Goal: Task Accomplishment & Management: Complete application form

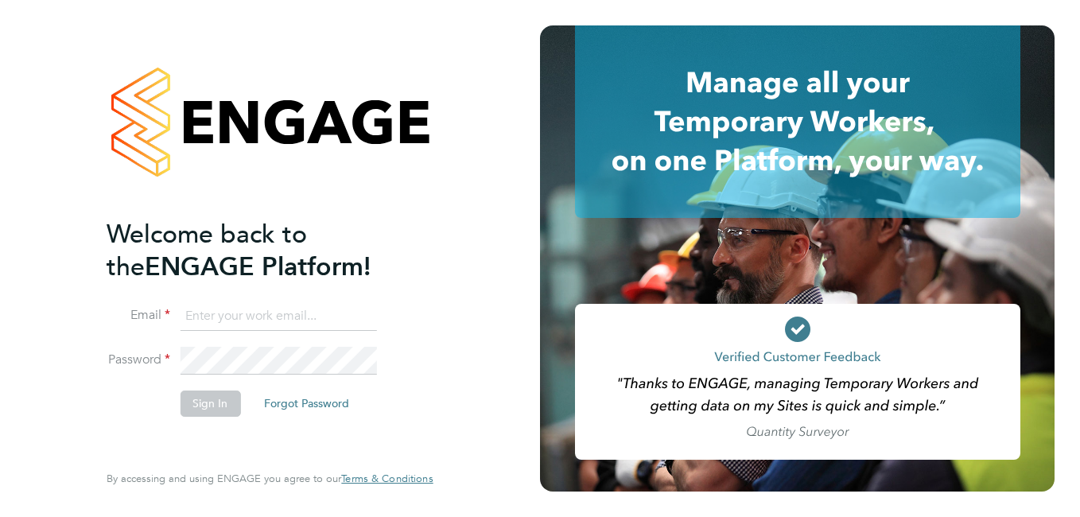
click at [254, 312] on input at bounding box center [278, 316] width 196 height 29
click at [221, 312] on input at bounding box center [278, 316] width 196 height 29
type input "[PERSON_NAME][EMAIL_ADDRESS][DOMAIN_NAME]"
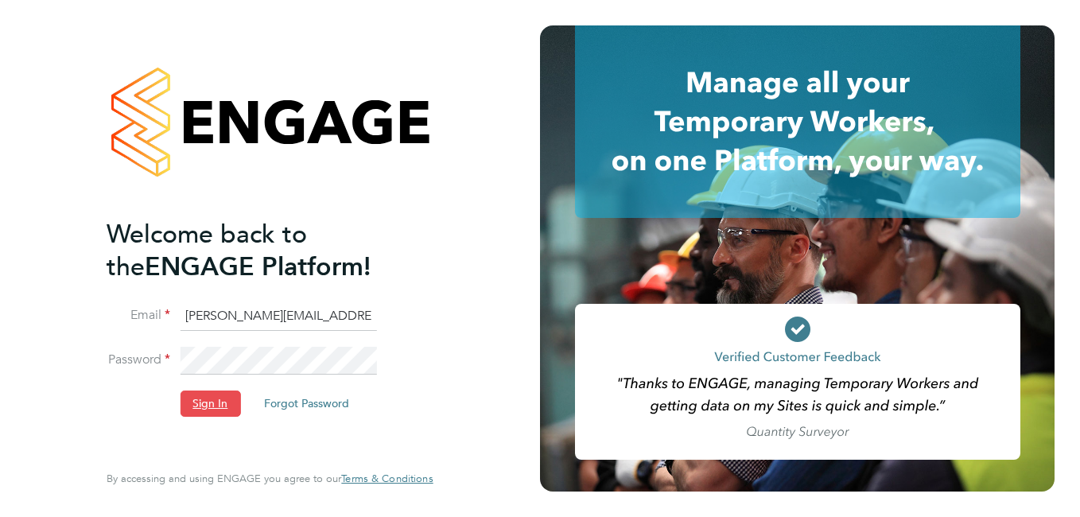
click at [200, 399] on button "Sign In" at bounding box center [210, 403] width 60 height 25
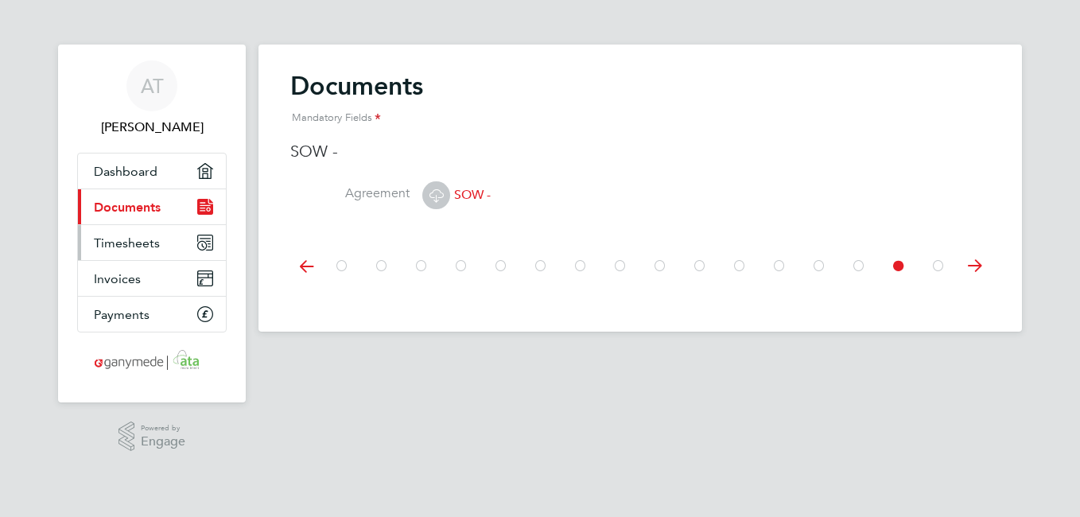
click at [142, 241] on span "Timesheets" at bounding box center [127, 242] width 66 height 15
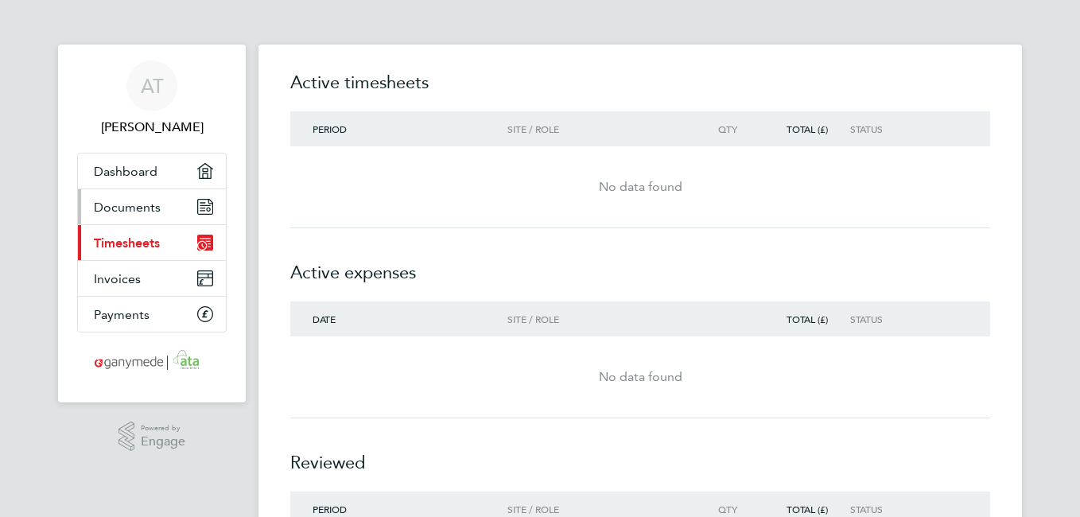
click at [150, 208] on span "Documents" at bounding box center [127, 207] width 67 height 15
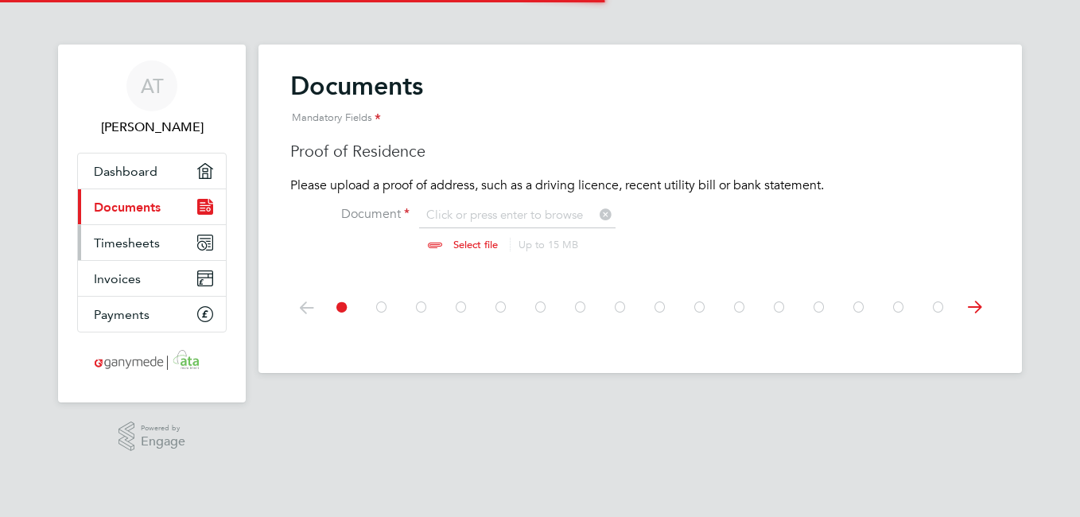
scroll to position [21, 197]
click at [134, 242] on span "Timesheets" at bounding box center [127, 242] width 66 height 15
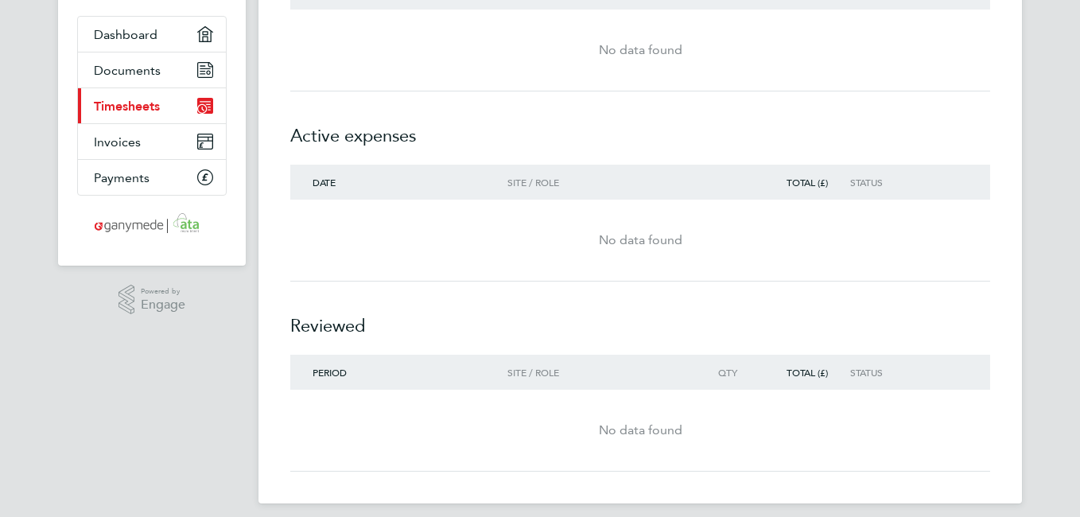
scroll to position [149, 0]
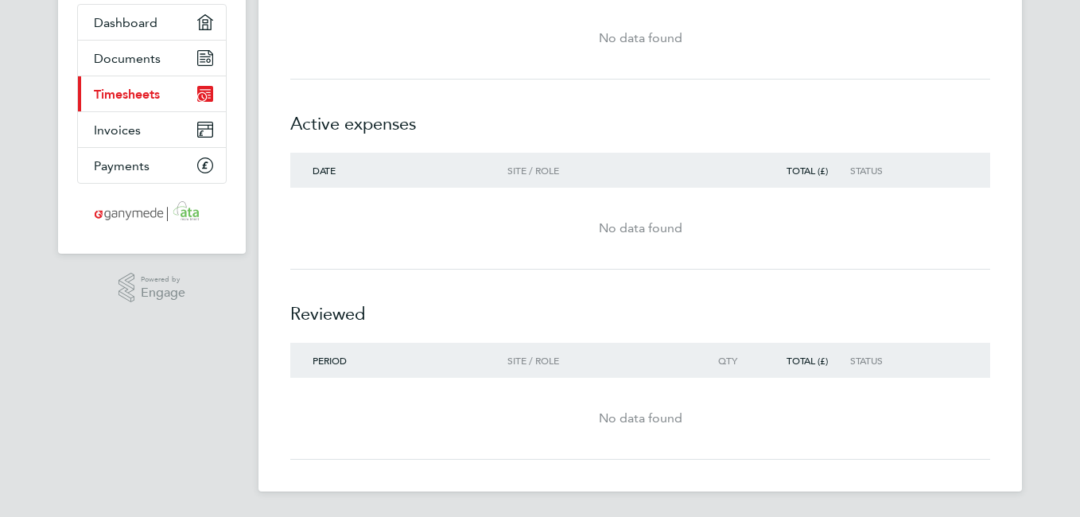
drag, startPoint x: 1083, startPoint y: 413, endPoint x: 1082, endPoint y: 300, distance: 113.0
click at [1079, 300] on html "AT Adrian Taylor Applications: Dashboard Documents Current page: Timesheets Inv…" at bounding box center [540, 184] width 1080 height 666
drag, startPoint x: 1066, startPoint y: 480, endPoint x: 1083, endPoint y: 217, distance: 263.0
click at [1079, 217] on html "AT Adrian Taylor Applications: Dashboard Documents Current page: Timesheets Inv…" at bounding box center [540, 184] width 1080 height 666
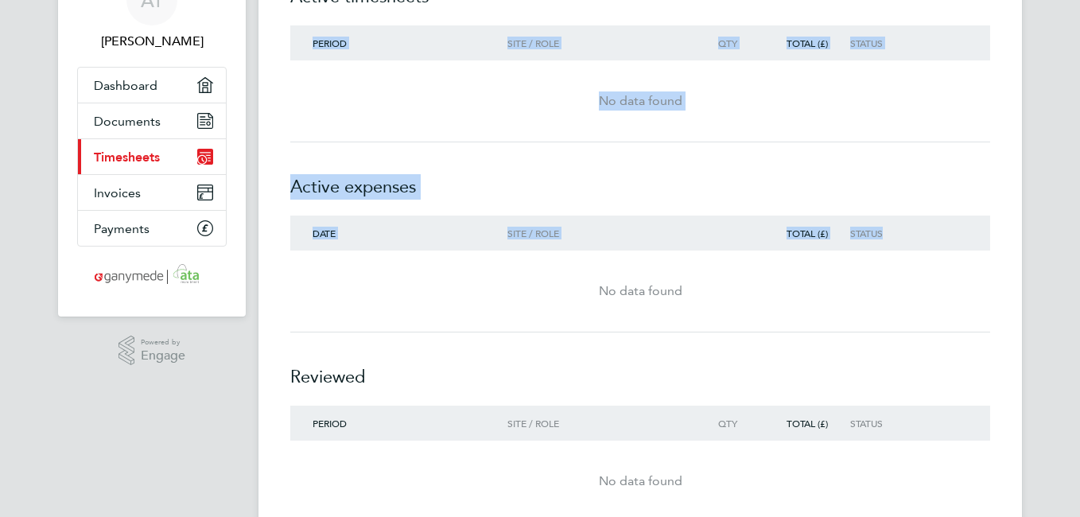
scroll to position [0, 0]
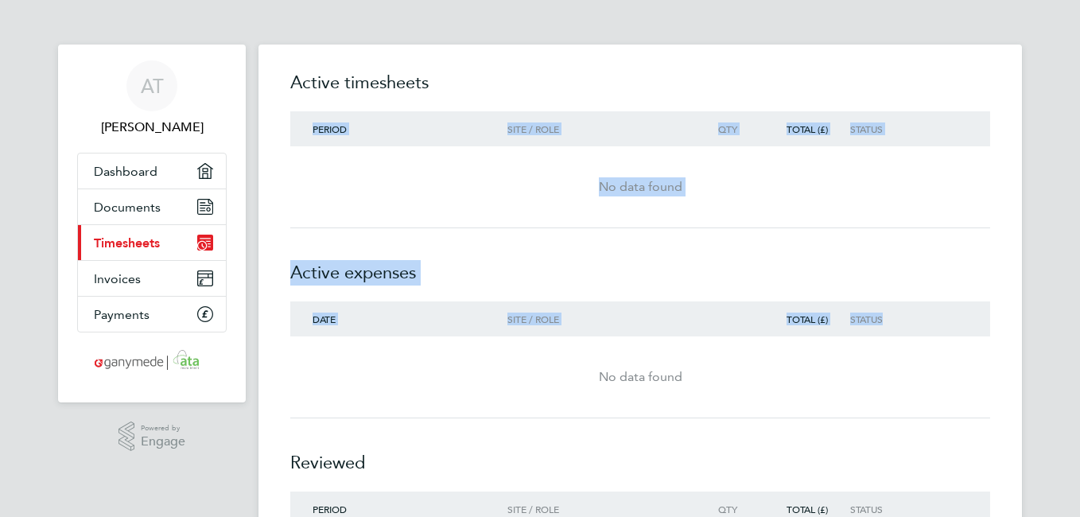
drag, startPoint x: 1079, startPoint y: 180, endPoint x: 1083, endPoint y: -41, distance: 221.1
click at [1079, 0] on html "AT Adrian Taylor Applications: Dashboard Documents Current page: Timesheets Inv…" at bounding box center [540, 333] width 1080 height 666
click at [857, 212] on div "No data found" at bounding box center [640, 186] width 700 height 57
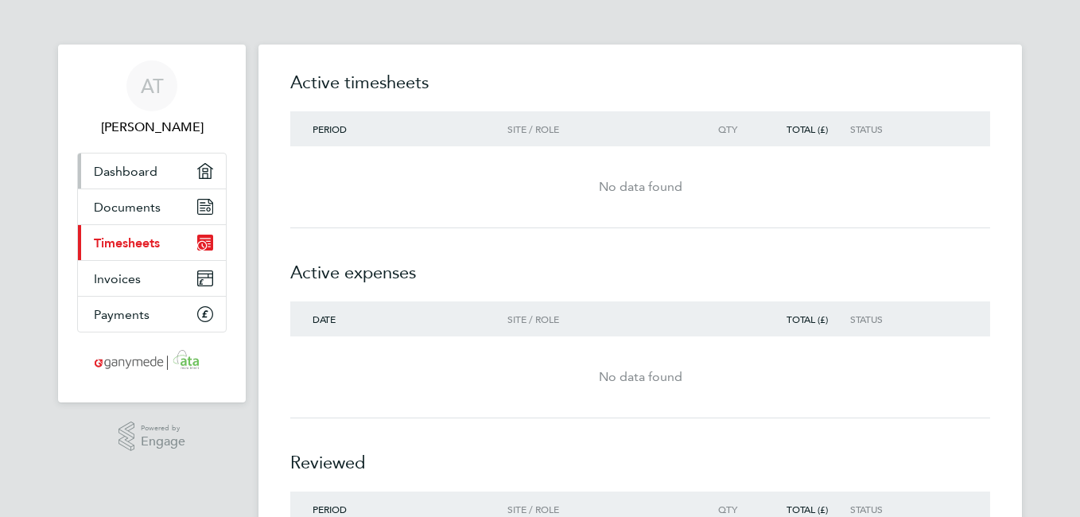
click at [134, 169] on span "Dashboard" at bounding box center [126, 171] width 64 height 15
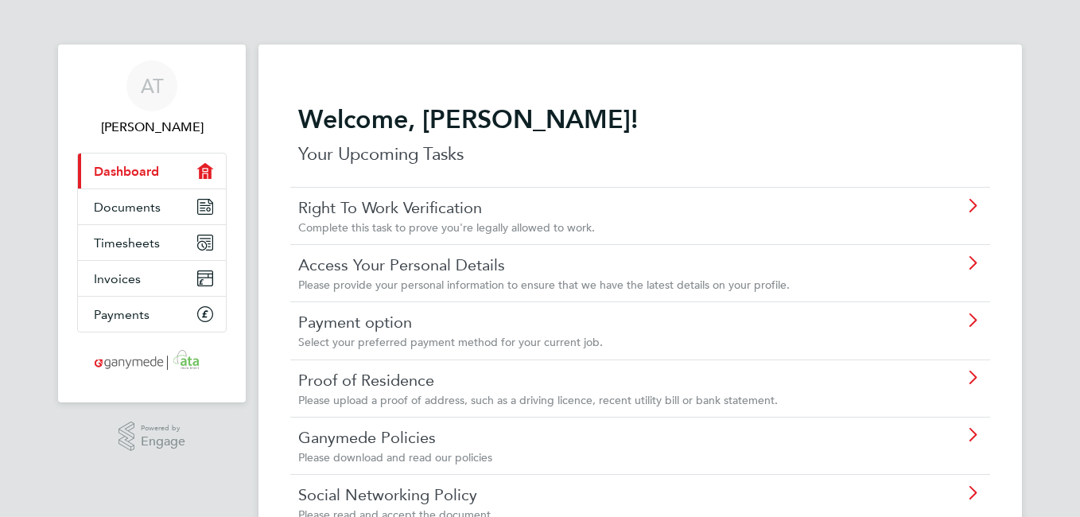
drag, startPoint x: 1083, startPoint y: 205, endPoint x: 1079, endPoint y: 470, distance: 264.9
drag, startPoint x: 1079, startPoint y: 368, endPoint x: 1083, endPoint y: 493, distance: 124.9
click at [131, 204] on span "Documents" at bounding box center [127, 207] width 67 height 15
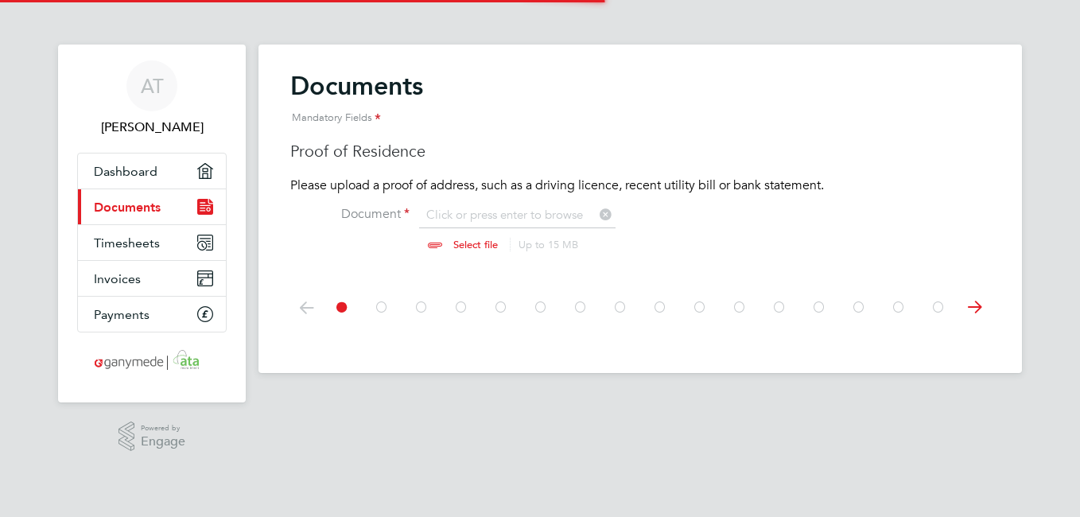
scroll to position [21, 197]
click at [130, 171] on span "Dashboard" at bounding box center [126, 171] width 64 height 15
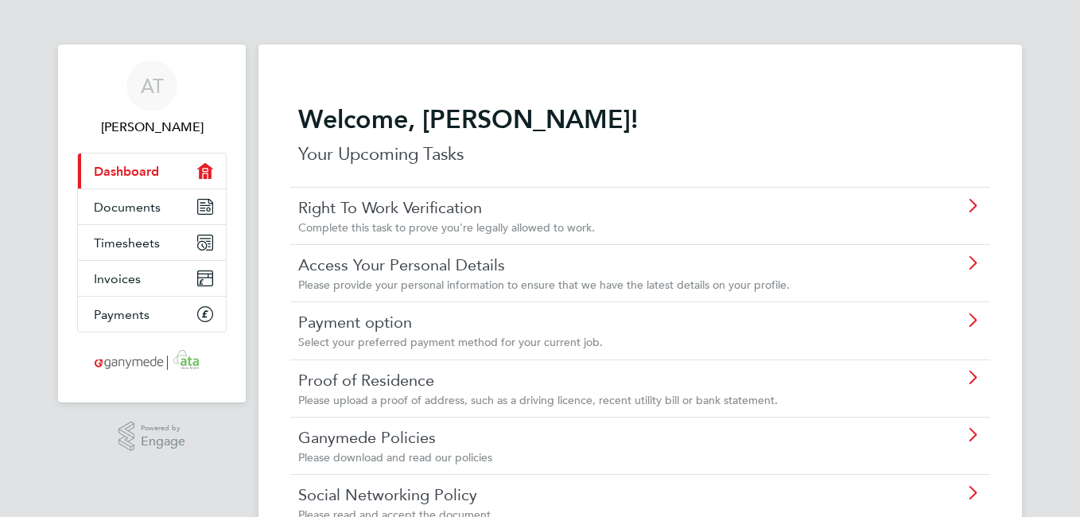
click at [970, 206] on icon at bounding box center [972, 206] width 20 height 13
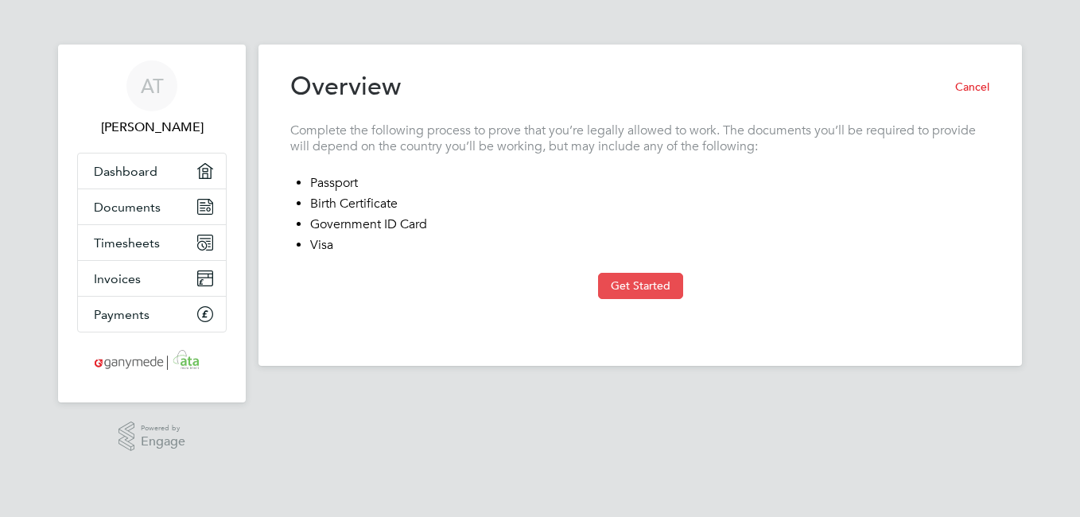
click at [625, 286] on button "Get Started" at bounding box center [640, 285] width 85 height 25
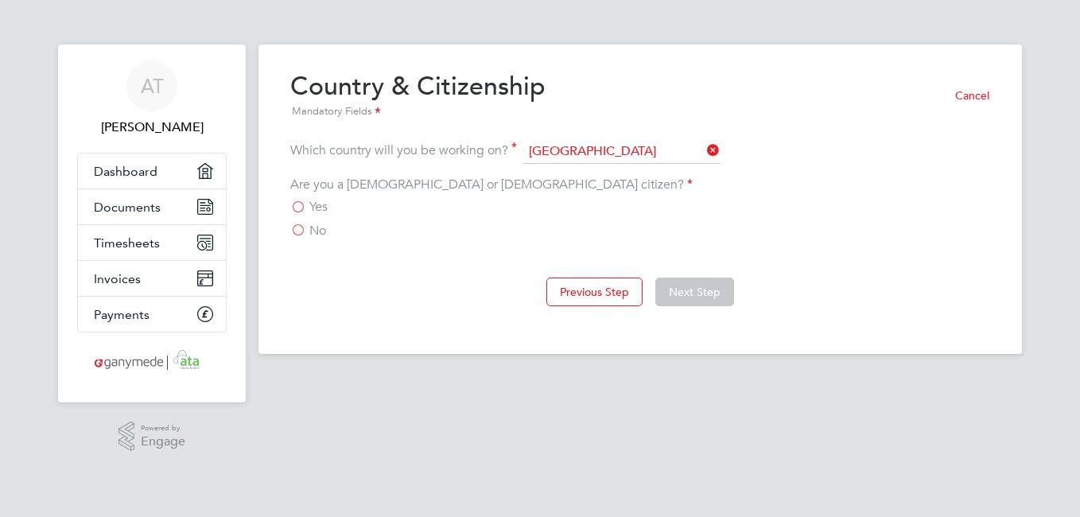
click at [297, 208] on label "Yes" at bounding box center [308, 207] width 37 height 16
click at [0, 0] on input "Yes" at bounding box center [0, 0] width 0 height 0
click at [675, 291] on button "Next Step" at bounding box center [694, 292] width 79 height 29
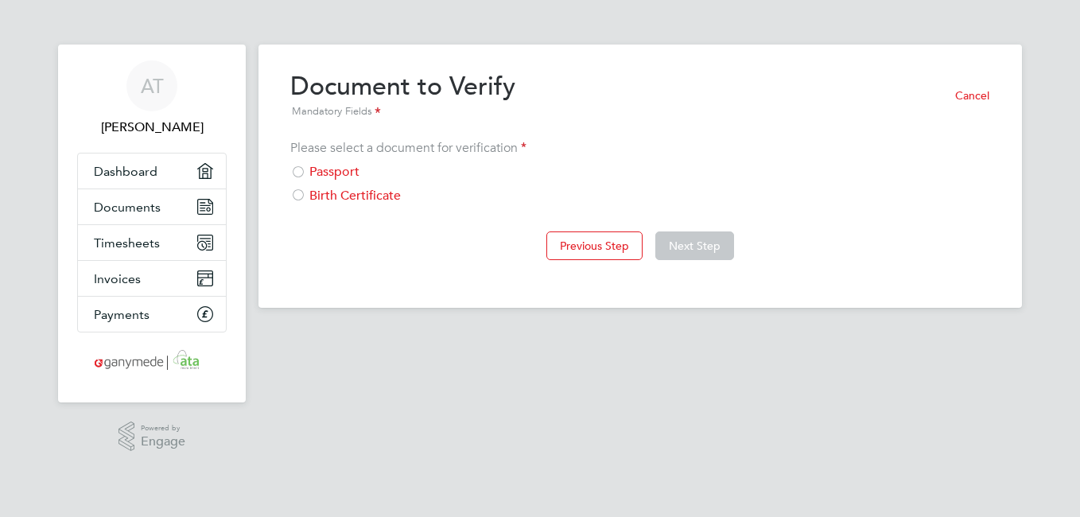
click at [300, 172] on div at bounding box center [298, 173] width 16 height 16
click at [682, 247] on button "Next Step" at bounding box center [694, 245] width 79 height 29
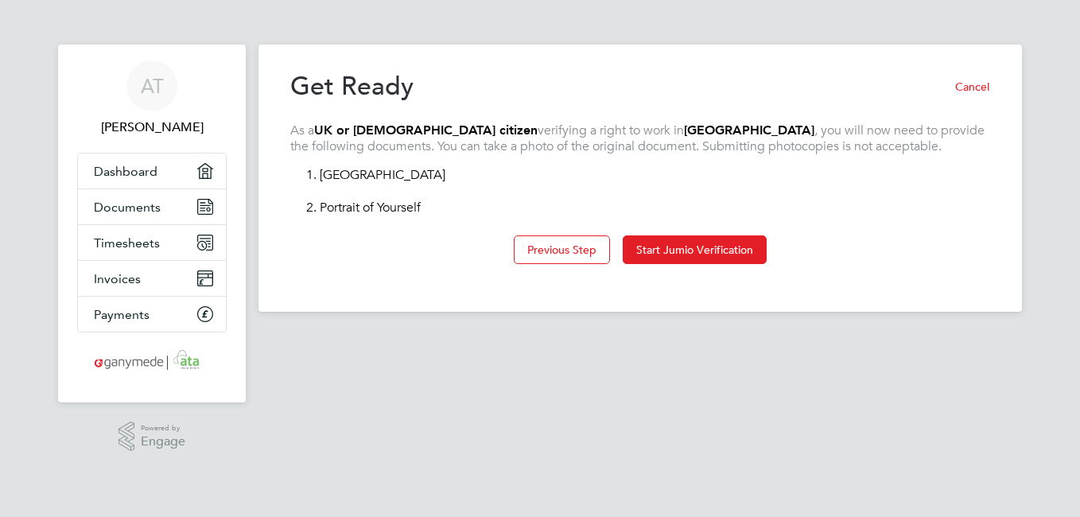
click at [346, 177] on li "1. Passport" at bounding box center [648, 183] width 684 height 33
click at [678, 247] on button "Start Jumio Verification" at bounding box center [695, 249] width 144 height 29
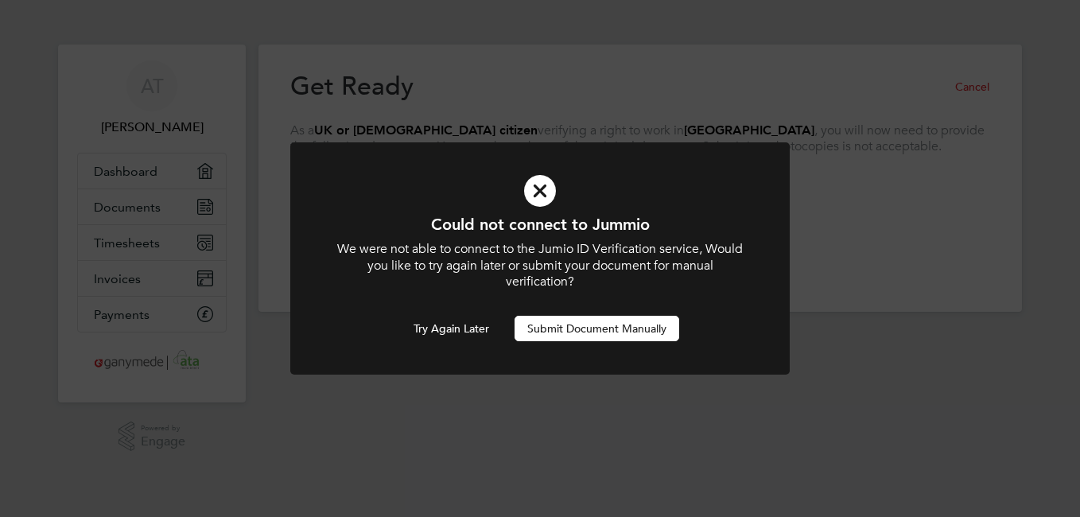
click at [553, 332] on button "Submit Document Manually" at bounding box center [597, 328] width 165 height 25
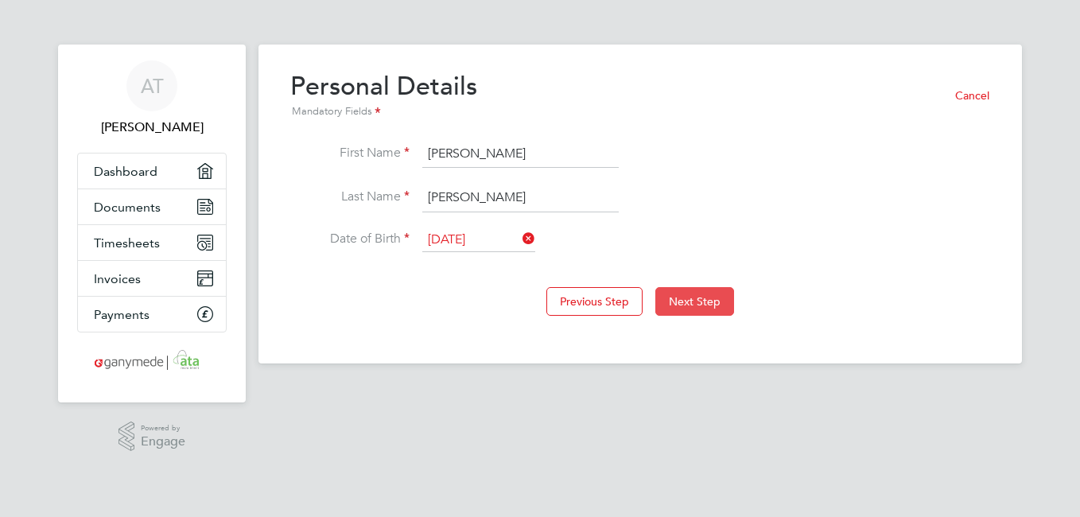
click at [683, 301] on button "Next Step" at bounding box center [694, 301] width 79 height 29
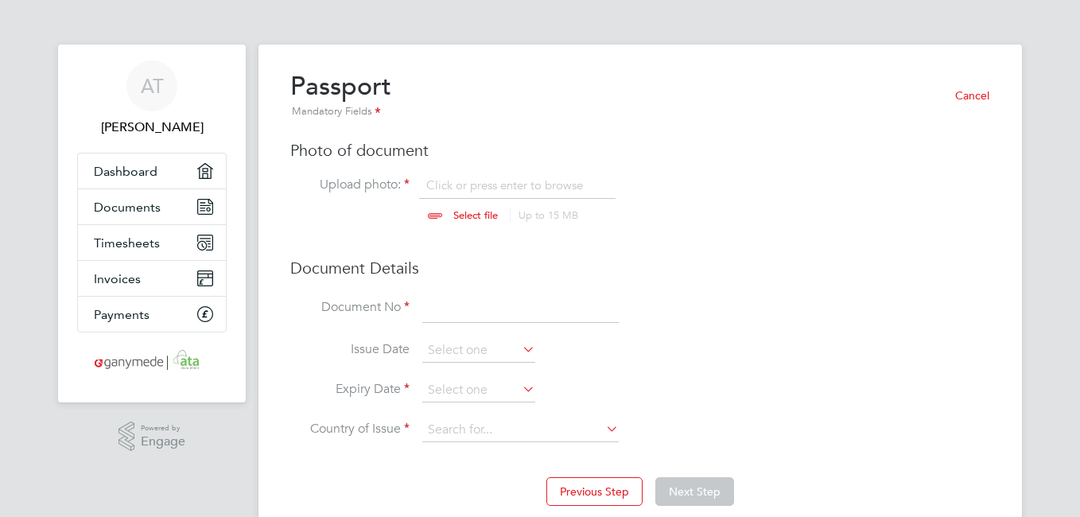
scroll to position [21, 197]
click at [476, 213] on input "file" at bounding box center [491, 201] width 250 height 48
click at [465, 212] on input "file" at bounding box center [491, 201] width 250 height 48
type input "C:\fakepath\27-11-24- Full British Passport- Adrian Michael Taylor.pdf"
click at [484, 181] on input "file" at bounding box center [491, 201] width 250 height 48
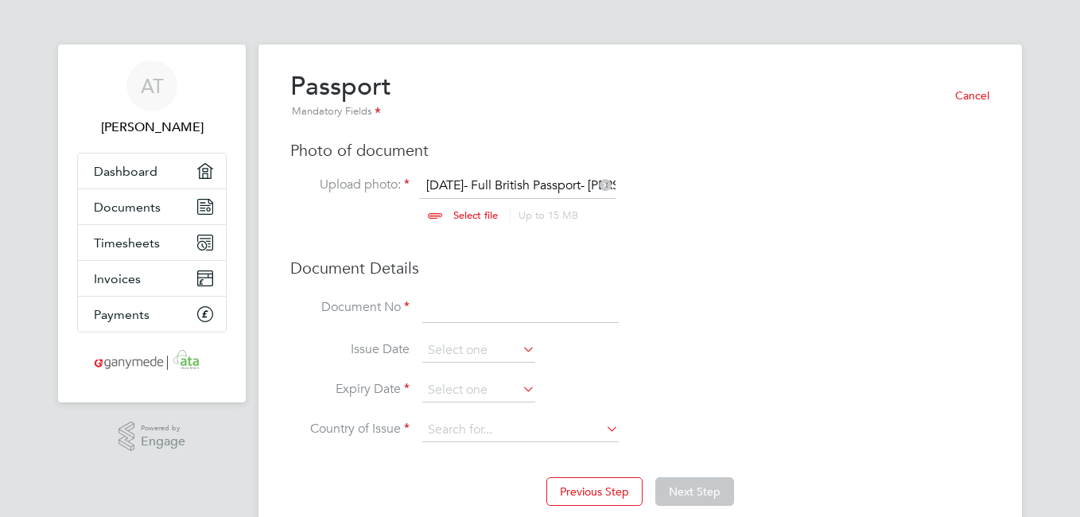
click at [490, 181] on input "file" at bounding box center [491, 201] width 250 height 48
drag, startPoint x: 480, startPoint y: 181, endPoint x: 662, endPoint y: 76, distance: 210.2
click at [662, 76] on div "Passport Mandatory Fields Cancel" at bounding box center [640, 95] width 700 height 51
click at [457, 214] on input "file" at bounding box center [491, 201] width 250 height 48
type input "C:\fakepath\27-11-24- Full British Passport- Adrian Michael Taylor.pdf"
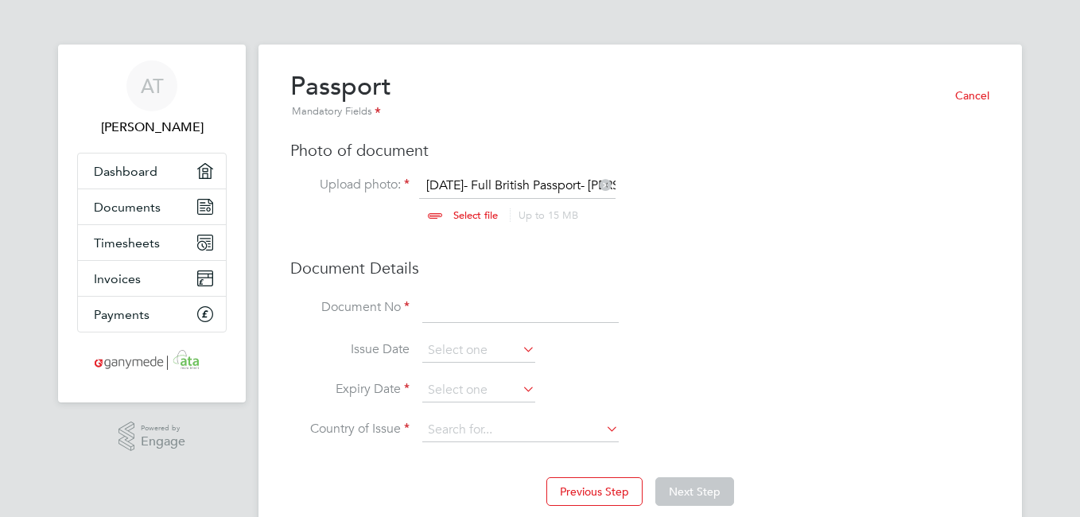
click at [531, 178] on input "file" at bounding box center [491, 201] width 250 height 48
drag, startPoint x: 585, startPoint y: 182, endPoint x: 515, endPoint y: 185, distance: 69.2
click at [515, 185] on input "file" at bounding box center [491, 201] width 250 height 48
click at [488, 315] on input at bounding box center [520, 308] width 196 height 29
type input "148980337"
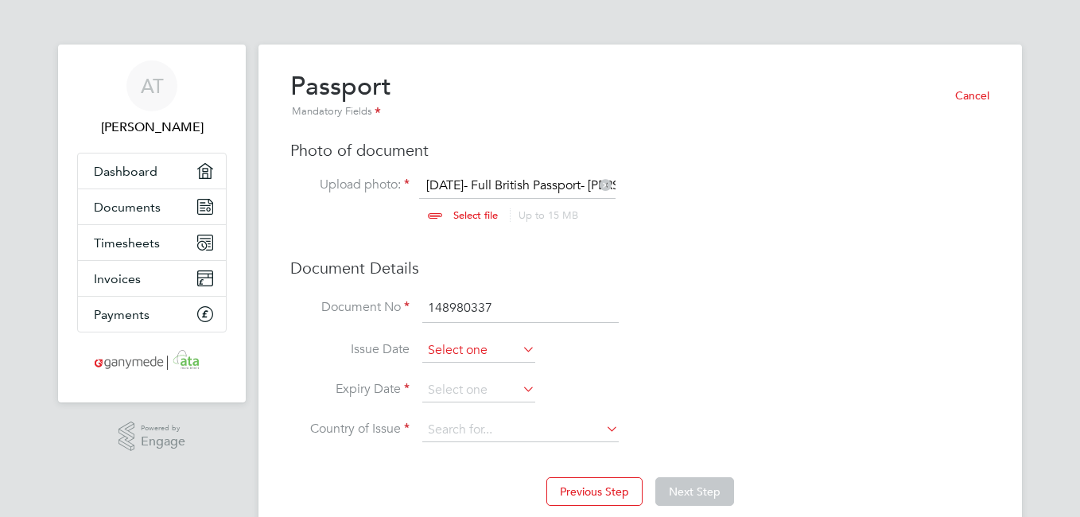
click at [460, 348] on input at bounding box center [478, 351] width 113 height 24
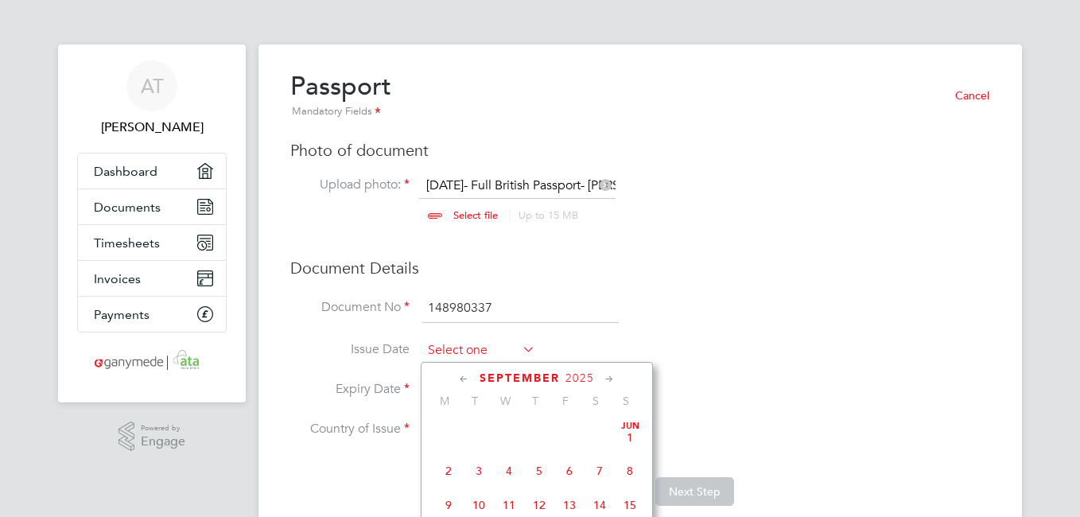
scroll to position [620, 0]
click at [519, 353] on icon at bounding box center [519, 349] width 0 height 22
click at [519, 350] on icon at bounding box center [519, 349] width 0 height 22
click at [461, 376] on icon at bounding box center [464, 379] width 15 height 17
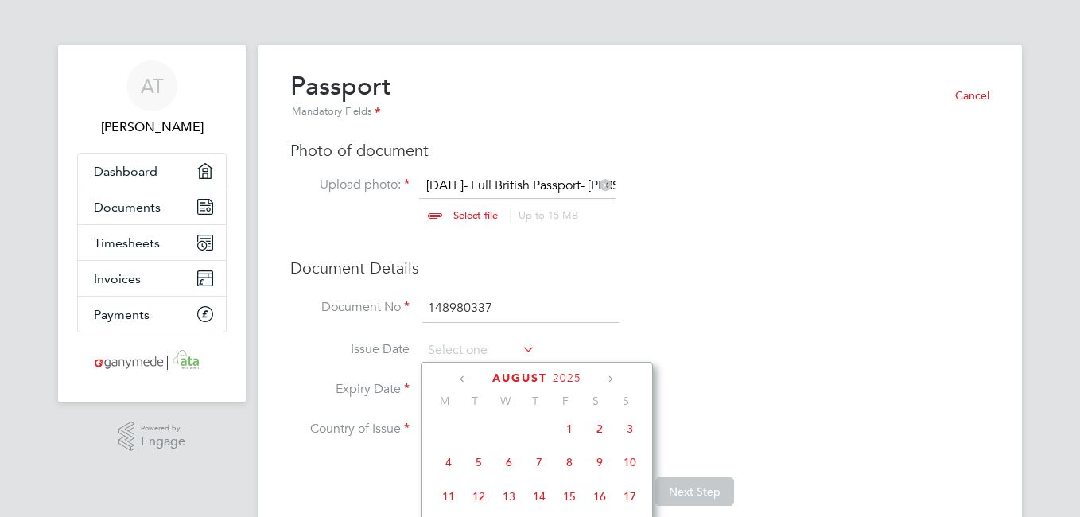
click at [461, 376] on icon at bounding box center [464, 379] width 15 height 17
click at [462, 378] on icon at bounding box center [464, 379] width 15 height 17
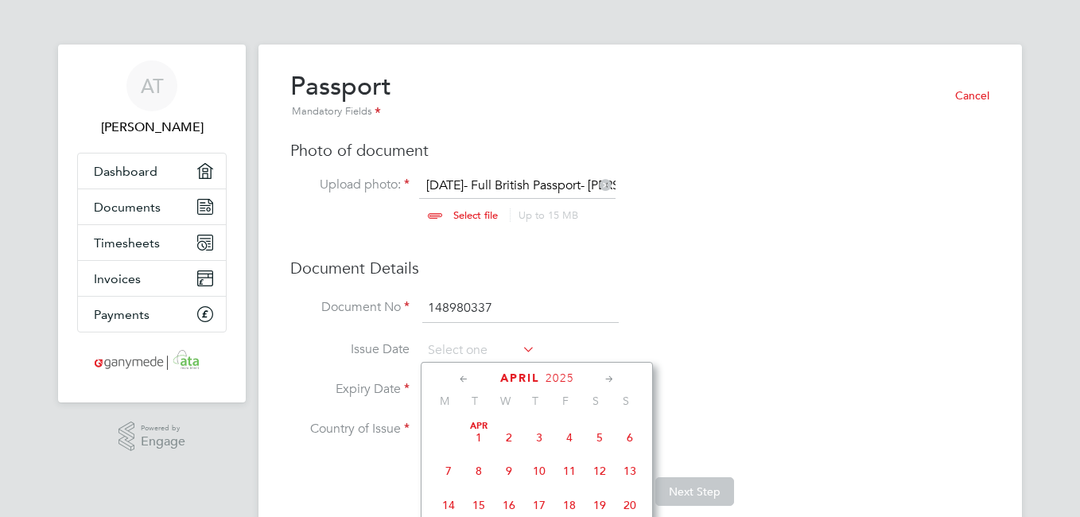
click at [462, 378] on icon at bounding box center [464, 379] width 15 height 17
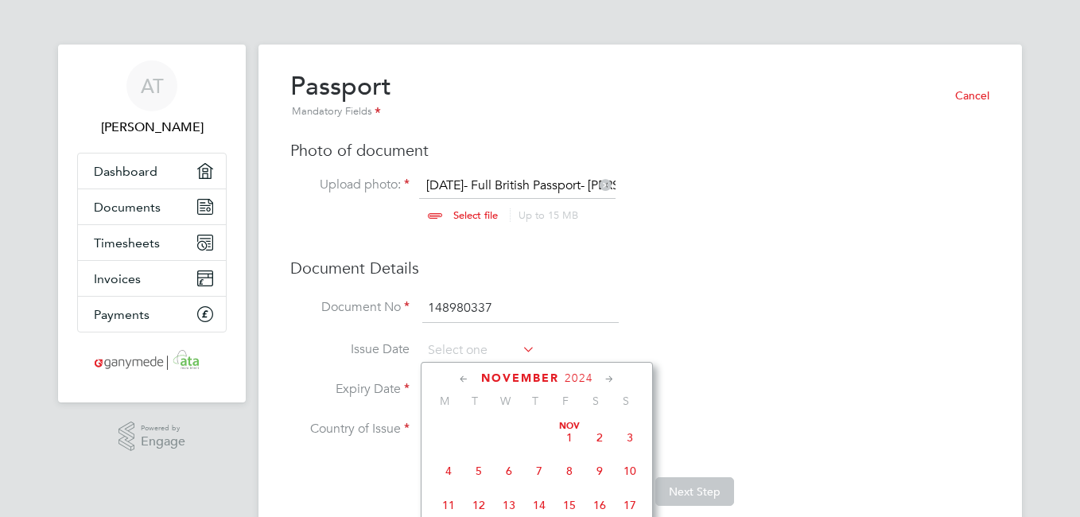
click at [463, 377] on icon at bounding box center [464, 379] width 15 height 17
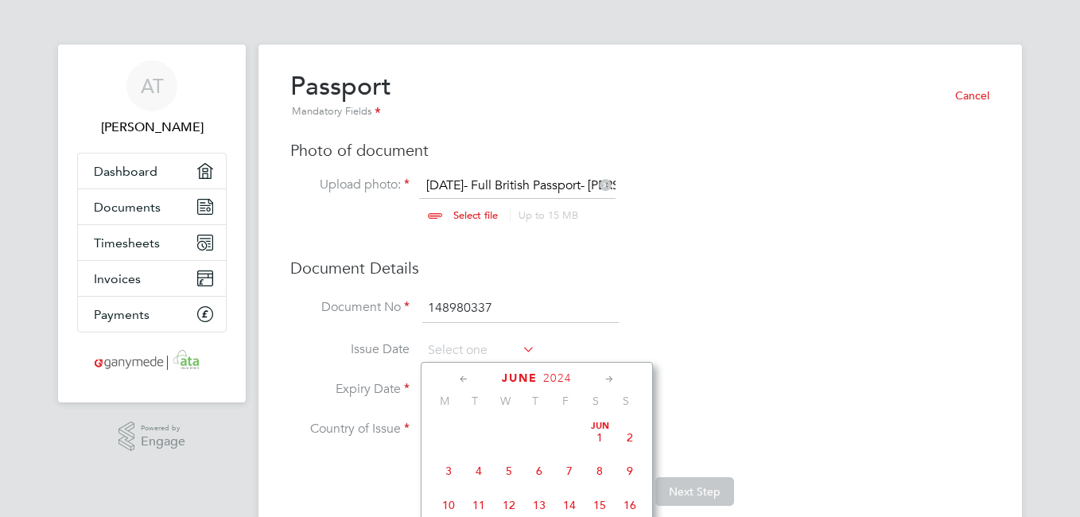
click at [463, 377] on icon at bounding box center [464, 379] width 15 height 17
click at [451, 503] on span "13" at bounding box center [448, 505] width 30 height 30
type input "13 May 2024"
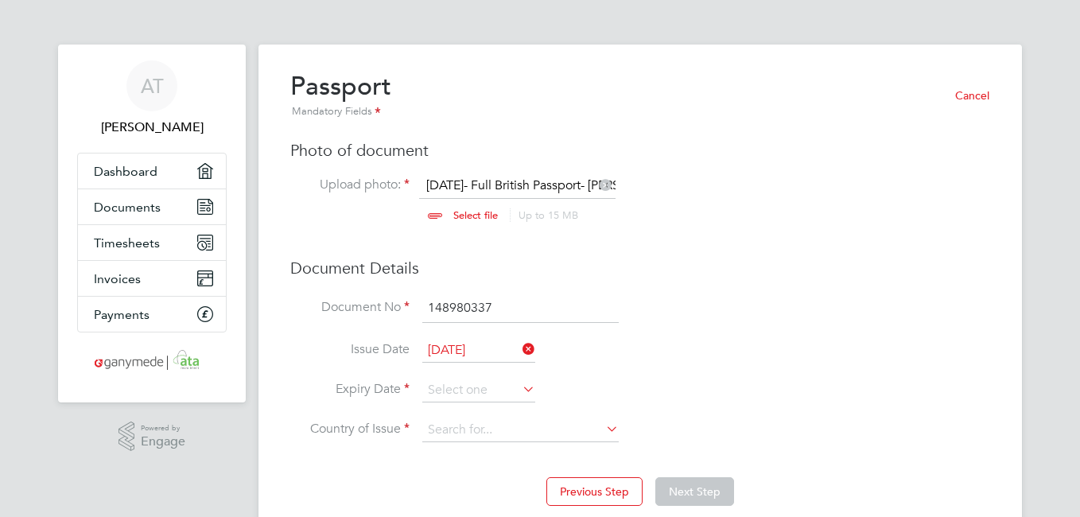
click at [519, 388] on icon at bounding box center [519, 389] width 0 height 22
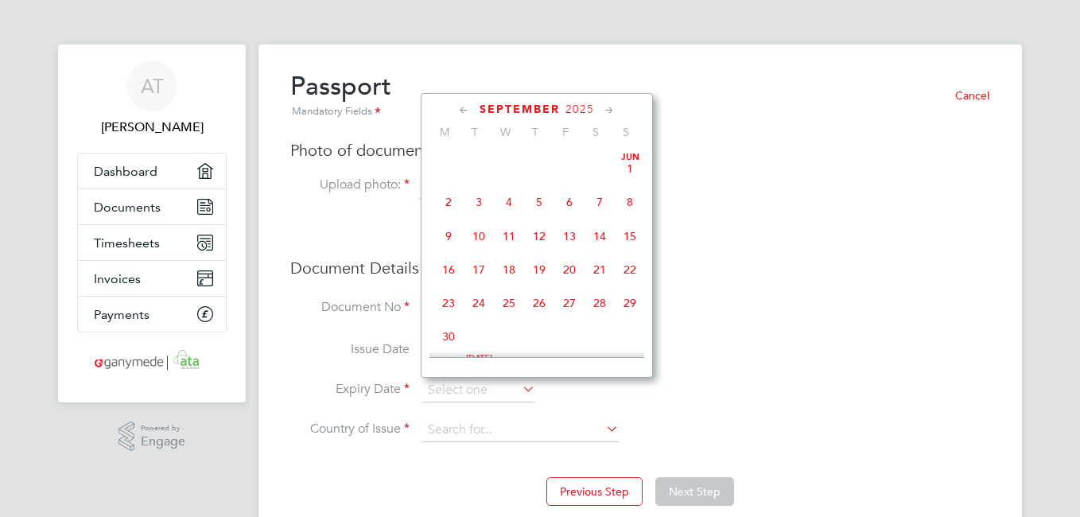
scroll to position [620, 0]
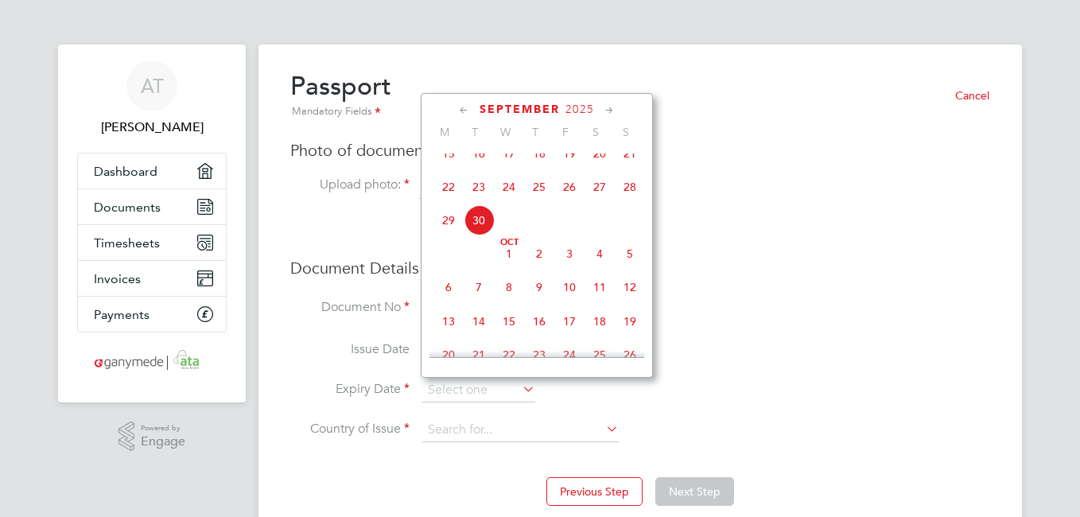
click at [612, 113] on icon at bounding box center [609, 110] width 15 height 17
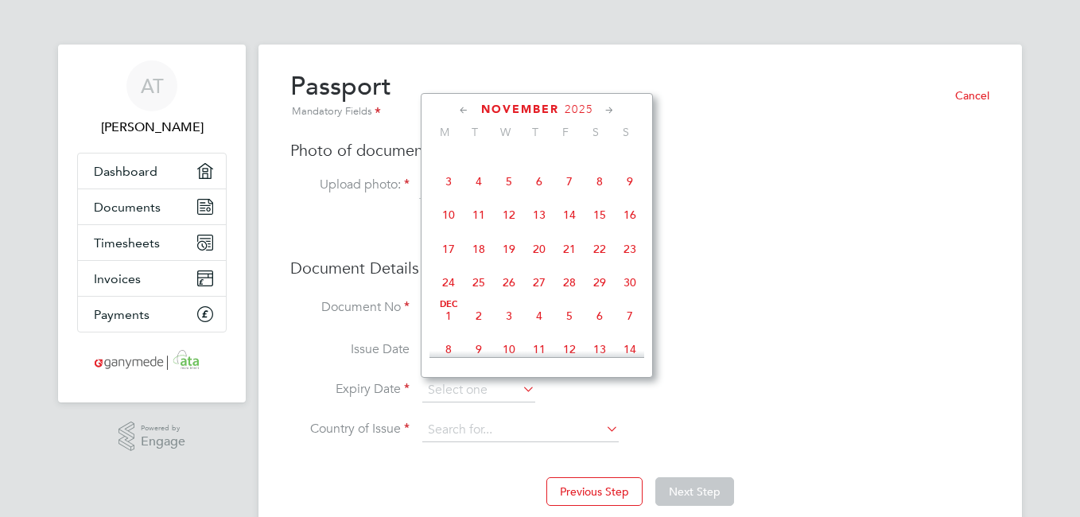
click at [612, 113] on icon at bounding box center [609, 110] width 15 height 17
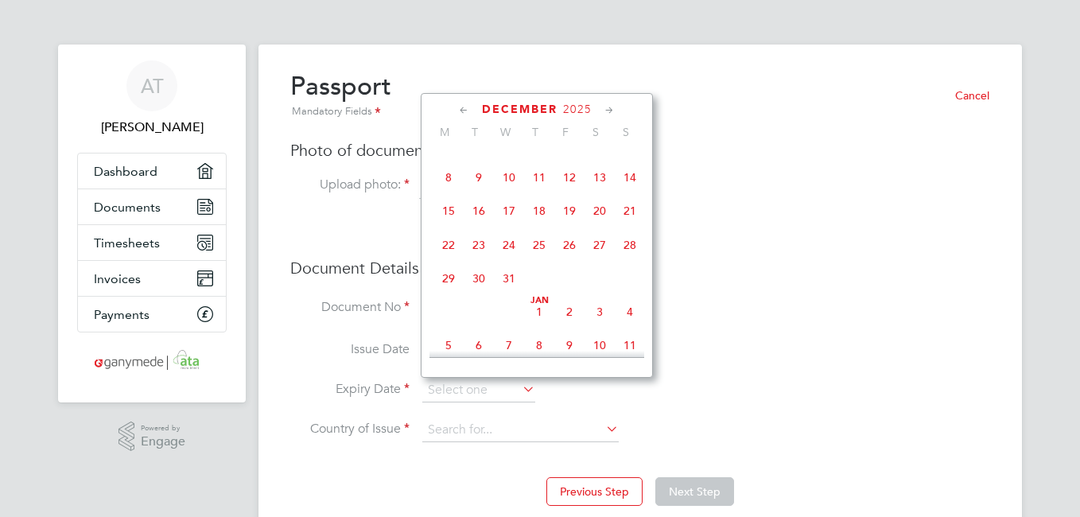
click at [612, 113] on icon at bounding box center [609, 110] width 15 height 17
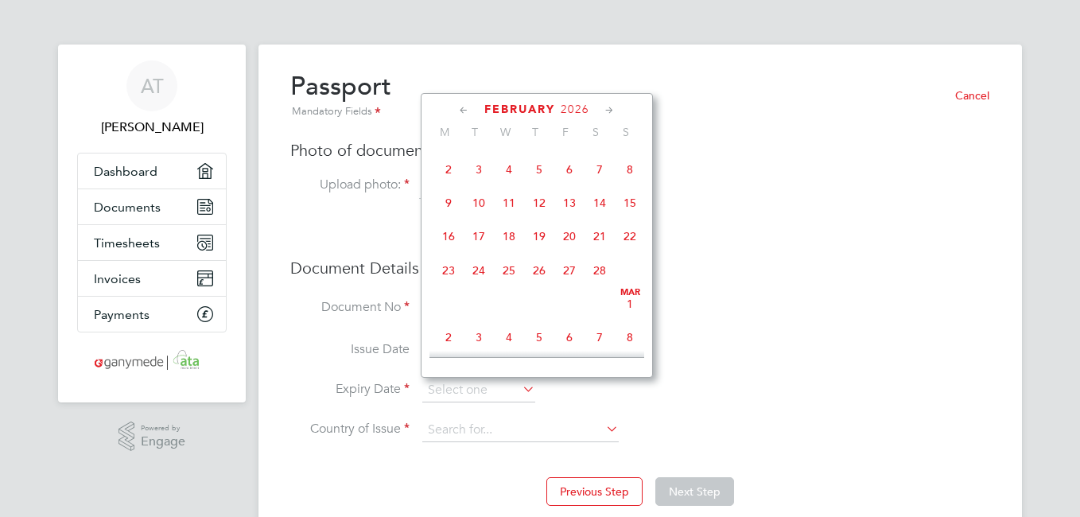
click at [612, 113] on icon at bounding box center [609, 110] width 15 height 17
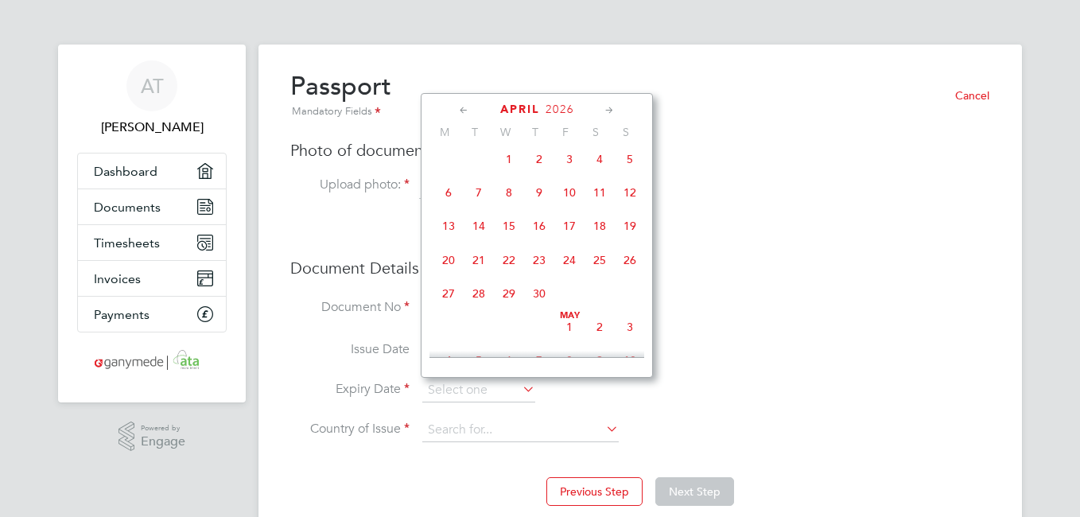
click at [612, 113] on icon at bounding box center [609, 110] width 15 height 17
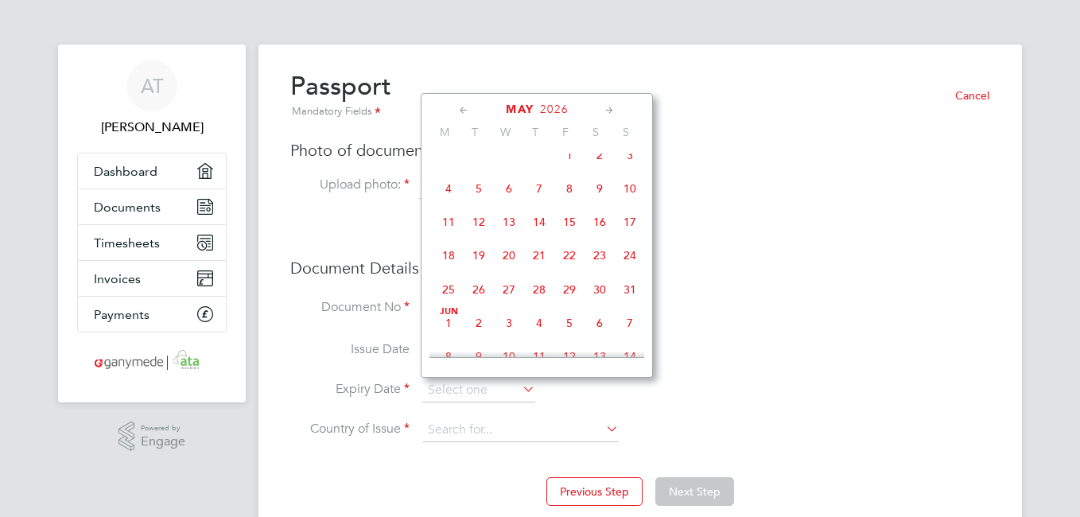
click at [612, 113] on icon at bounding box center [609, 110] width 15 height 17
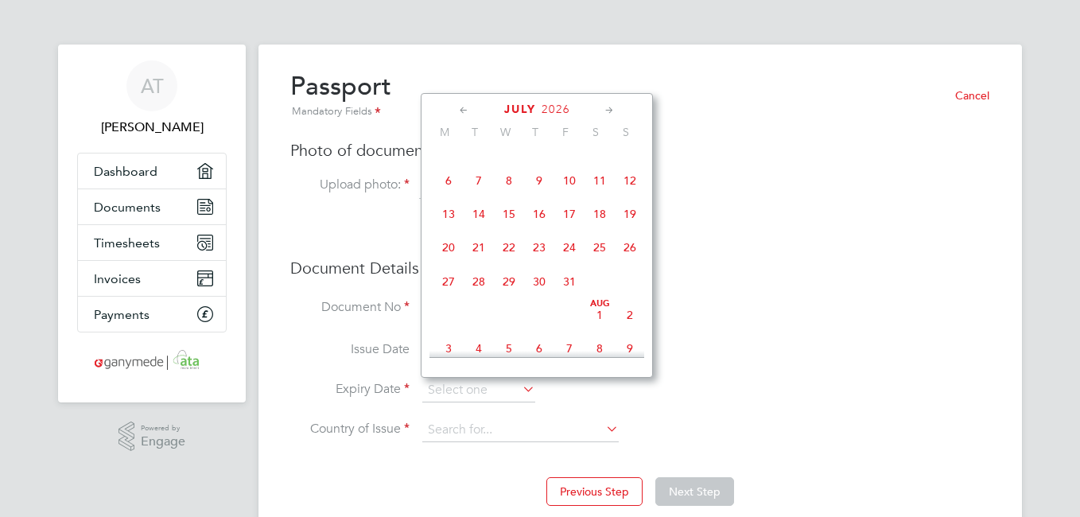
click at [612, 113] on icon at bounding box center [609, 110] width 15 height 17
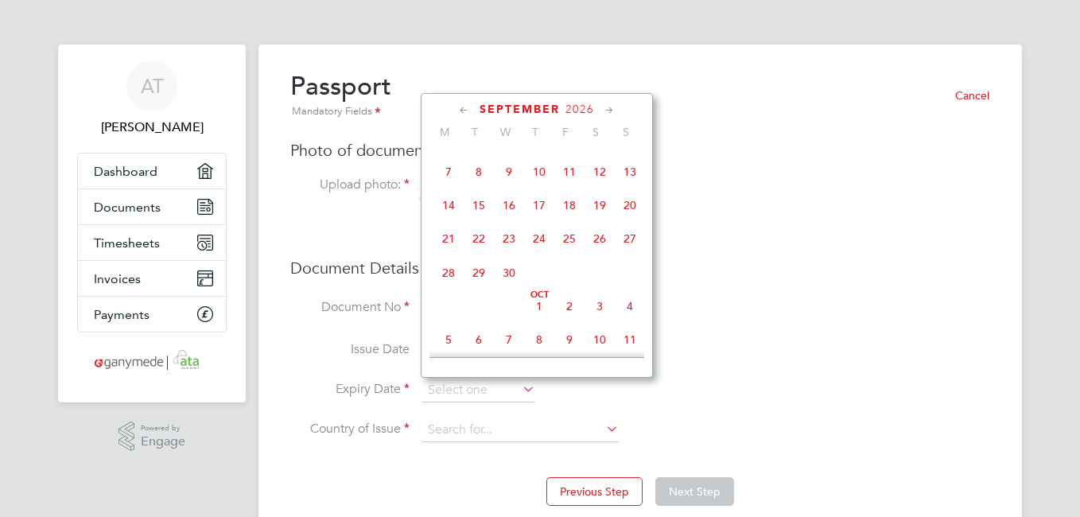
click at [612, 113] on icon at bounding box center [609, 110] width 15 height 17
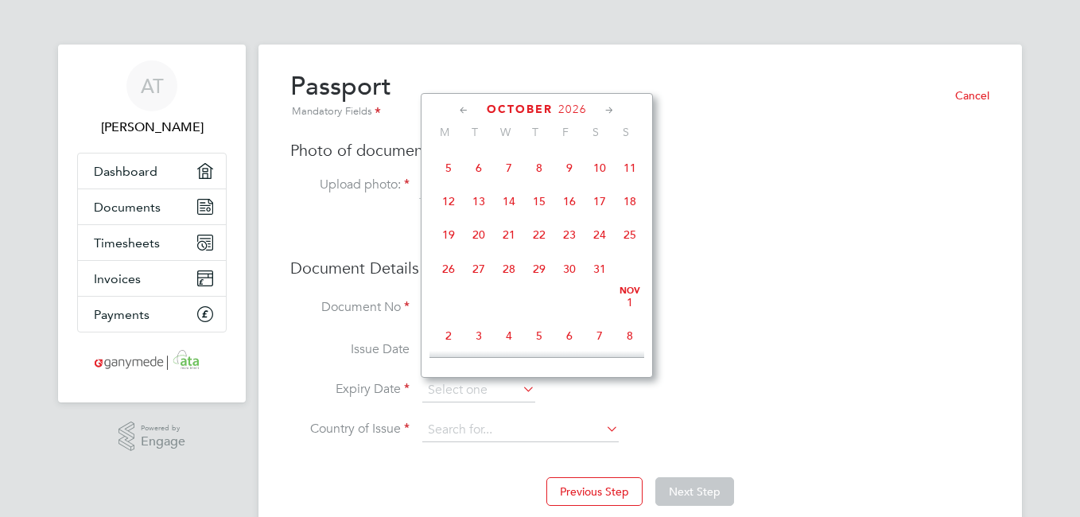
click at [612, 113] on icon at bounding box center [609, 110] width 15 height 17
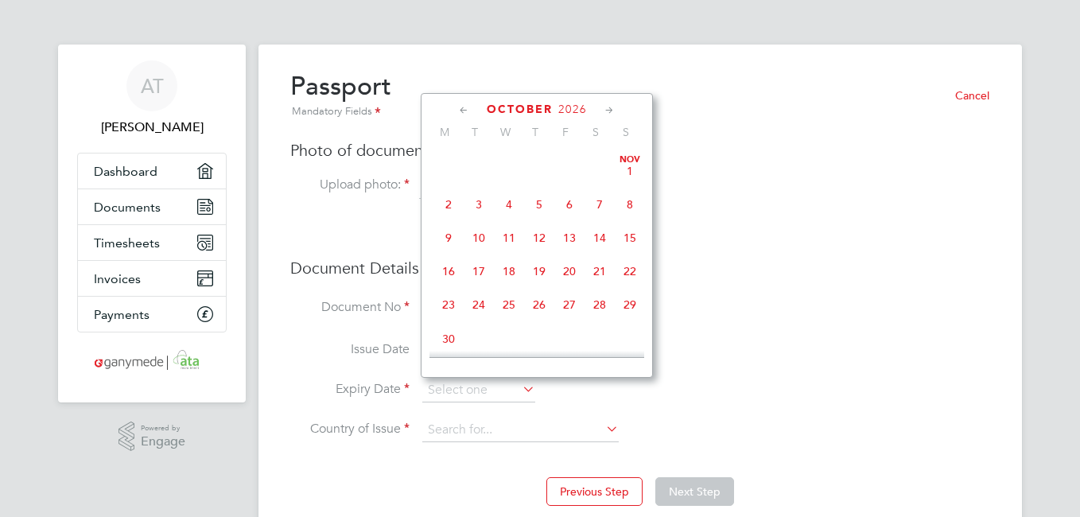
click at [612, 113] on icon at bounding box center [609, 110] width 15 height 17
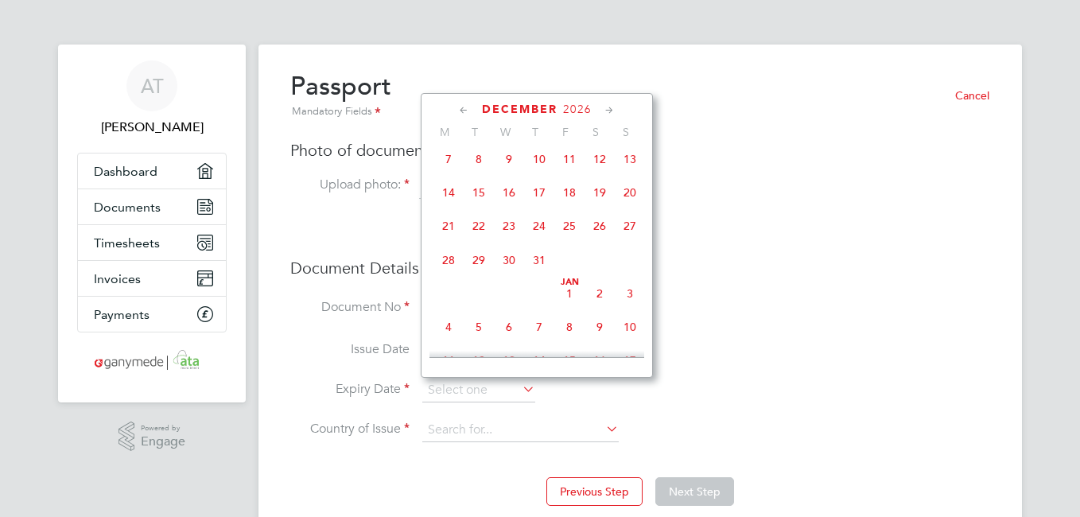
click at [612, 113] on icon at bounding box center [609, 110] width 15 height 17
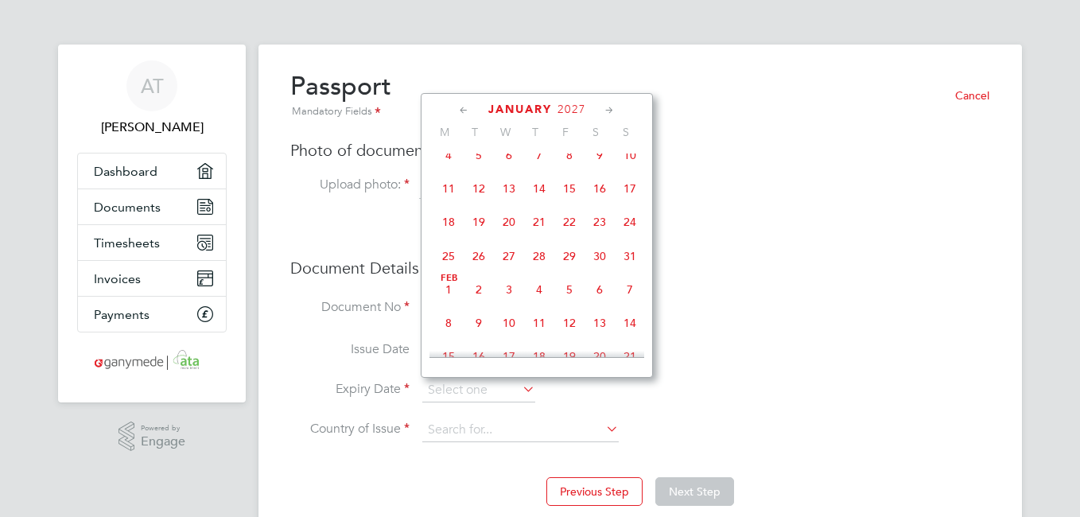
click at [612, 113] on icon at bounding box center [609, 110] width 15 height 17
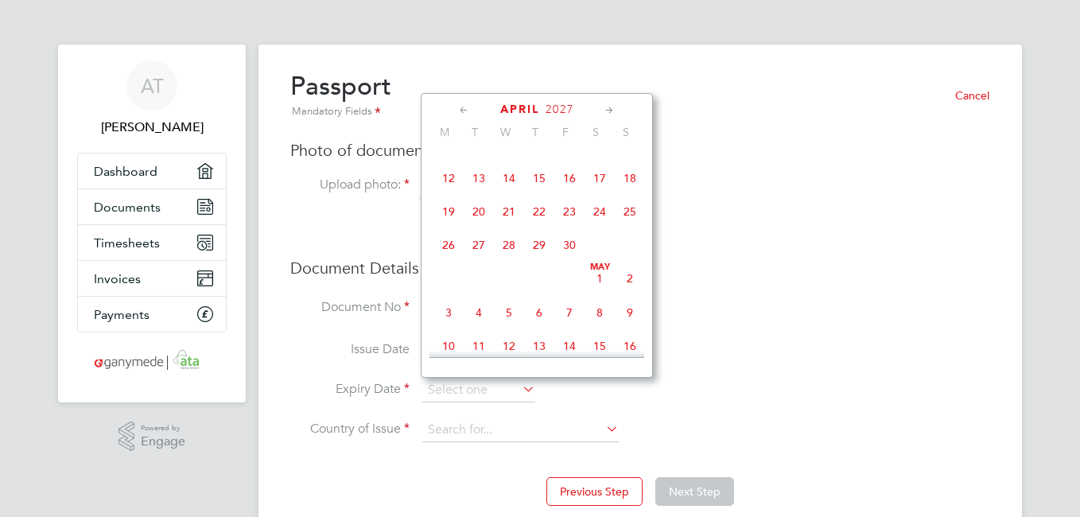
click at [612, 113] on icon at bounding box center [609, 110] width 15 height 17
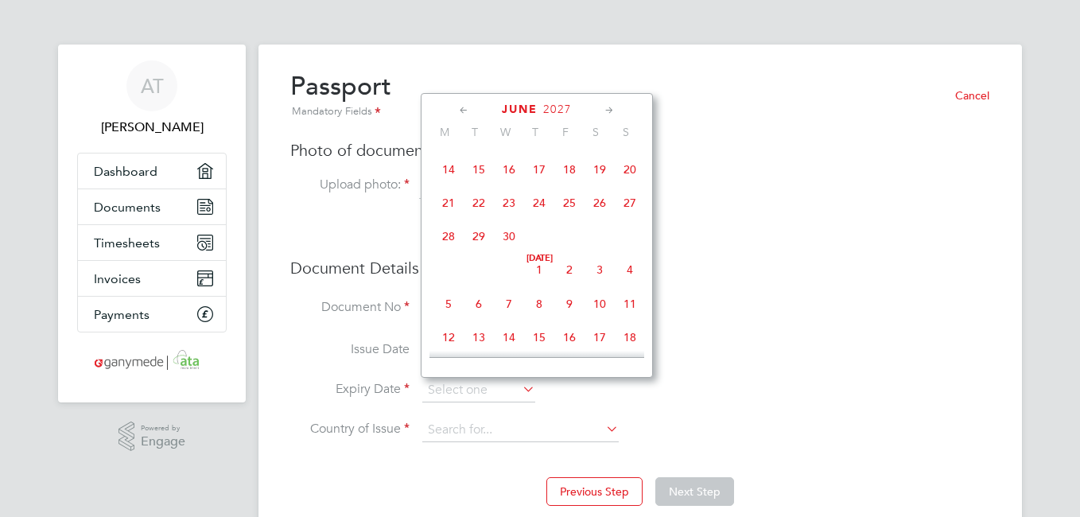
click at [611, 111] on icon at bounding box center [609, 110] width 15 height 17
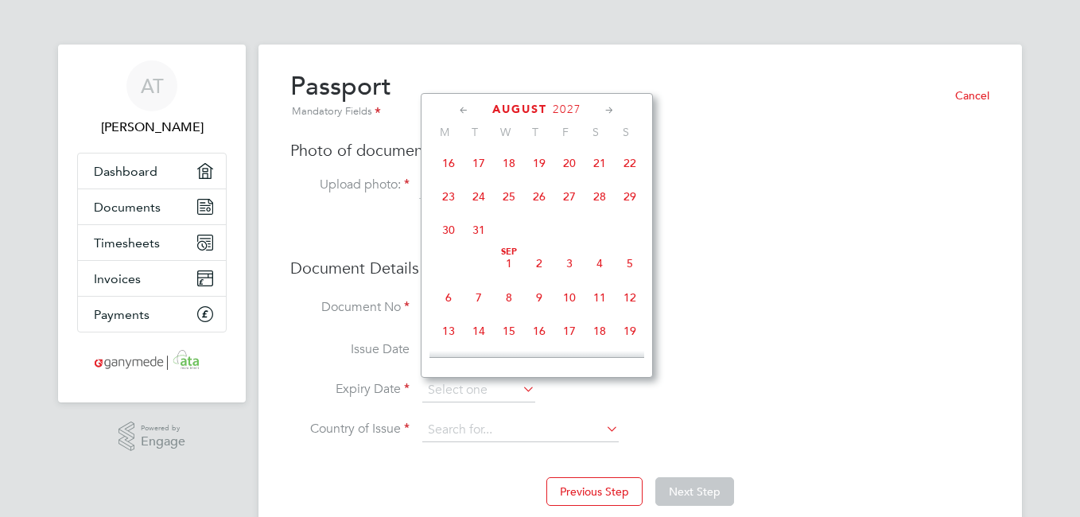
click at [611, 111] on icon at bounding box center [609, 110] width 15 height 17
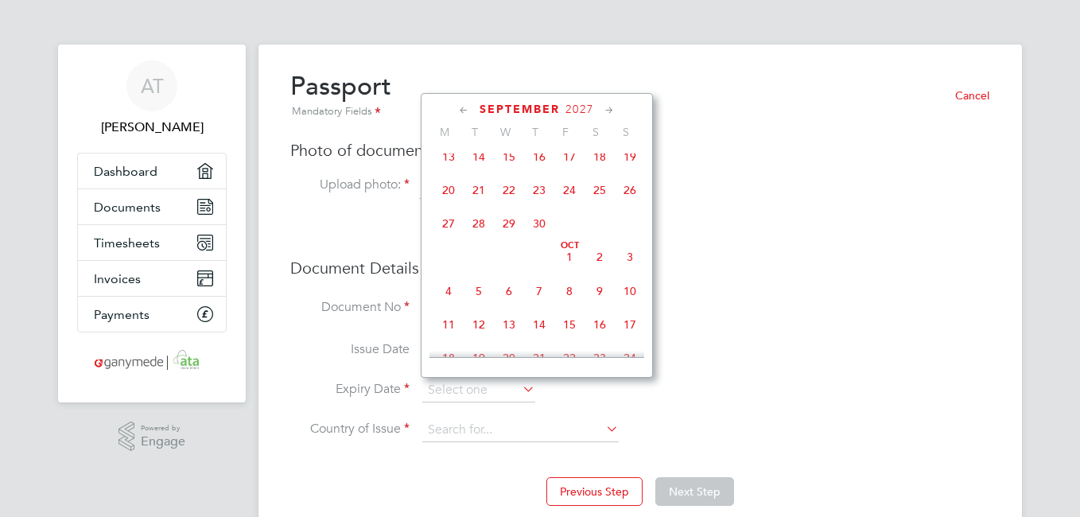
click at [611, 111] on icon at bounding box center [609, 110] width 15 height 17
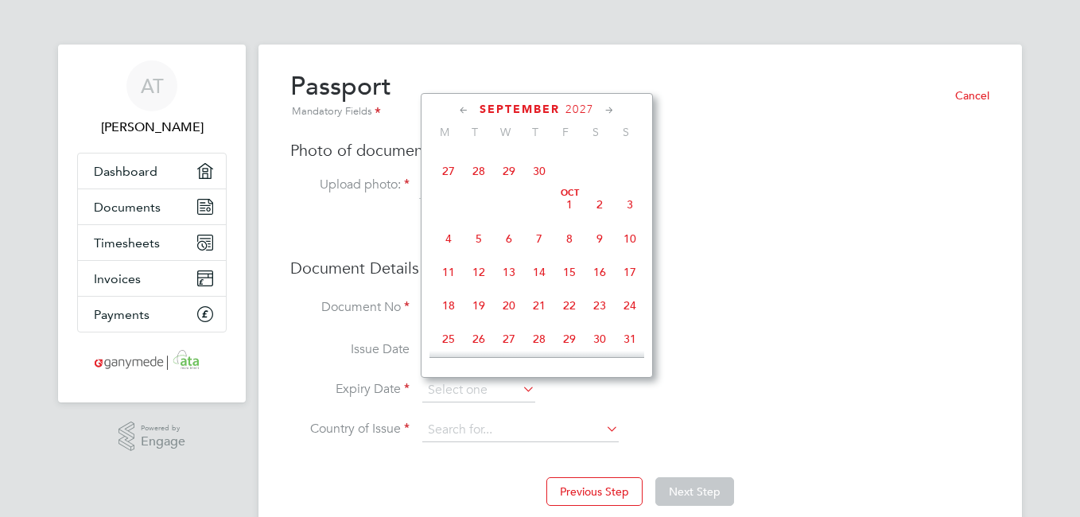
click at [611, 111] on icon at bounding box center [609, 110] width 15 height 17
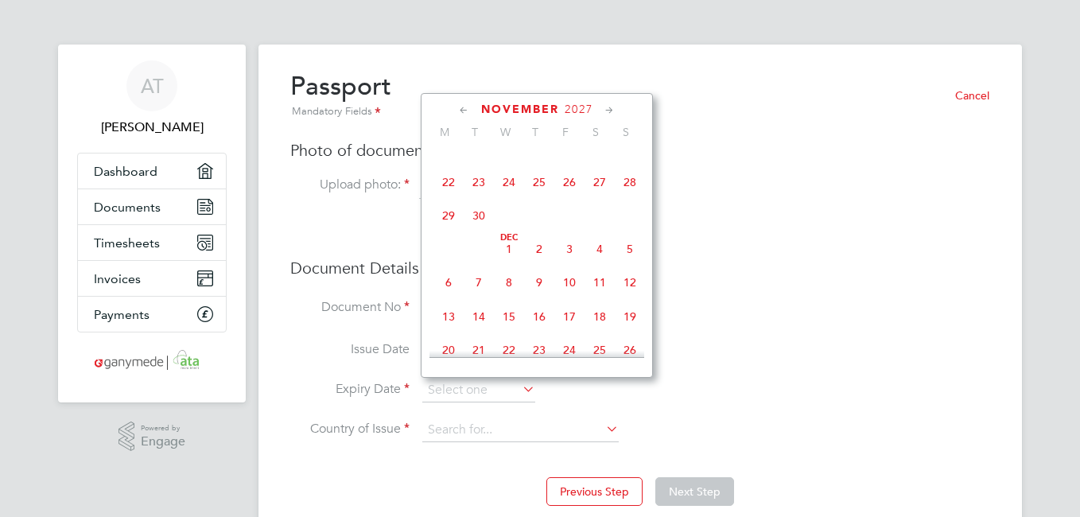
click at [611, 111] on icon at bounding box center [609, 110] width 15 height 17
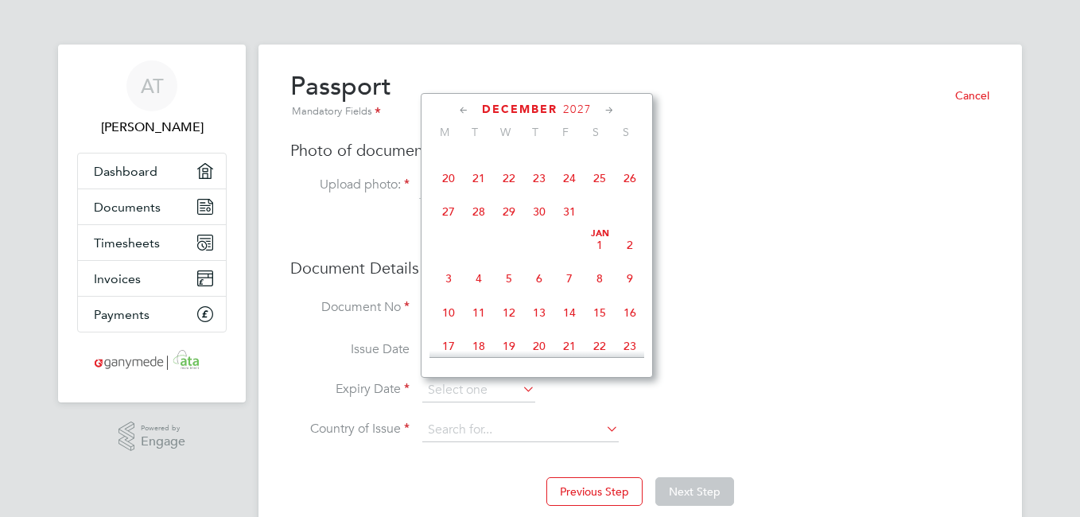
click at [611, 111] on icon at bounding box center [609, 110] width 15 height 17
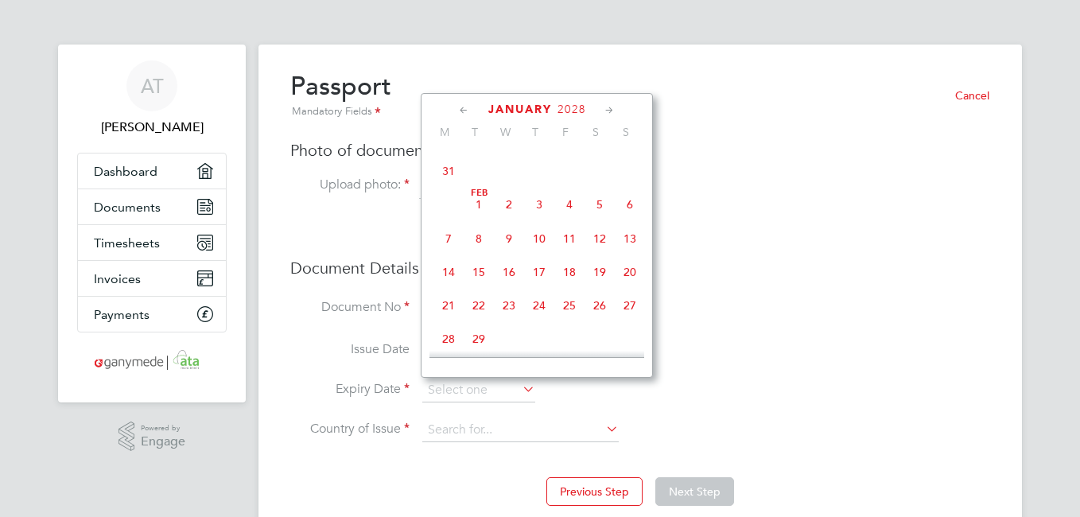
click at [611, 111] on icon at bounding box center [609, 110] width 15 height 17
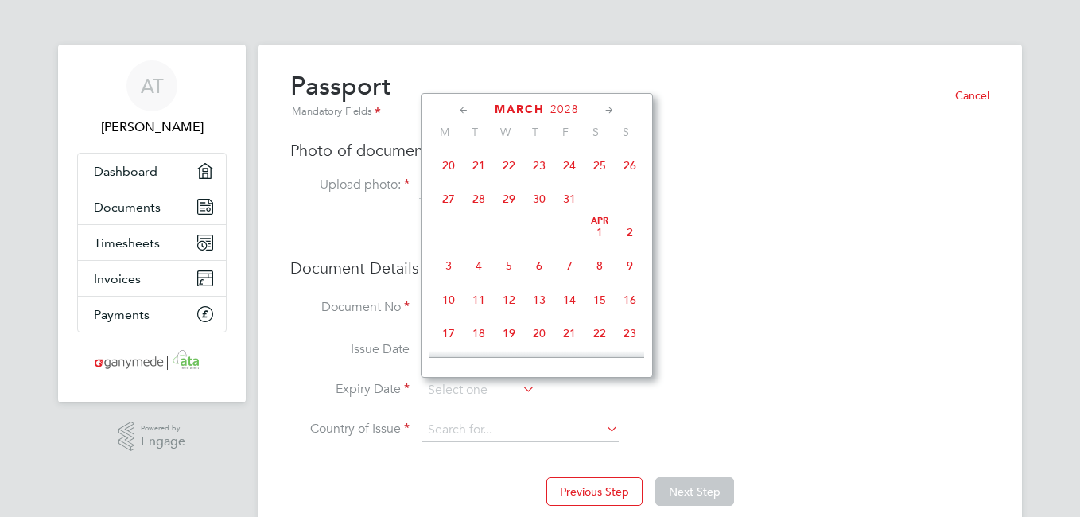
click at [611, 111] on icon at bounding box center [609, 110] width 15 height 17
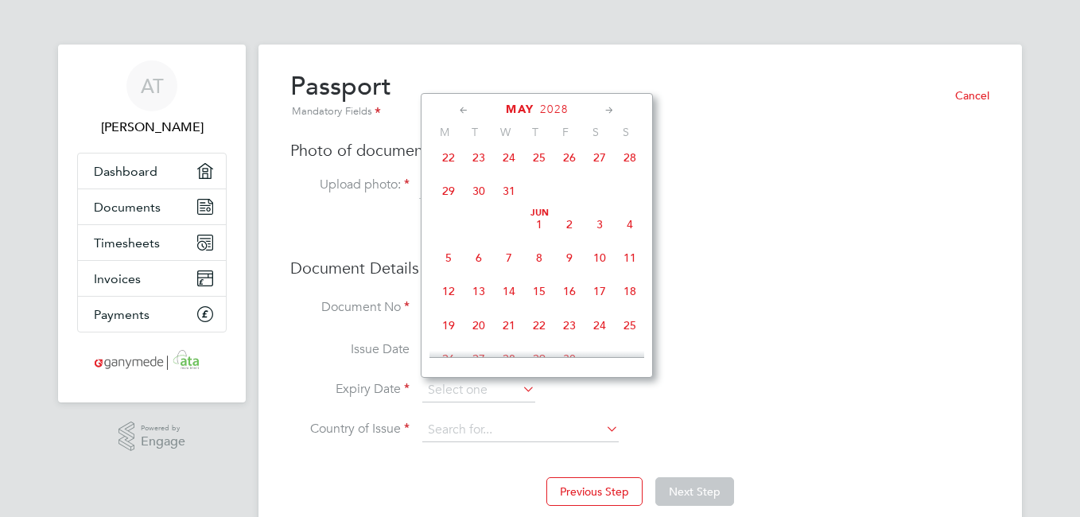
click at [611, 111] on icon at bounding box center [609, 110] width 15 height 17
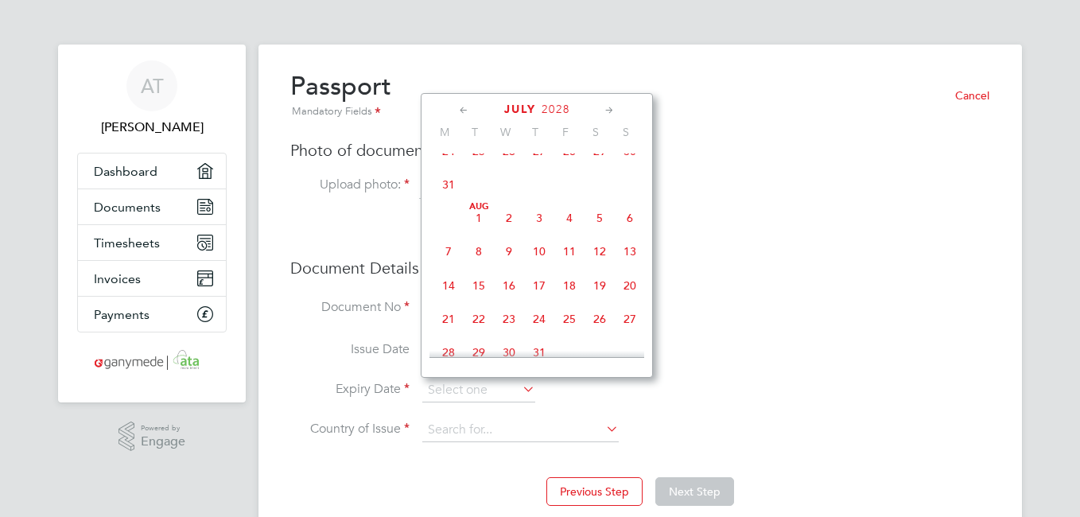
click at [611, 111] on icon at bounding box center [609, 110] width 15 height 17
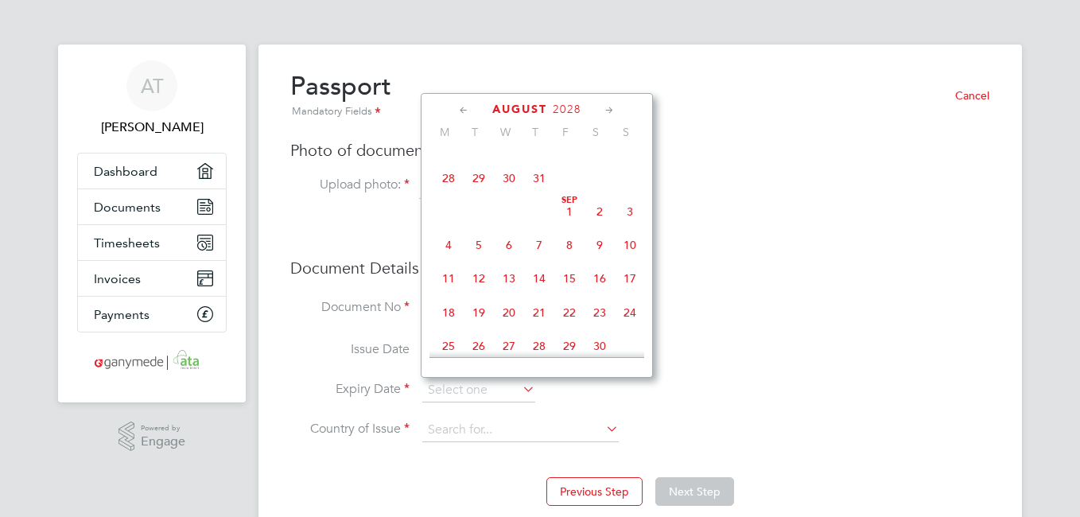
click at [611, 111] on icon at bounding box center [609, 110] width 15 height 17
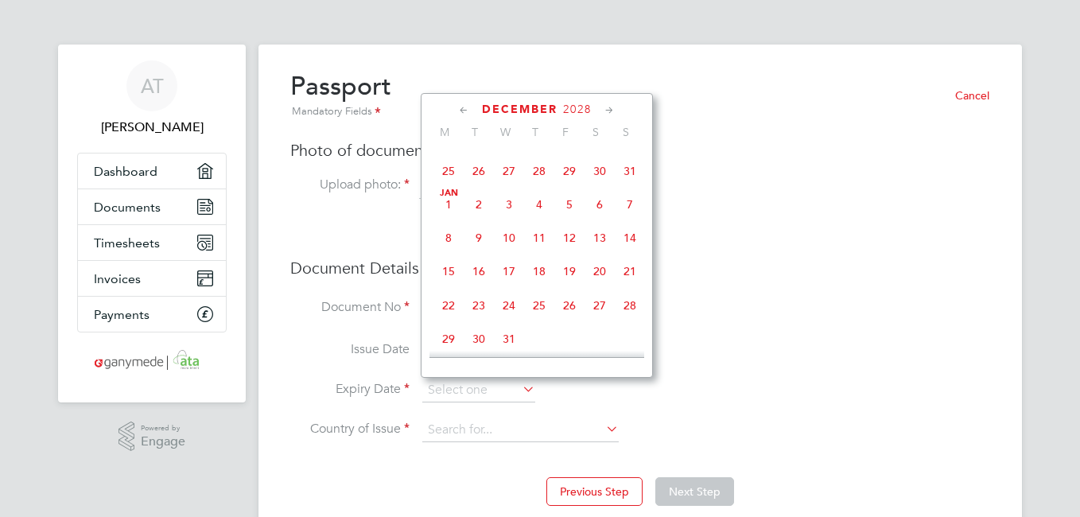
click at [611, 111] on icon at bounding box center [609, 110] width 15 height 17
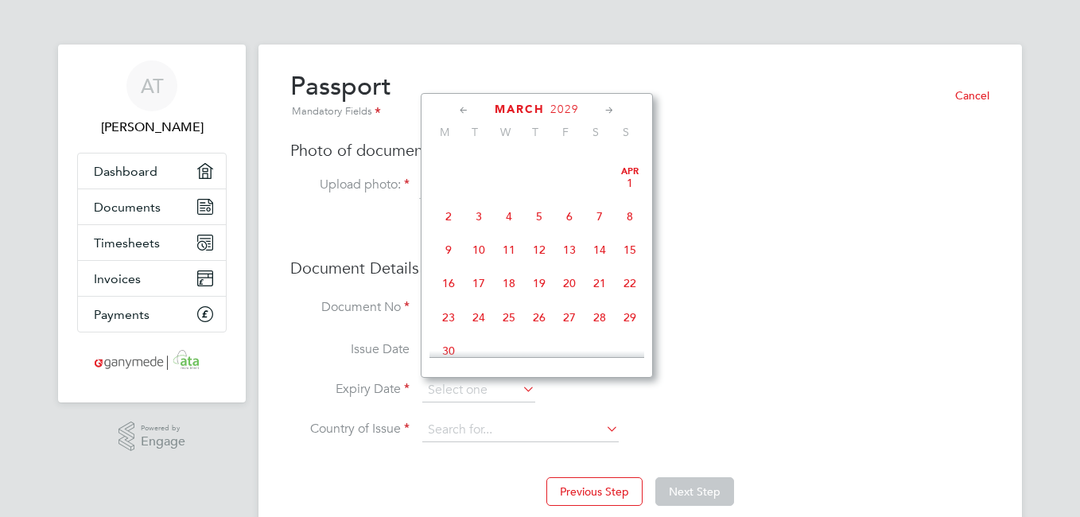
click at [611, 111] on icon at bounding box center [609, 110] width 15 height 17
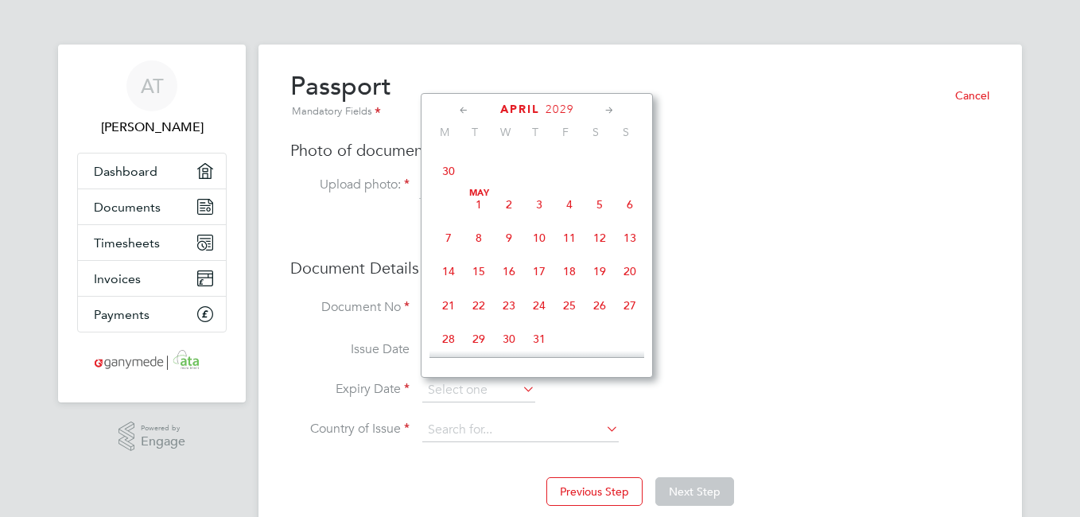
click at [611, 111] on icon at bounding box center [609, 110] width 15 height 17
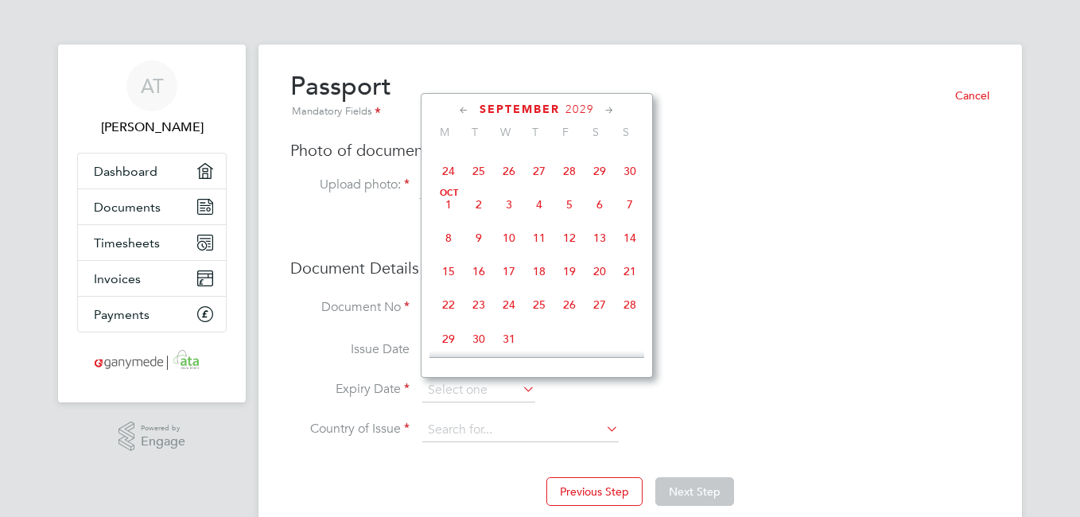
click at [611, 111] on icon at bounding box center [609, 110] width 15 height 17
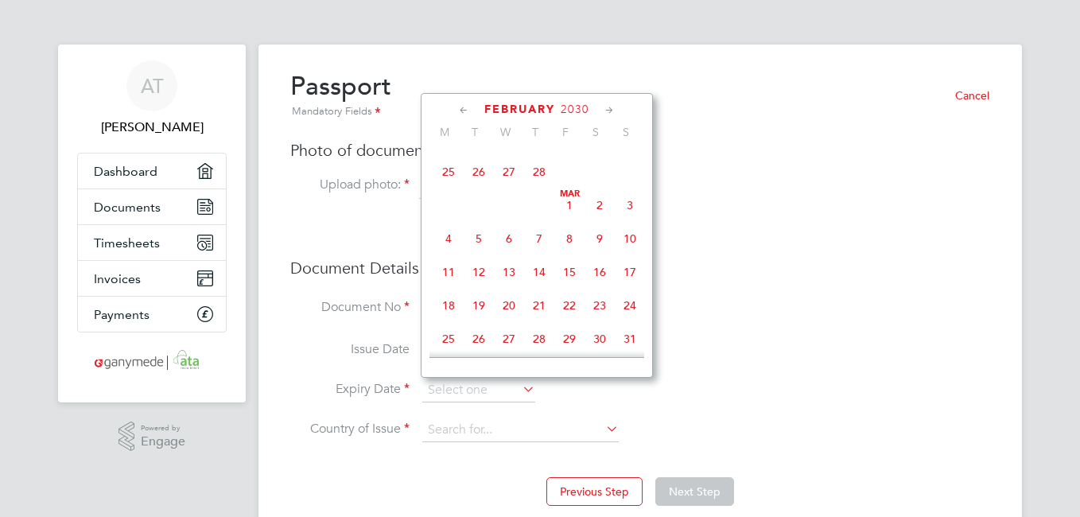
click at [611, 111] on icon at bounding box center [609, 110] width 15 height 17
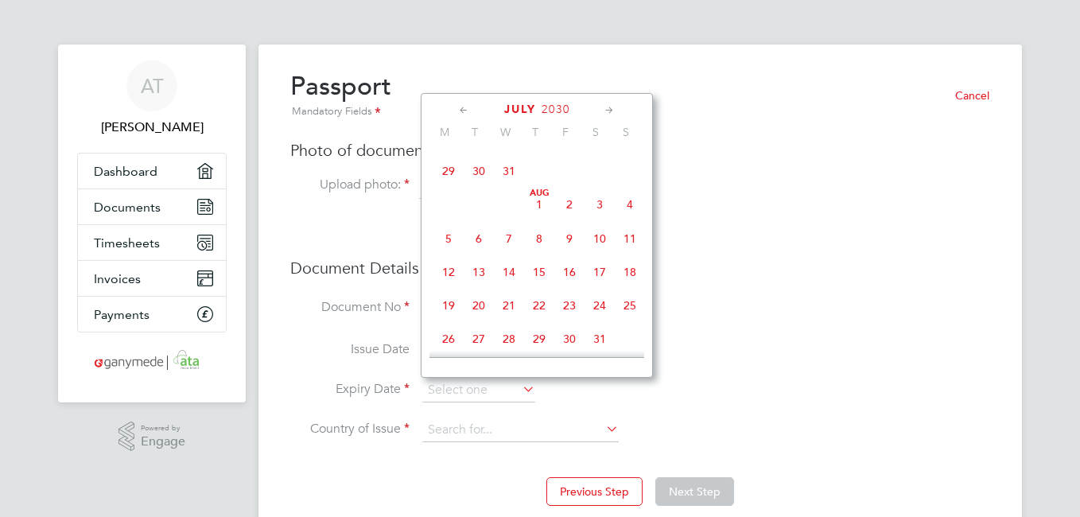
click at [611, 111] on icon at bounding box center [609, 110] width 15 height 17
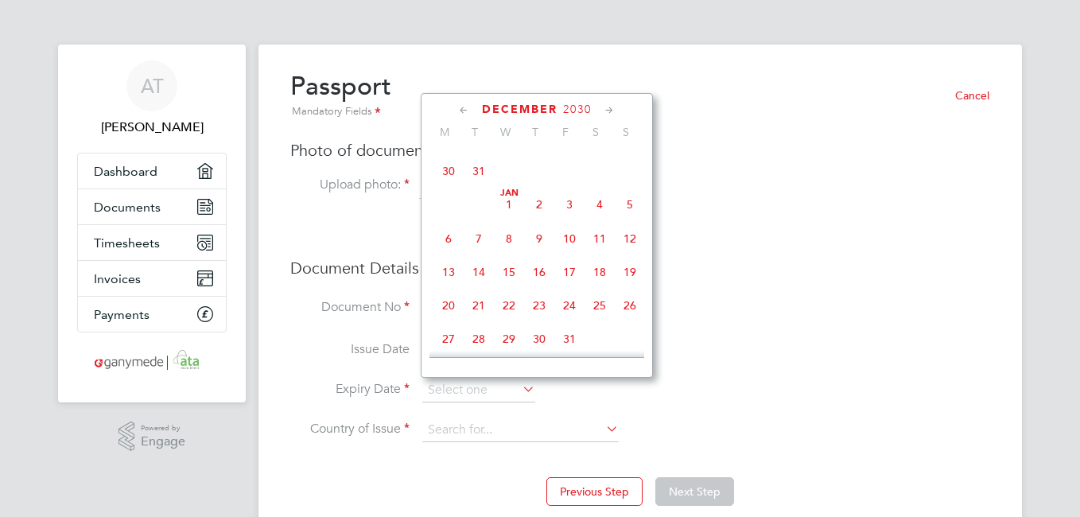
click at [611, 111] on icon at bounding box center [609, 110] width 15 height 17
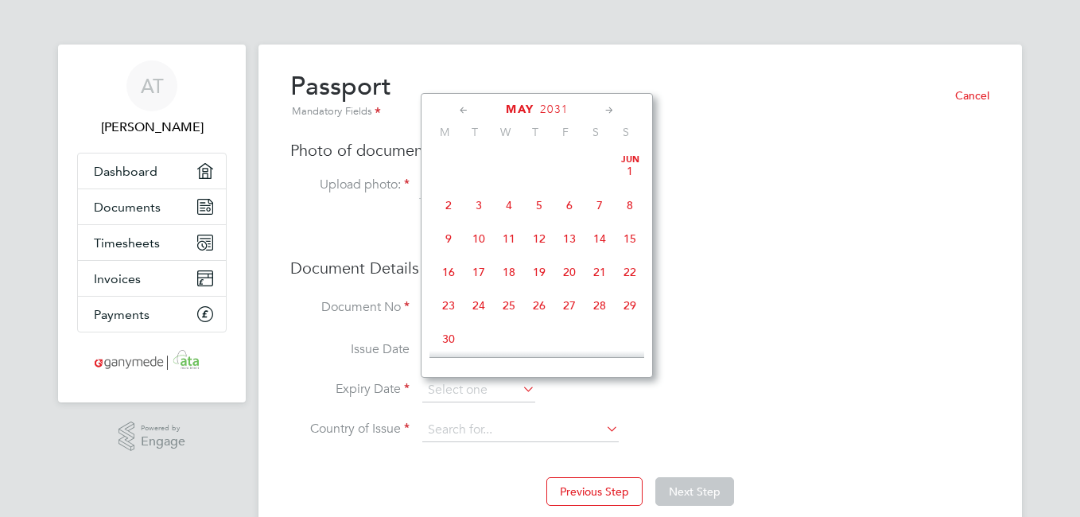
click at [611, 111] on icon at bounding box center [609, 110] width 15 height 17
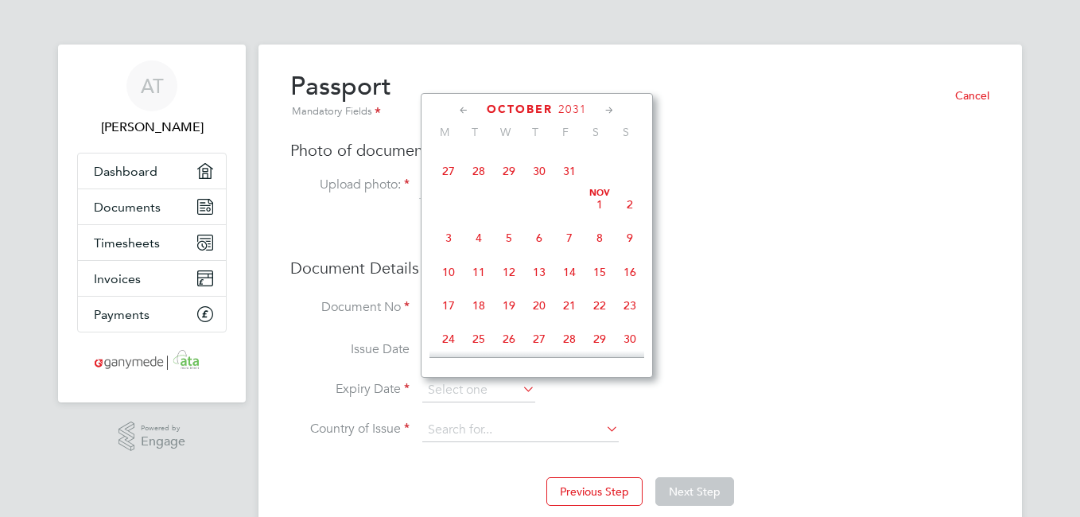
click at [611, 111] on icon at bounding box center [609, 110] width 15 height 17
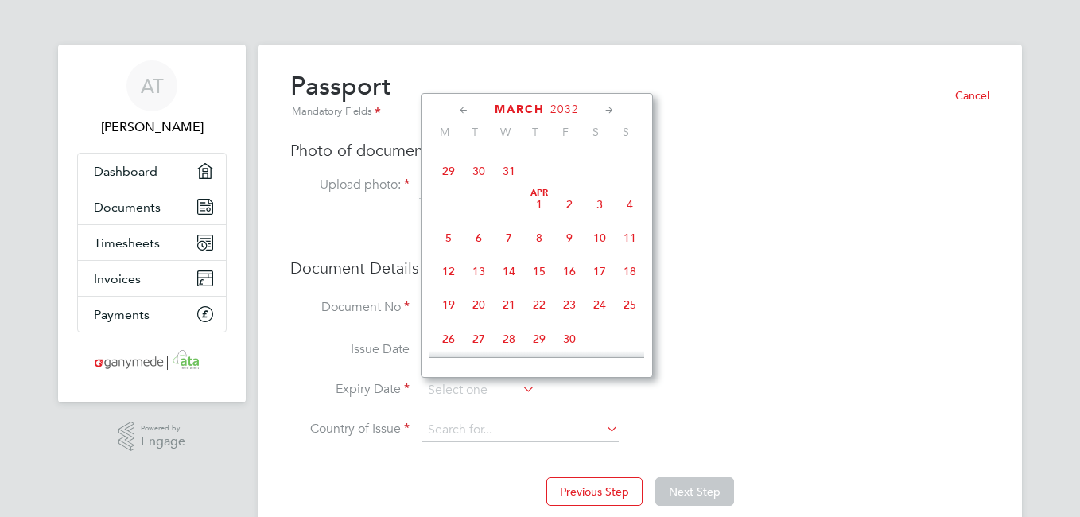
click at [611, 111] on icon at bounding box center [609, 110] width 15 height 17
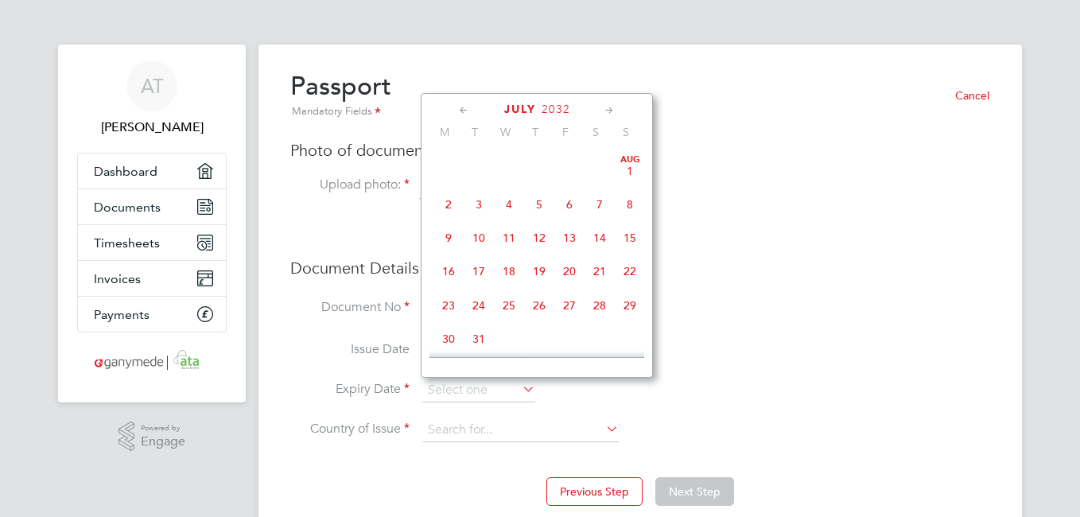
click at [611, 111] on icon at bounding box center [609, 110] width 15 height 17
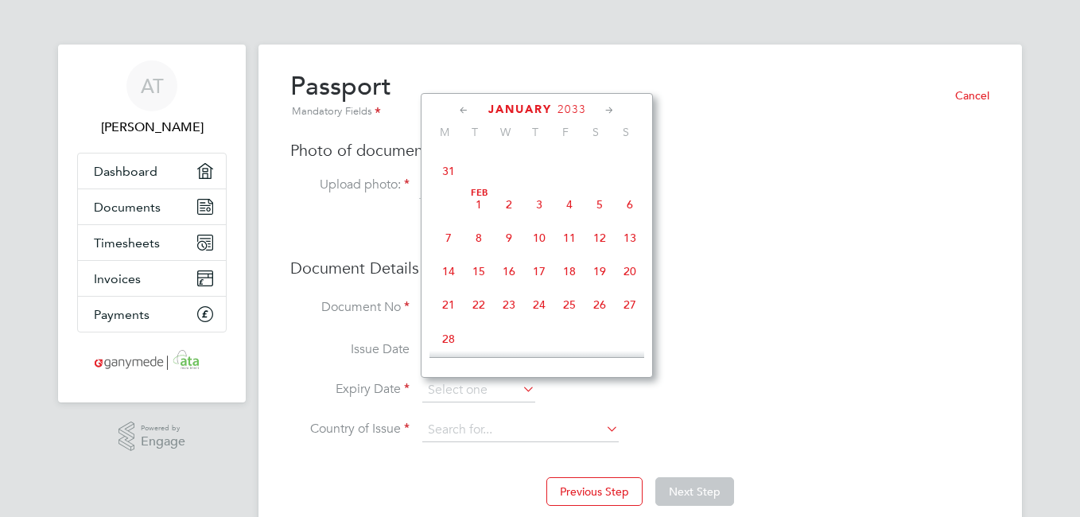
click at [611, 111] on icon at bounding box center [609, 110] width 15 height 17
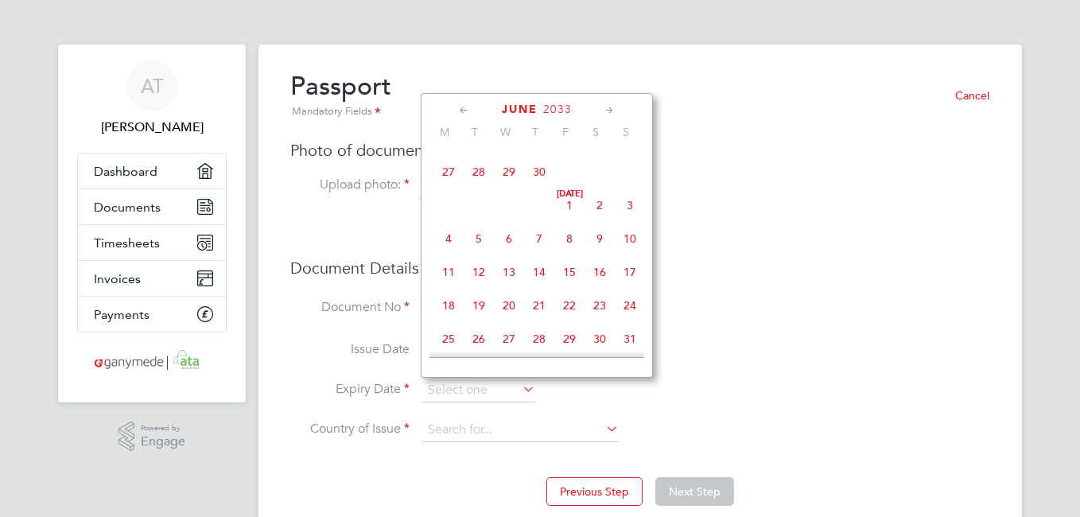
click at [611, 111] on icon at bounding box center [609, 110] width 15 height 17
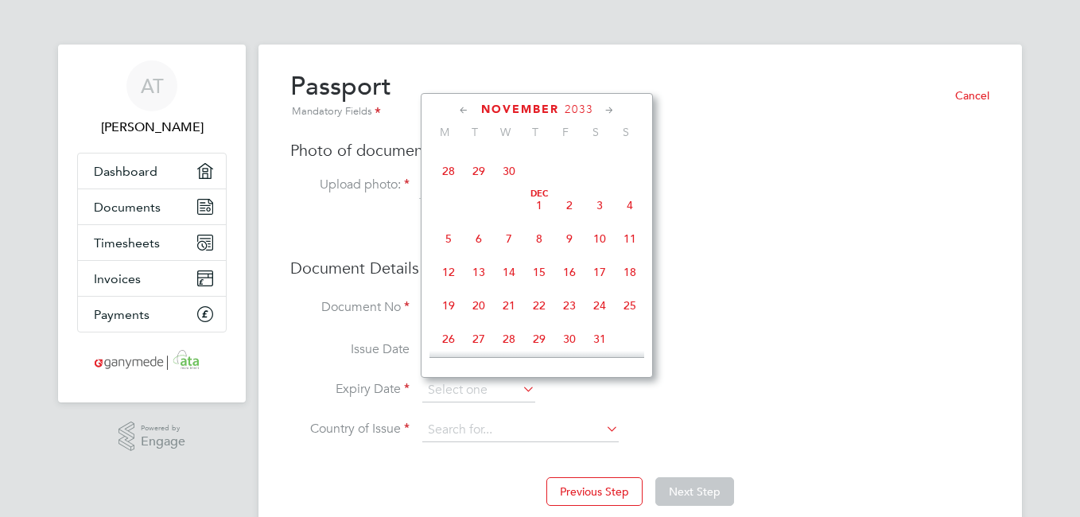
click at [611, 111] on icon at bounding box center [609, 110] width 15 height 17
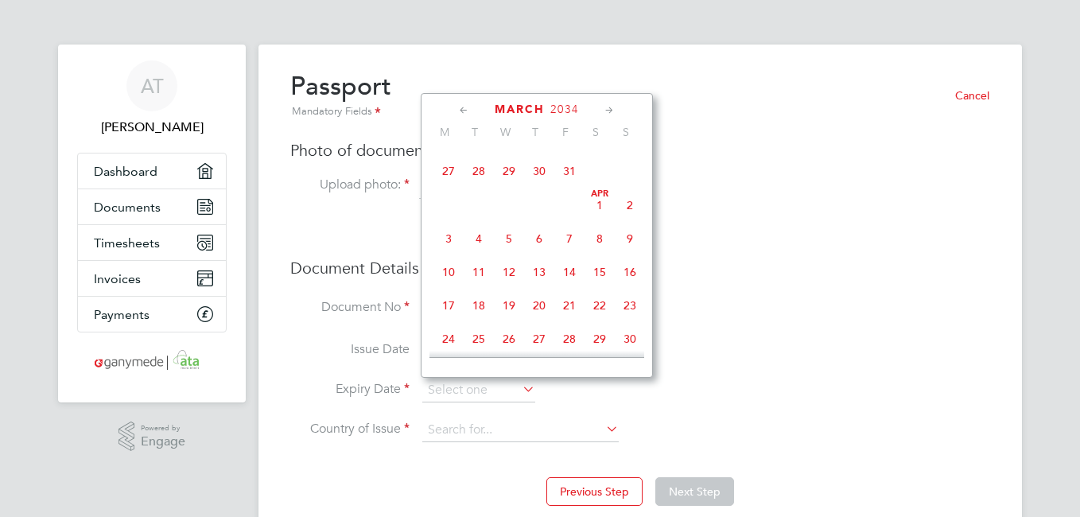
click at [611, 111] on icon at bounding box center [609, 110] width 15 height 17
click at [611, 112] on icon at bounding box center [609, 110] width 15 height 17
click at [601, 86] on span "13" at bounding box center [600, 71] width 30 height 30
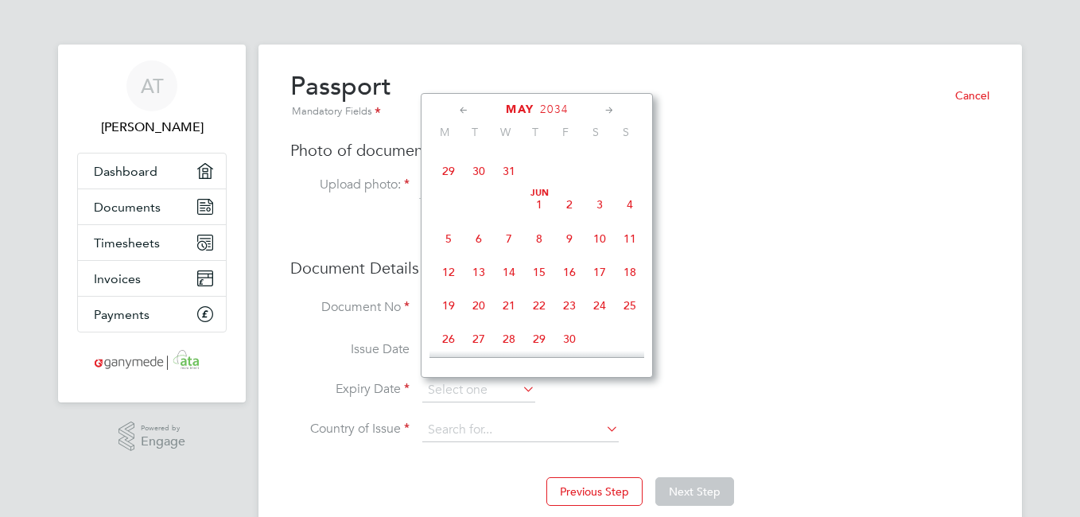
type input "13 May 2034"
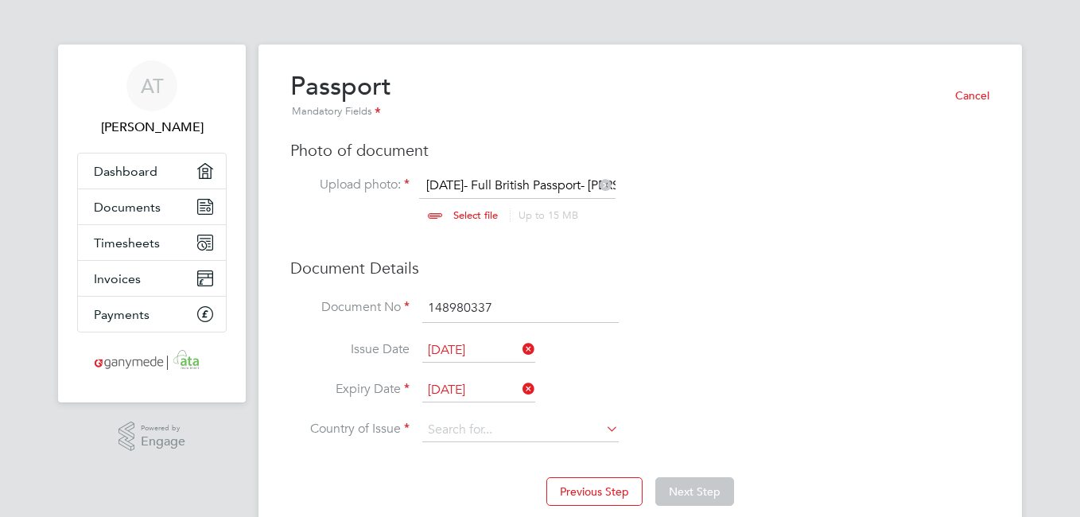
click at [603, 429] on icon at bounding box center [603, 429] width 0 height 22
drag, startPoint x: 1079, startPoint y: 290, endPoint x: 1083, endPoint y: 424, distance: 134.5
click at [1079, 424] on html "AT Adrian Taylor Applications: Dashboard Documents Timesheets Invoices Payments…" at bounding box center [540, 289] width 1080 height 579
click at [603, 424] on icon at bounding box center [603, 429] width 0 height 22
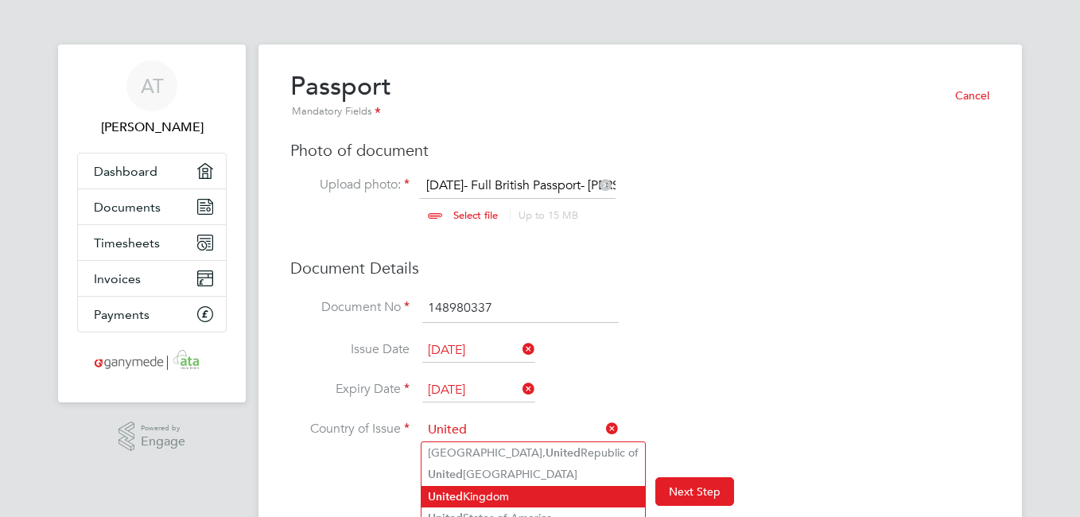
click at [478, 486] on li "United Kingdom" at bounding box center [534, 496] width 224 height 21
type input "[GEOGRAPHIC_DATA]"
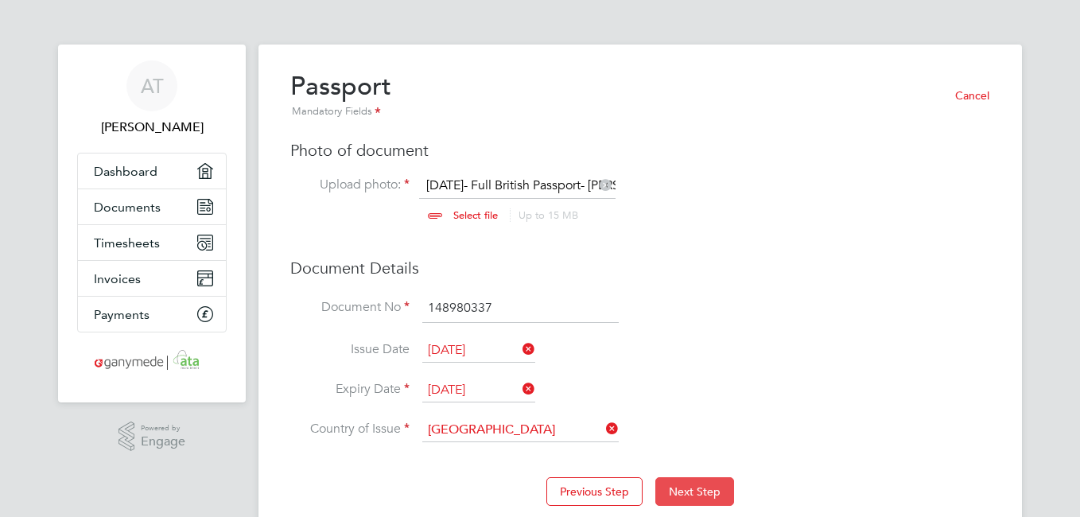
click at [691, 490] on button "Next Step" at bounding box center [694, 491] width 79 height 29
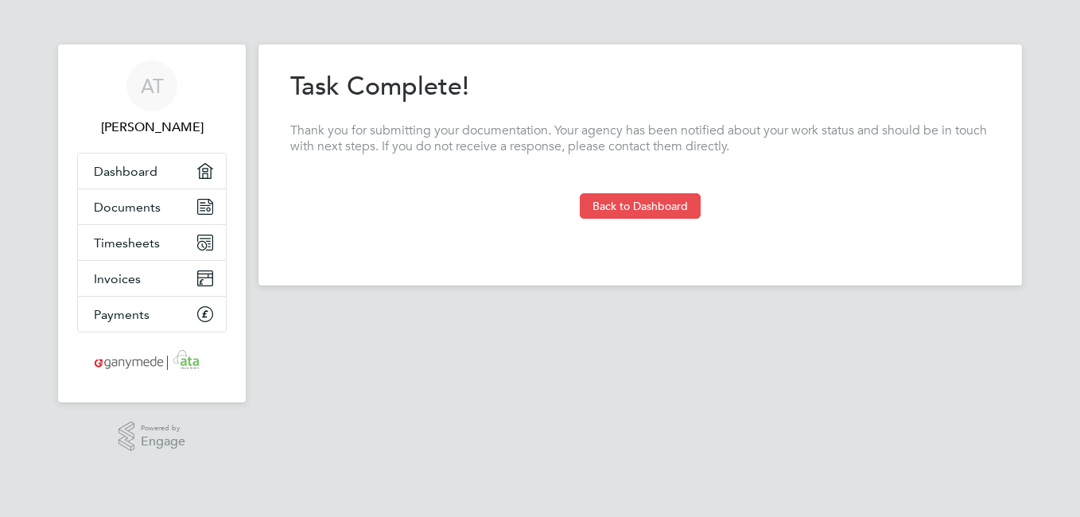
click at [611, 203] on button "Back to Dashboard" at bounding box center [640, 205] width 121 height 25
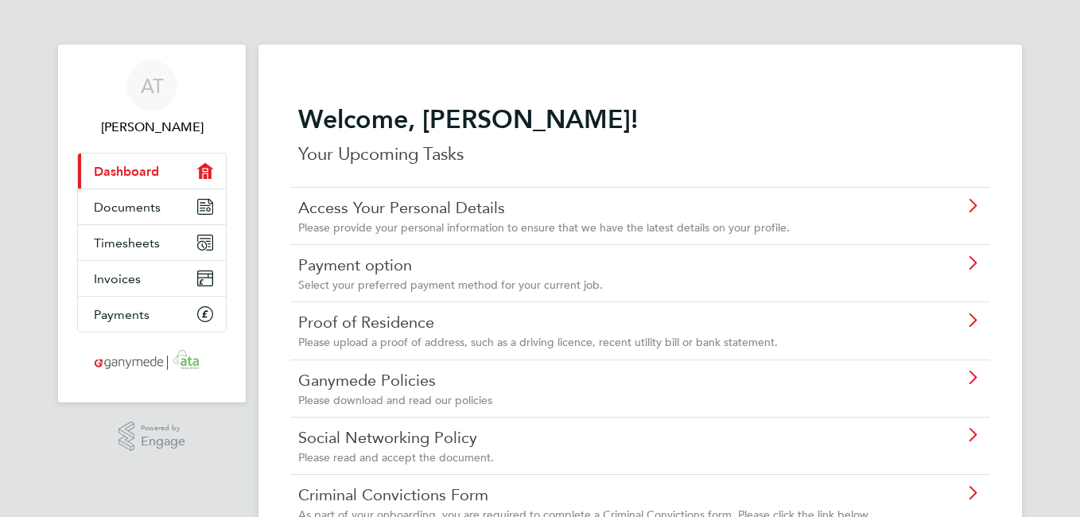
click at [466, 332] on link "Proof of Residence" at bounding box center [595, 322] width 594 height 21
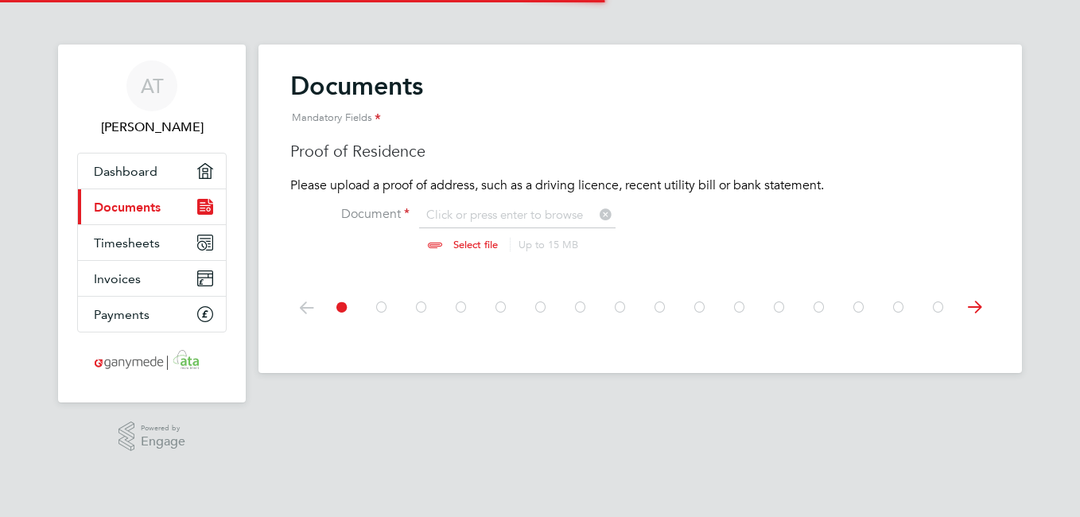
scroll to position [21, 197]
click at [458, 243] on input "file" at bounding box center [491, 231] width 250 height 48
click at [465, 244] on input "file" at bounding box center [491, 231] width 250 height 48
type input "C:\fakepath\30-09-25-Driving Licence-Adrian Taylor.pdf"
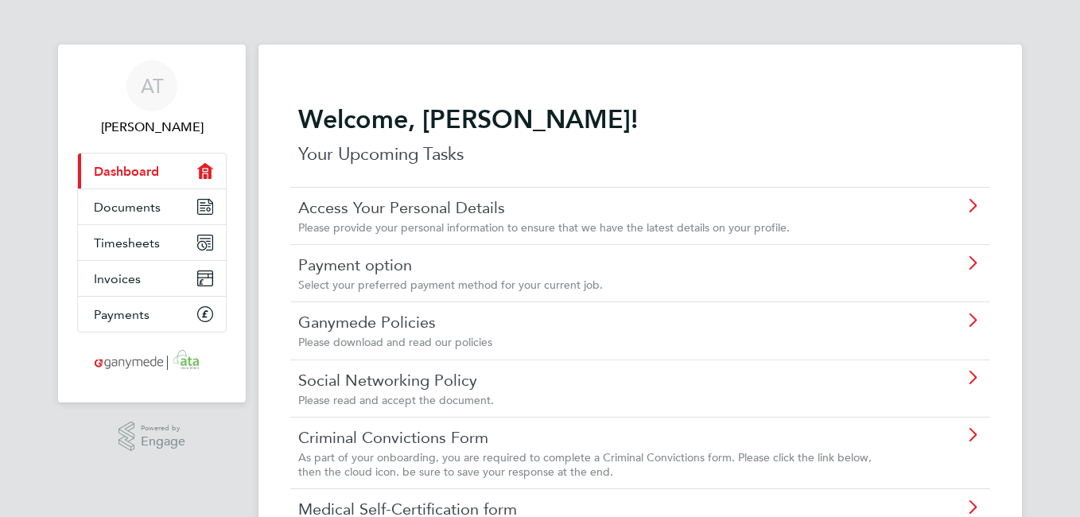
drag, startPoint x: 1079, startPoint y: 202, endPoint x: 1075, endPoint y: 488, distance: 286.4
drag, startPoint x: 1079, startPoint y: 377, endPoint x: 1083, endPoint y: 548, distance: 171.0
click at [971, 206] on icon at bounding box center [972, 206] width 20 height 13
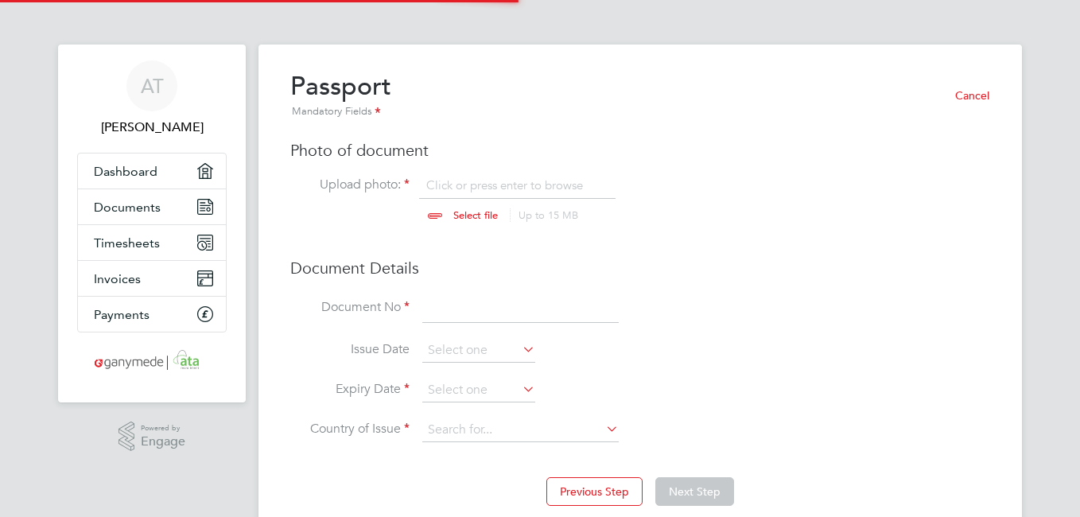
scroll to position [21, 197]
click at [456, 189] on input "file" at bounding box center [491, 201] width 250 height 48
type input "C:\fakepath\[DATE]- Full British Passport- [PERSON_NAME] [PERSON_NAME].pdf"
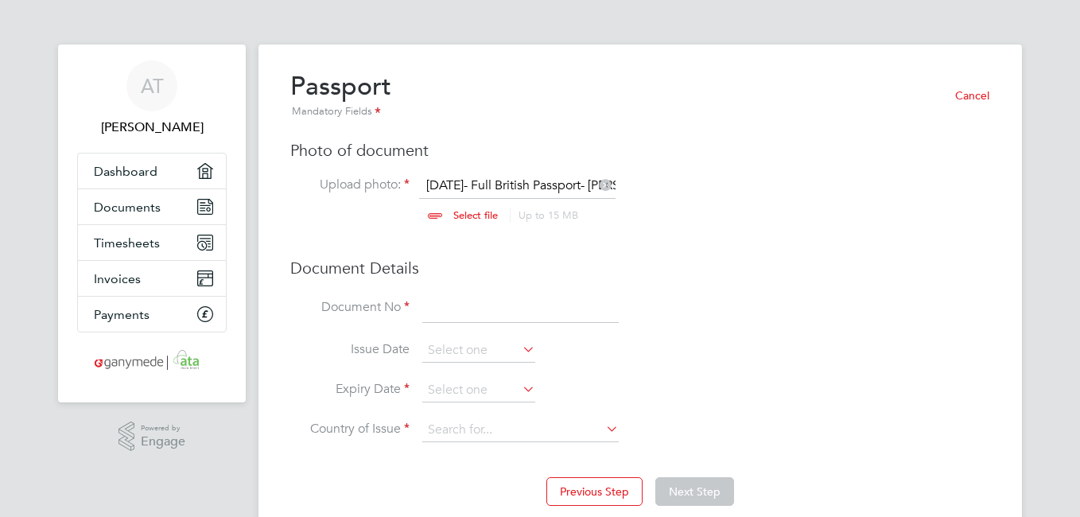
click at [478, 181] on input "file" at bounding box center [491, 201] width 250 height 48
drag, startPoint x: 499, startPoint y: 176, endPoint x: 562, endPoint y: 72, distance: 122.1
click at [562, 72] on div "Passport Mandatory Fields Cancel" at bounding box center [640, 95] width 700 height 51
click at [445, 312] on input at bounding box center [520, 308] width 196 height 29
drag, startPoint x: 476, startPoint y: 183, endPoint x: 606, endPoint y: 74, distance: 169.4
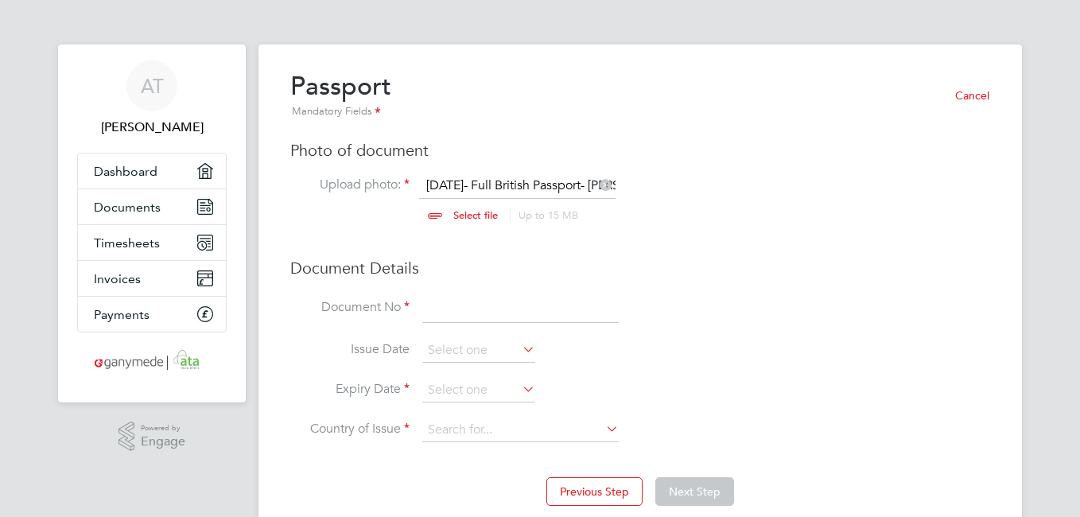
click at [606, 74] on div "Passport Mandatory Fields Cancel" at bounding box center [640, 95] width 700 height 51
drag, startPoint x: 474, startPoint y: 185, endPoint x: 496, endPoint y: 126, distance: 62.9
click at [496, 126] on div "Passport Mandatory Fields Cancel Photo of document Upload photo: 27-11-24- Full…" at bounding box center [640, 264] width 700 height 388
click at [471, 215] on input "file" at bounding box center [491, 201] width 250 height 48
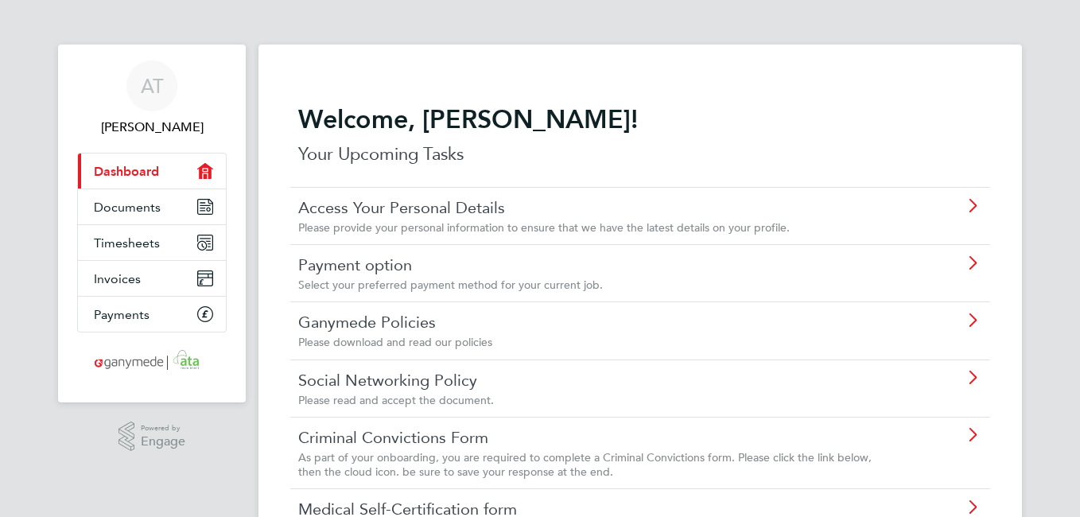
click at [974, 262] on icon at bounding box center [972, 263] width 20 height 13
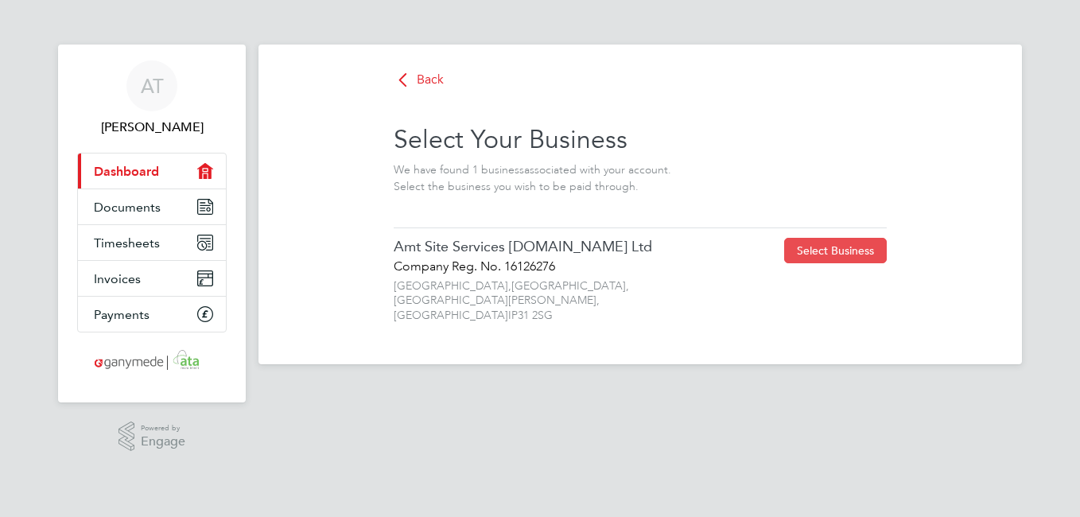
click at [810, 251] on button "Select Business" at bounding box center [835, 250] width 103 height 25
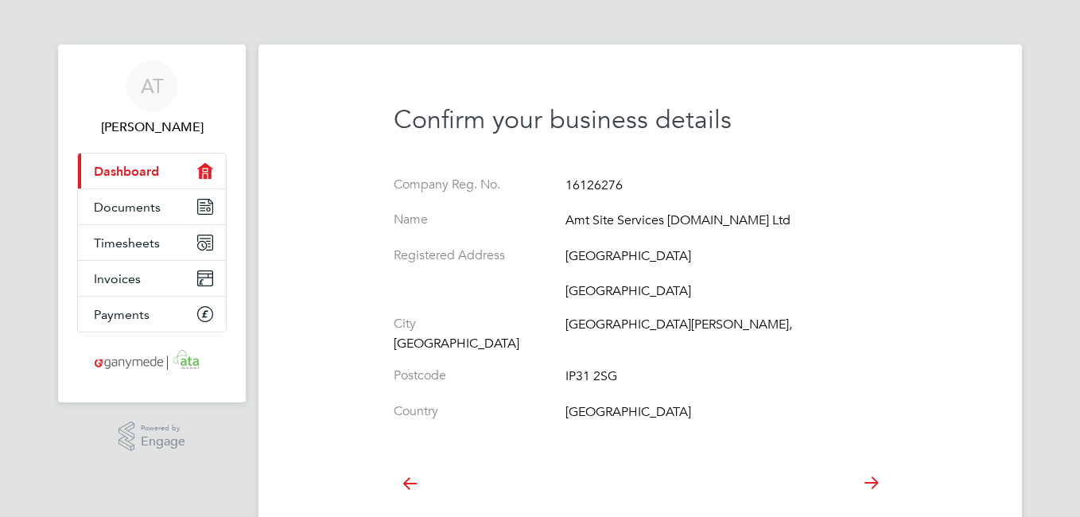
click at [871, 468] on icon at bounding box center [871, 483] width 32 height 36
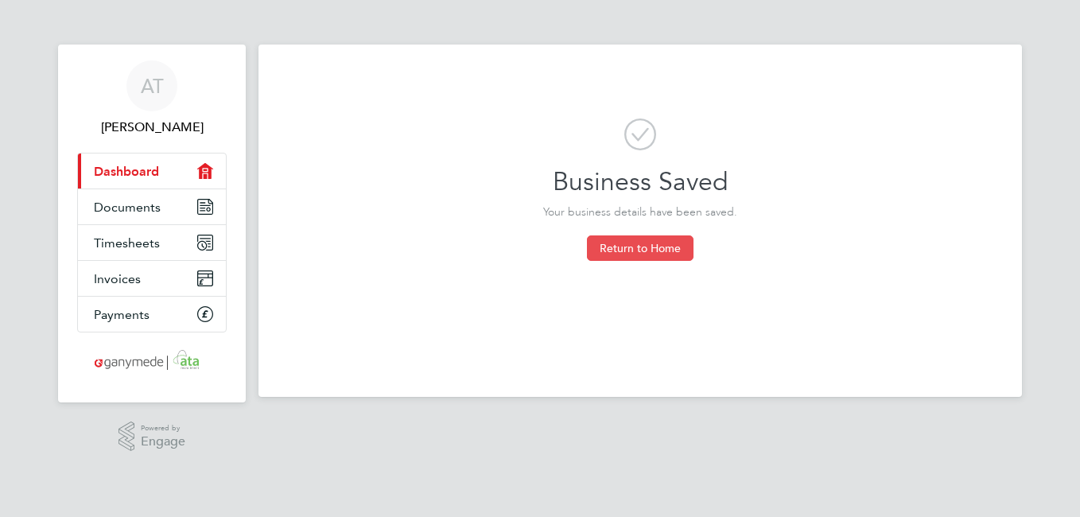
click at [616, 247] on button "Return to Home" at bounding box center [640, 247] width 107 height 25
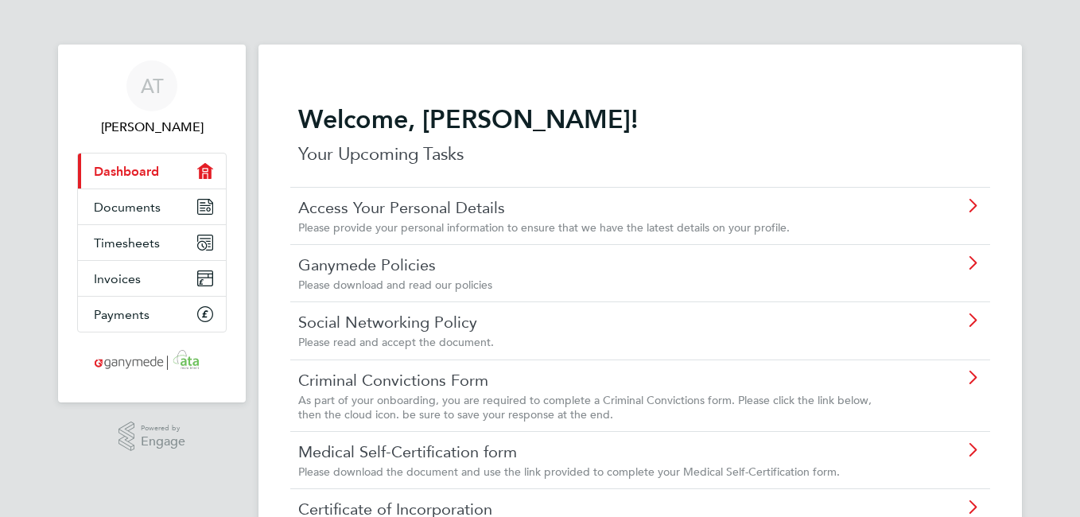
click at [450, 508] on link "Certificate of Incorporation" at bounding box center [595, 509] width 594 height 21
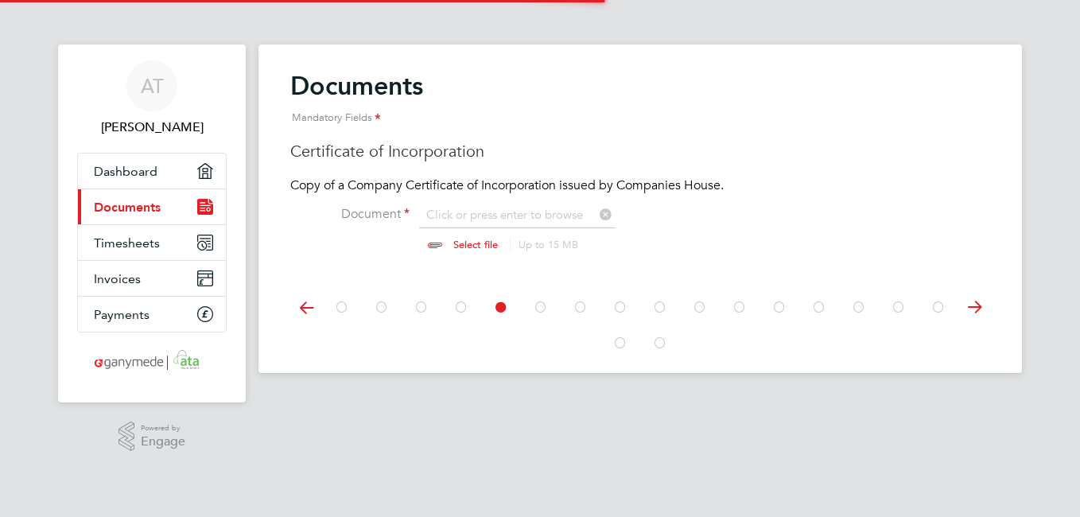
scroll to position [21, 197]
click at [204, 247] on icon "Main navigation" at bounding box center [202, 245] width 7 height 7
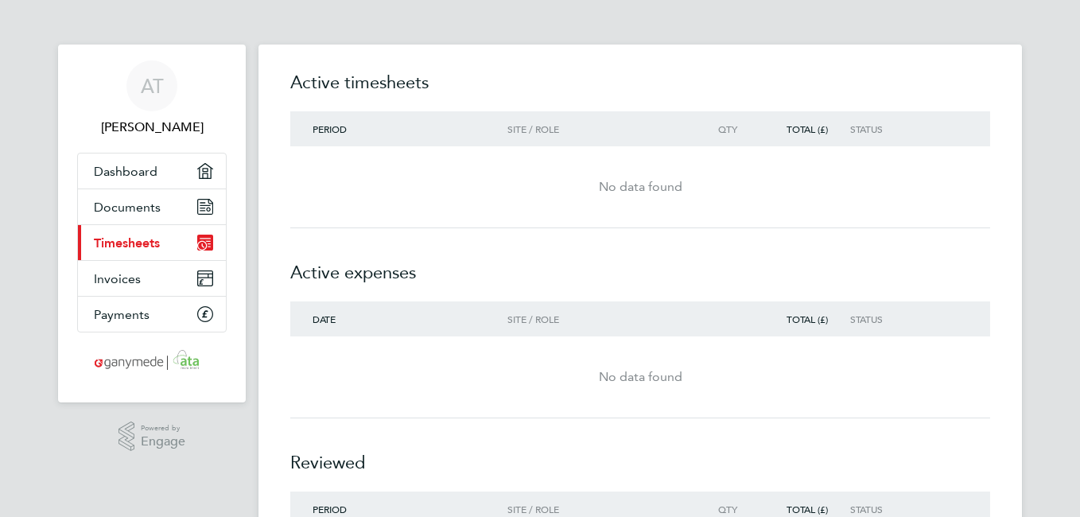
drag, startPoint x: 1079, startPoint y: 317, endPoint x: 1083, endPoint y: 414, distance: 97.1
click at [1079, 414] on html "AT [PERSON_NAME] Applications: Dashboard Documents Current page: Timesheets Inv…" at bounding box center [540, 333] width 1080 height 666
click at [115, 313] on span "Payments" at bounding box center [122, 314] width 56 height 15
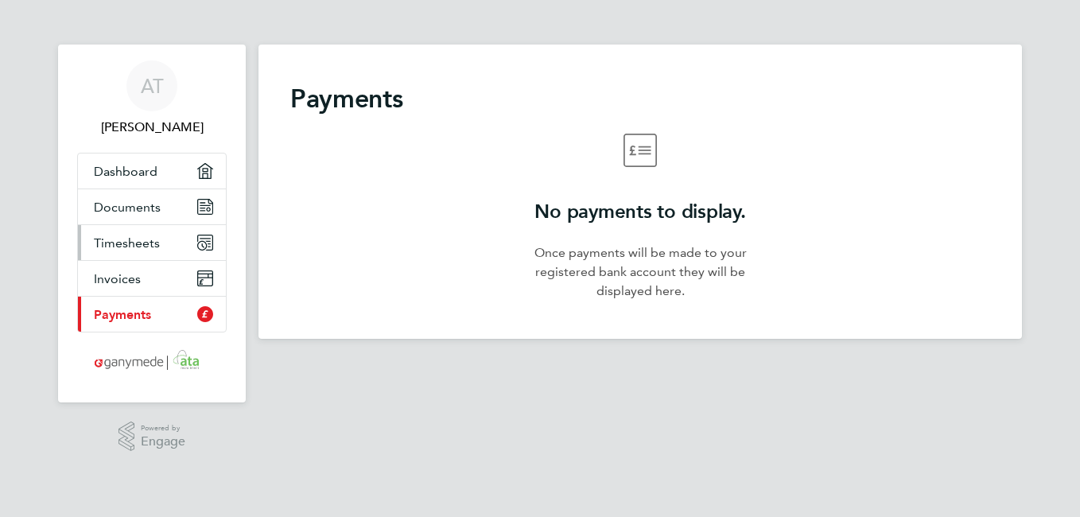
click at [123, 239] on span "Timesheets" at bounding box center [127, 242] width 66 height 15
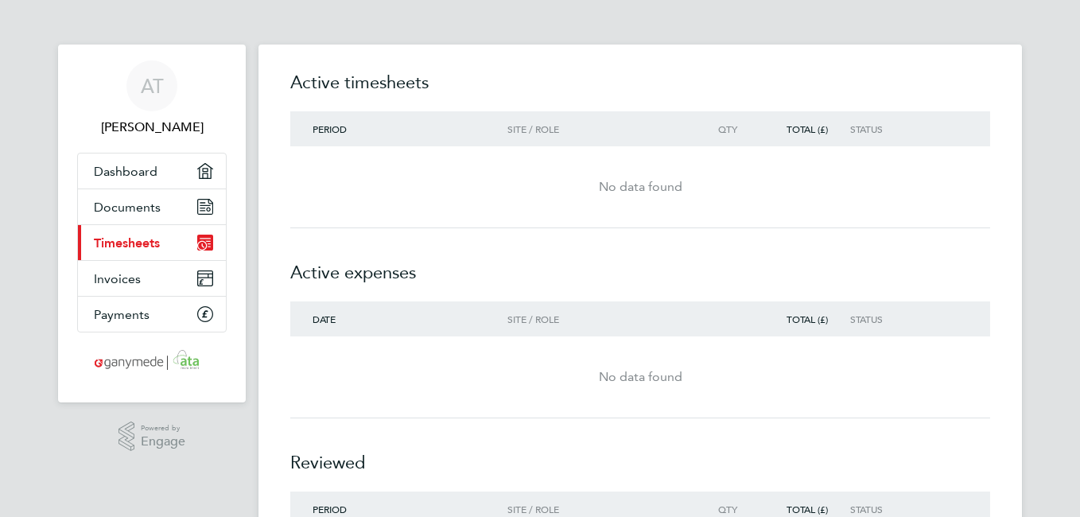
click at [534, 134] on div "Site / Role" at bounding box center [598, 128] width 182 height 11
click at [609, 192] on div "No data found" at bounding box center [640, 186] width 700 height 19
click at [202, 200] on icon "Main navigation" at bounding box center [205, 207] width 14 height 14
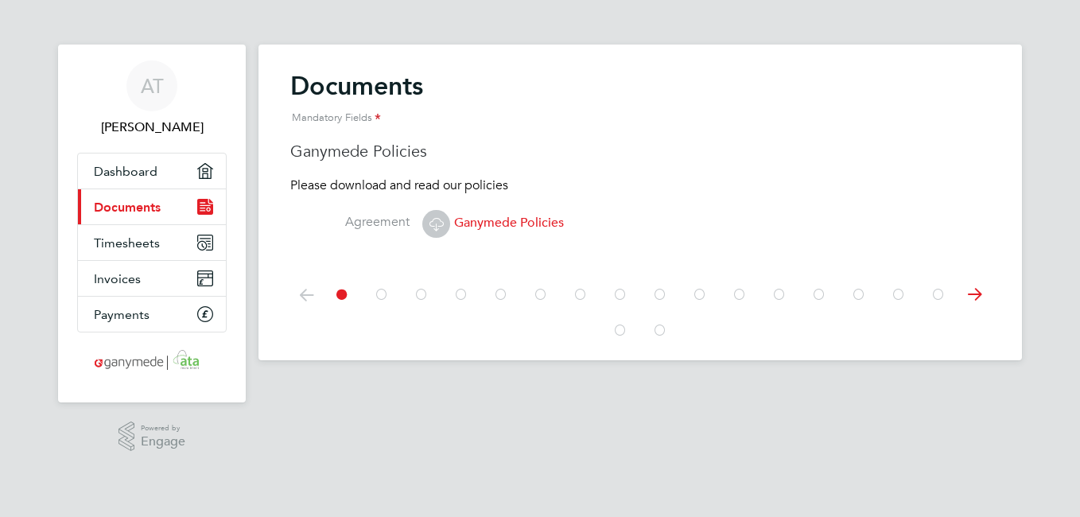
click at [483, 221] on span "Ganymede Policies" at bounding box center [493, 223] width 142 height 16
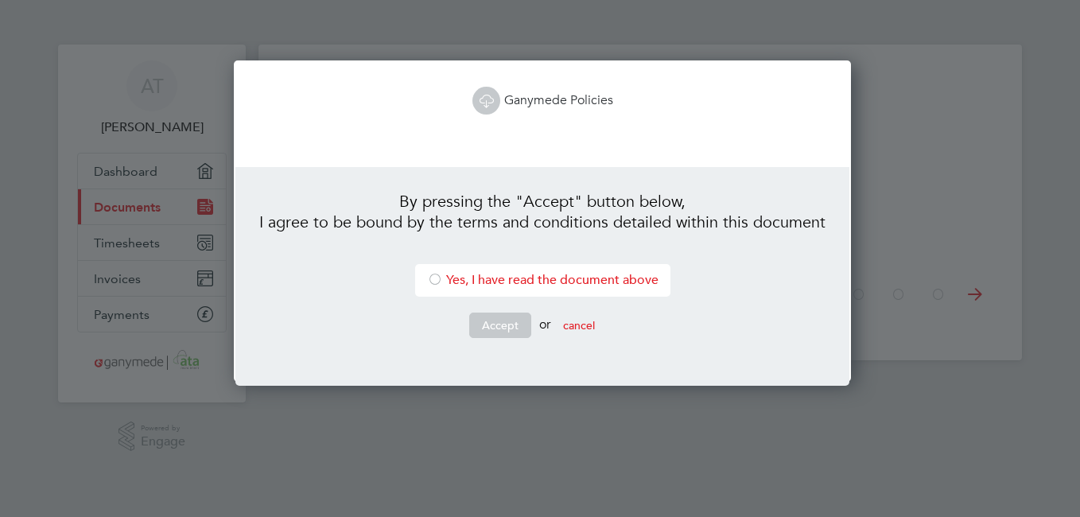
scroll to position [322, 612]
click at [428, 278] on div at bounding box center [435, 281] width 16 height 16
click at [484, 100] on icon at bounding box center [486, 101] width 20 height 20
click at [488, 322] on button "Accept" at bounding box center [500, 325] width 62 height 25
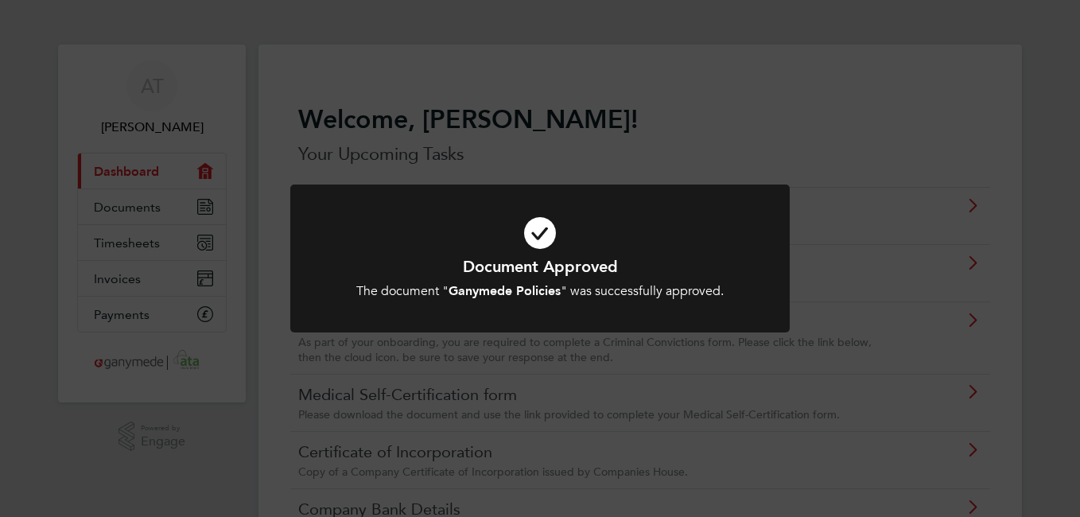
click at [690, 138] on div "Document Approved The document " Ganymede Policies " was successfully approved.…" at bounding box center [540, 258] width 1080 height 517
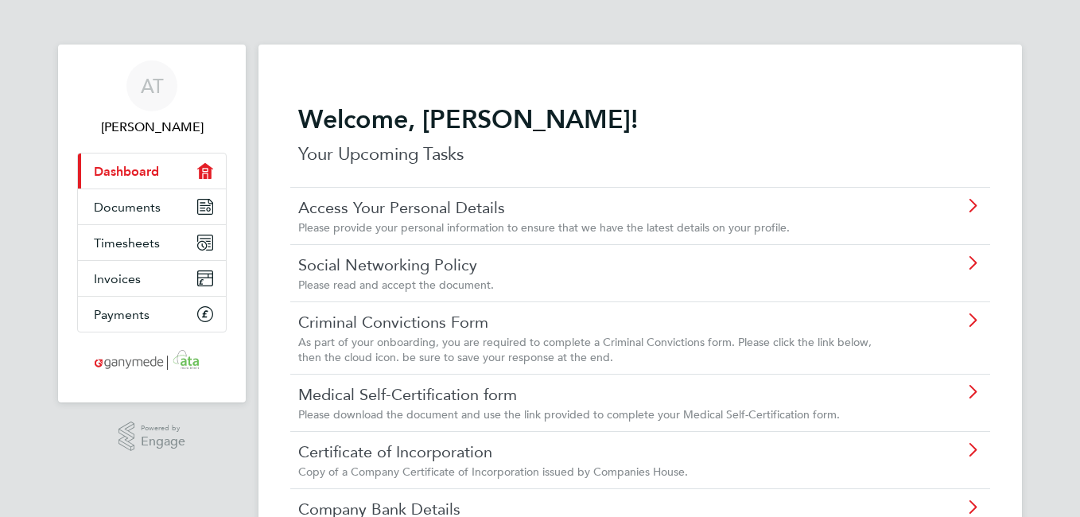
click at [978, 506] on icon at bounding box center [972, 507] width 20 height 13
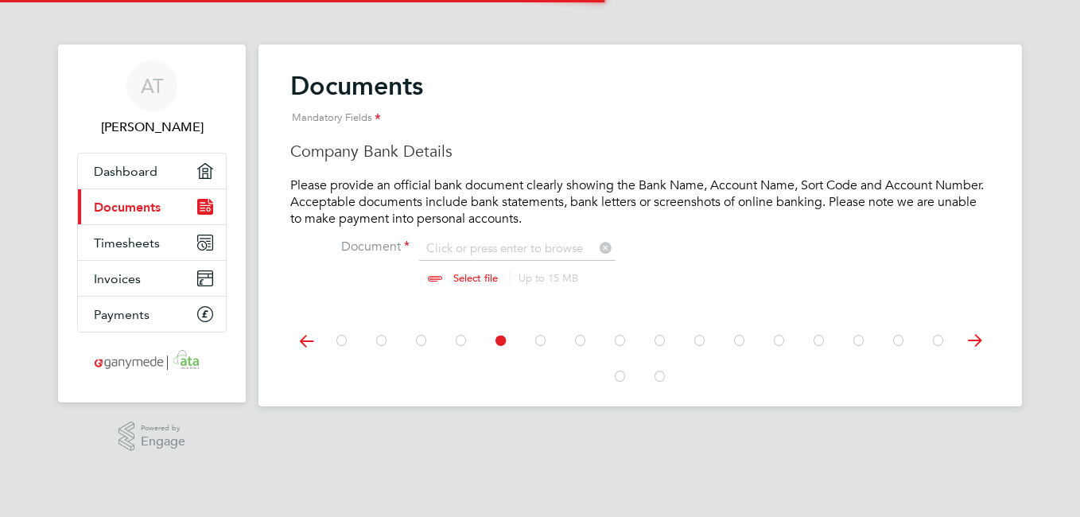
scroll to position [21, 197]
click at [542, 342] on icon at bounding box center [541, 341] width 16 height 36
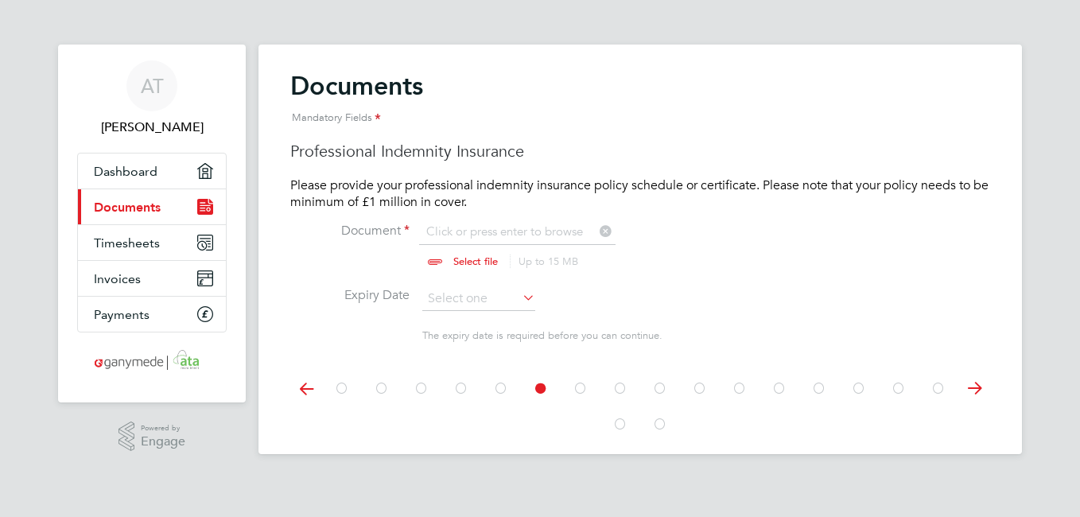
click at [577, 385] on icon at bounding box center [581, 389] width 16 height 36
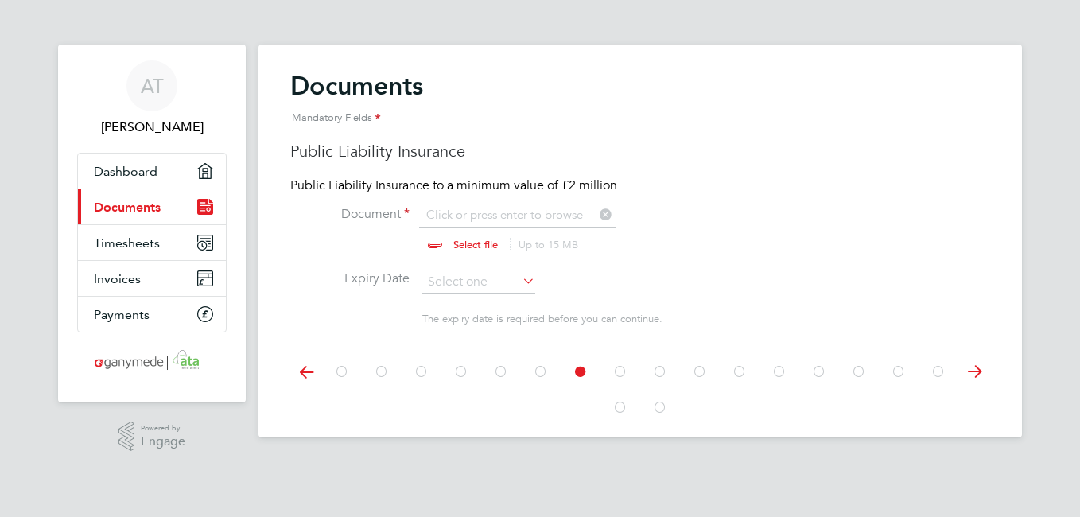
scroll to position [21, 197]
click at [620, 372] on icon at bounding box center [620, 372] width 16 height 36
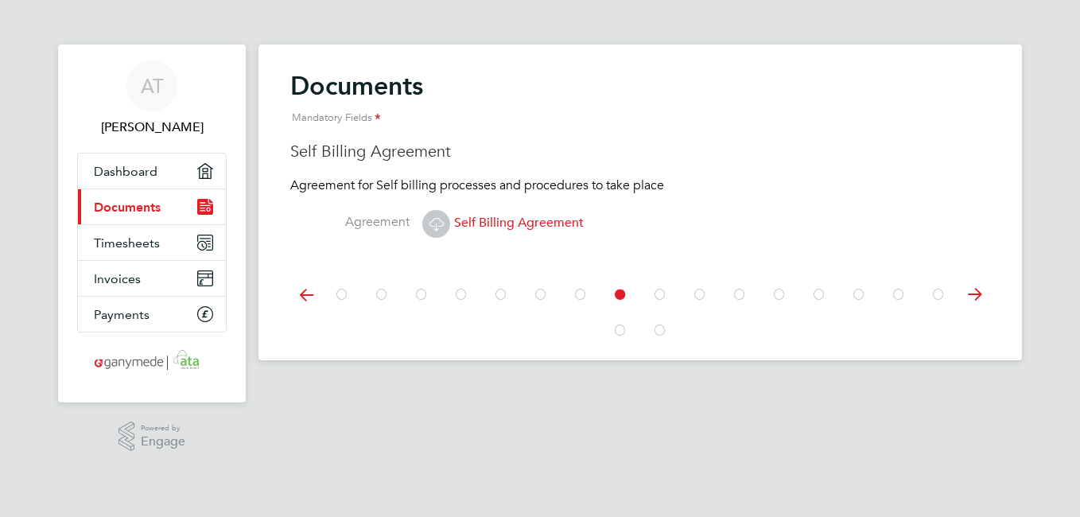
click at [662, 294] on icon at bounding box center [660, 295] width 16 height 36
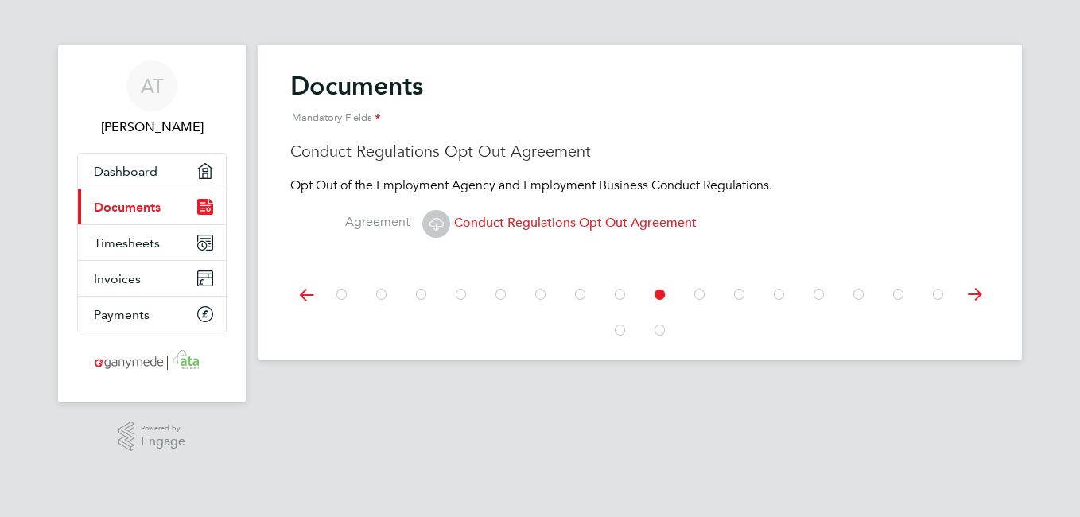
click at [694, 295] on icon at bounding box center [700, 295] width 16 height 36
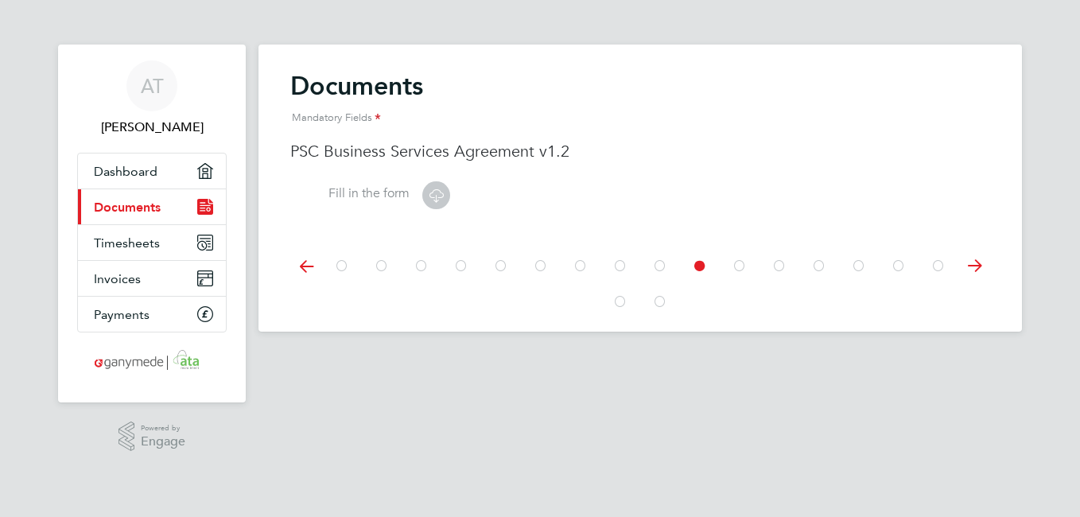
click at [736, 270] on icon at bounding box center [740, 266] width 16 height 36
click at [776, 265] on icon at bounding box center [780, 266] width 16 height 36
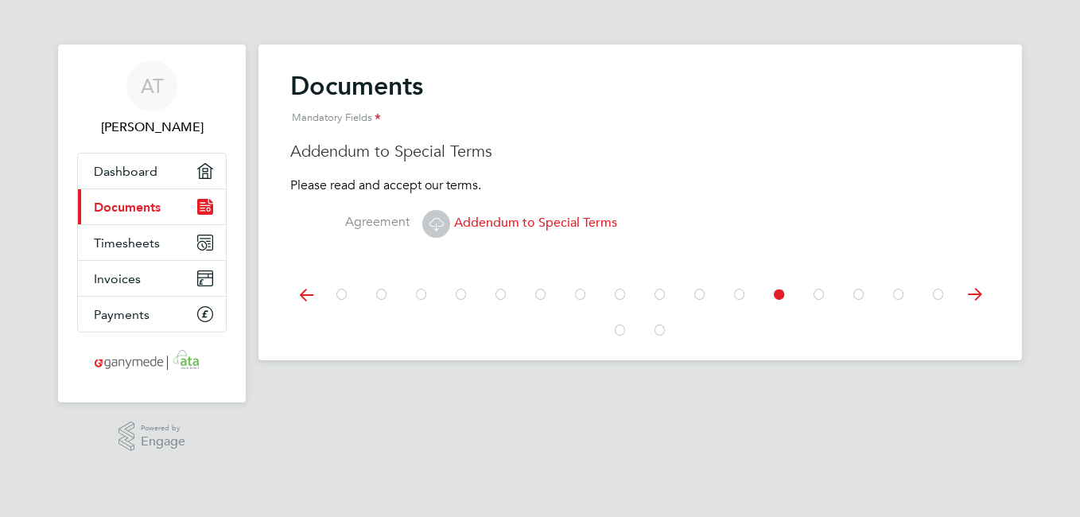
click at [816, 294] on icon at bounding box center [819, 295] width 16 height 36
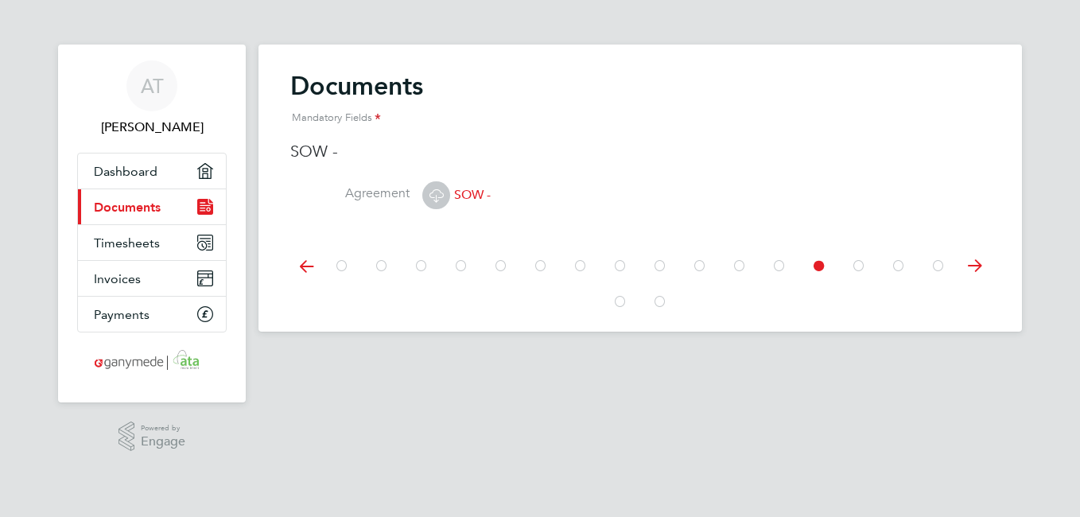
click at [857, 267] on icon at bounding box center [859, 266] width 16 height 36
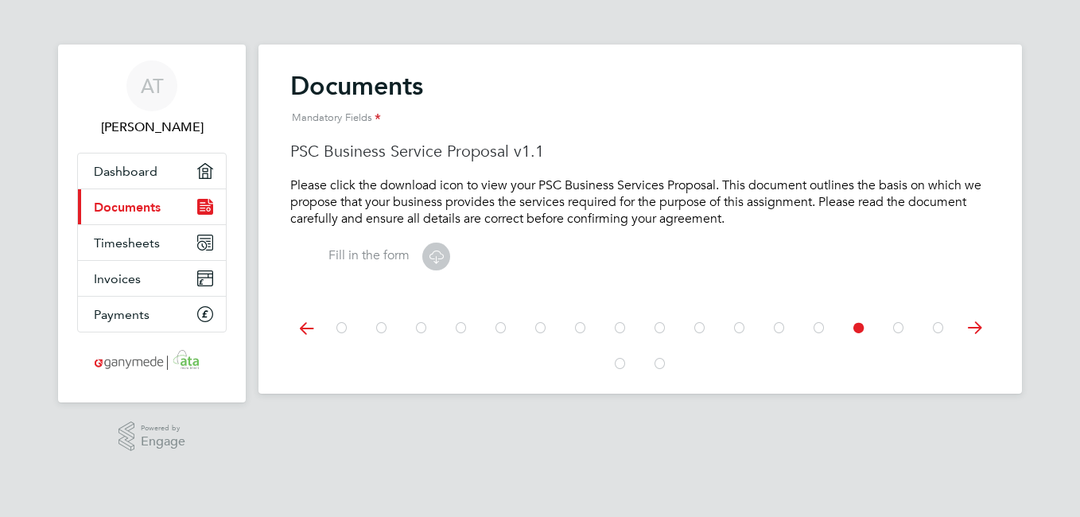
click at [818, 326] on icon at bounding box center [819, 328] width 16 height 36
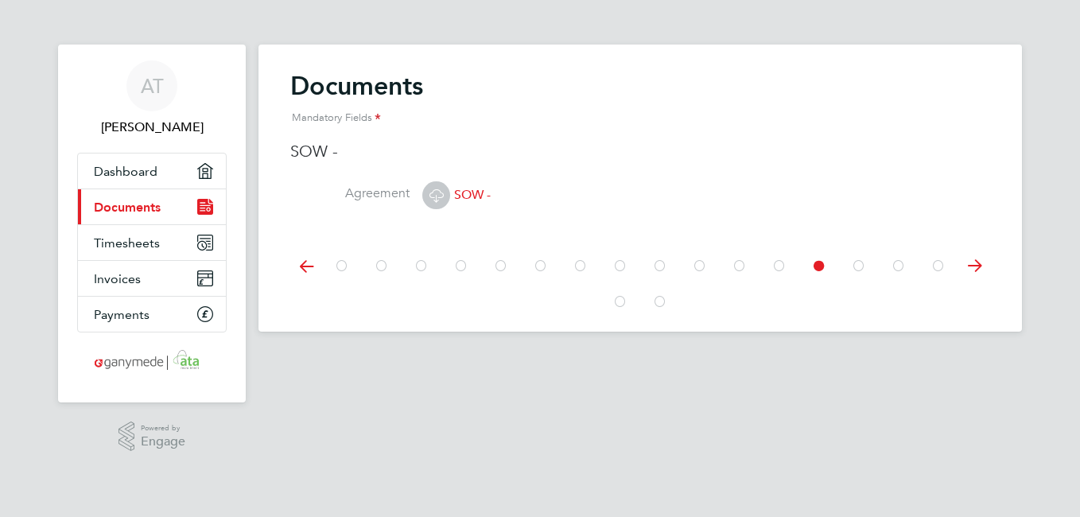
click at [465, 189] on span "SOW -" at bounding box center [456, 195] width 68 height 16
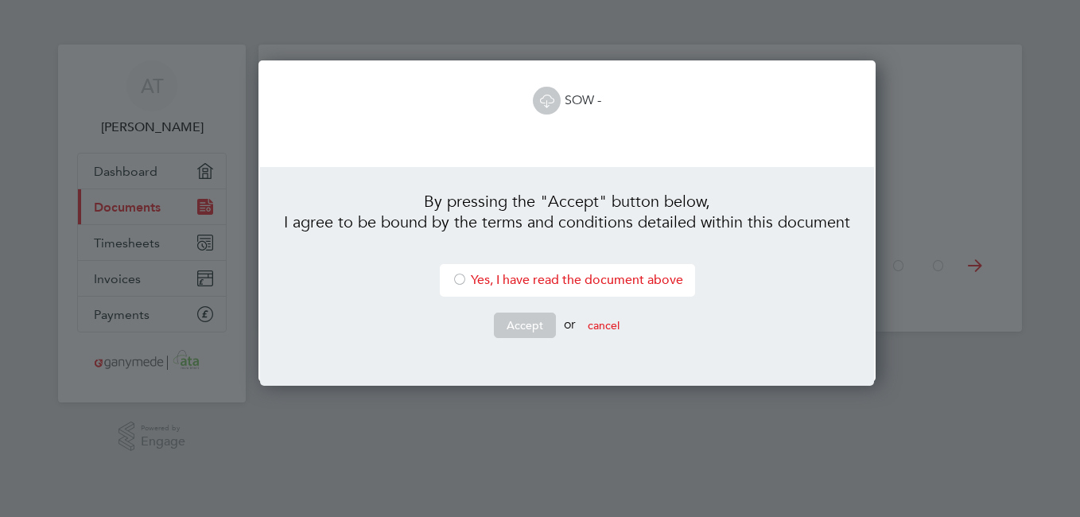
click at [465, 189] on div "Documents Mandatory Fields Social Networking Policy Please read and accept the …" at bounding box center [641, 188] width 764 height 287
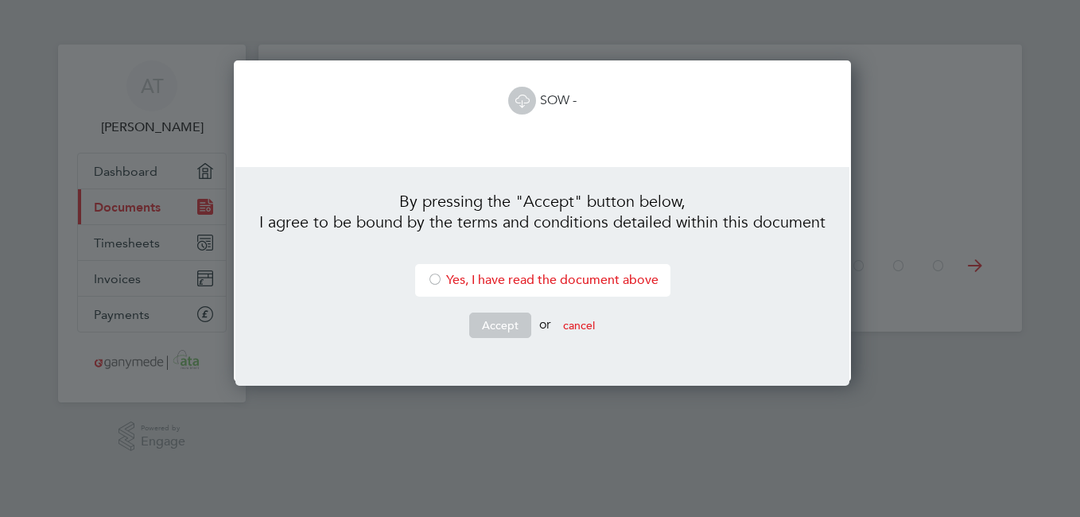
scroll to position [322, 612]
click at [427, 280] on div at bounding box center [435, 281] width 16 height 16
click at [493, 322] on button "Accept" at bounding box center [500, 325] width 62 height 25
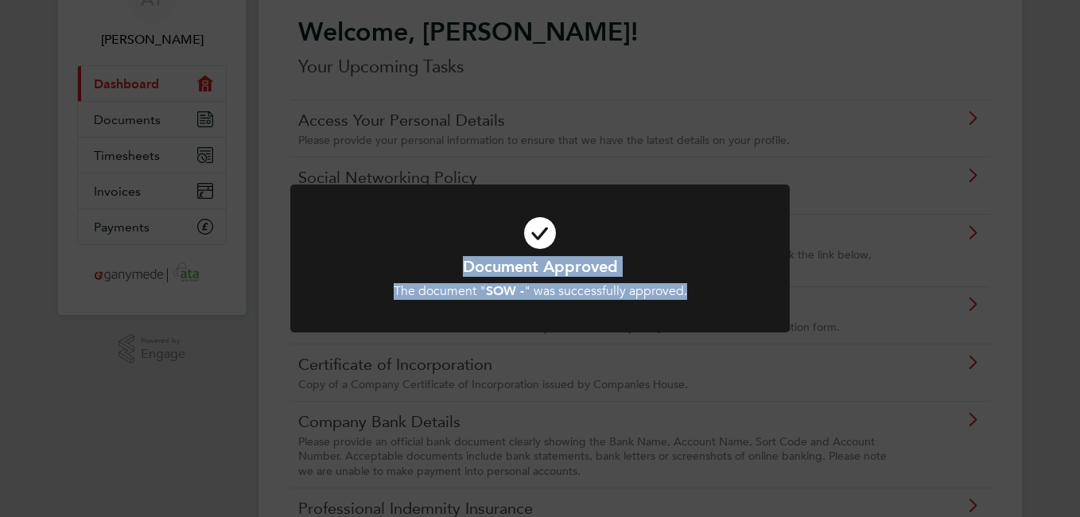
drag, startPoint x: 1082, startPoint y: 338, endPoint x: 1079, endPoint y: 511, distance: 172.6
click at [1079, 511] on html "AT [PERSON_NAME] Applications: Current page: Dashboard Documents Timesheets Inv…" at bounding box center [540, 525] width 1080 height 1225
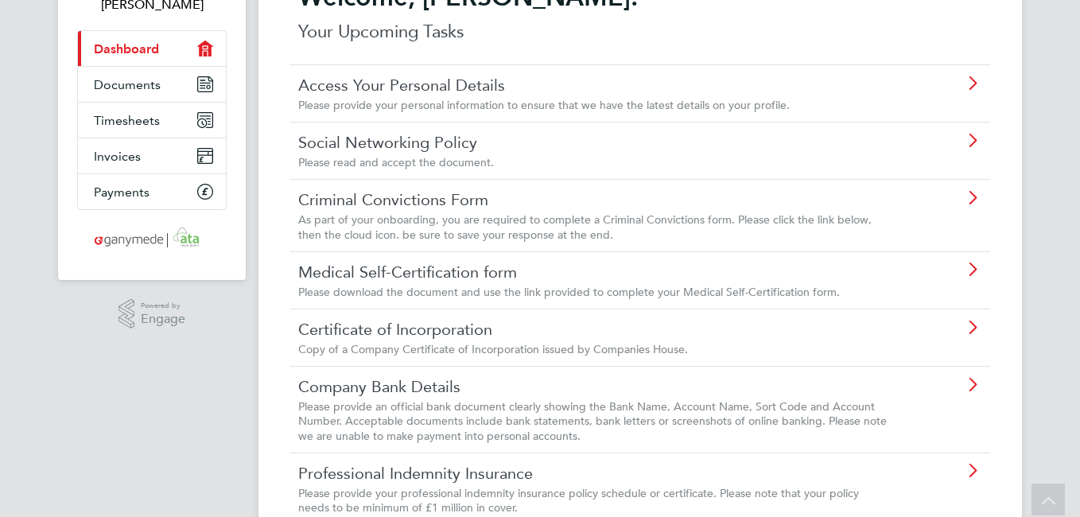
drag, startPoint x: 1079, startPoint y: 511, endPoint x: 1080, endPoint y: 407, distance: 103.4
click at [1079, 407] on html "AT [PERSON_NAME] Applications: Current page: Dashboard Documents Timesheets Inv…" at bounding box center [540, 490] width 1080 height 1225
drag, startPoint x: 1083, startPoint y: 396, endPoint x: 1080, endPoint y: 521, distance: 124.9
click at [1079, 516] on html "AT [PERSON_NAME] Applications: Current page: Dashboard Documents Timesheets Inv…" at bounding box center [540, 490] width 1080 height 1225
click at [559, 500] on div "Please provide your professional indemnity insurance policy schedule or certifi…" at bounding box center [595, 500] width 594 height 29
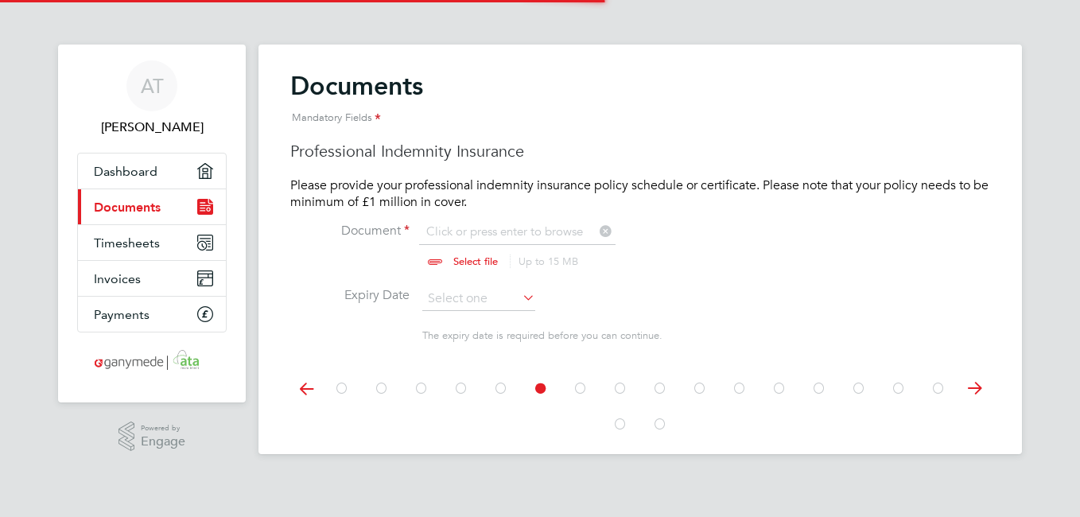
scroll to position [21, 197]
click at [341, 385] on icon at bounding box center [342, 389] width 16 height 36
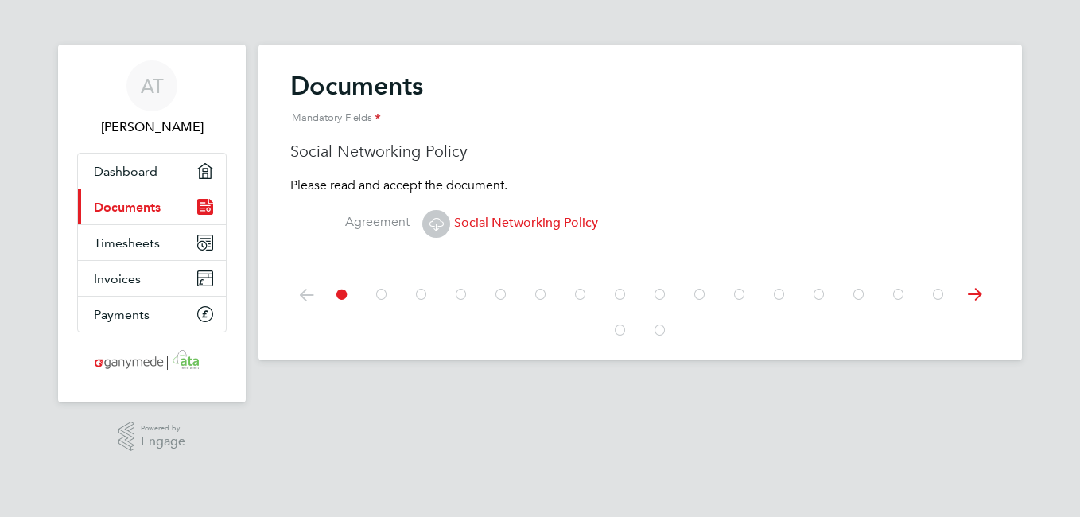
click at [437, 217] on icon at bounding box center [436, 224] width 20 height 20
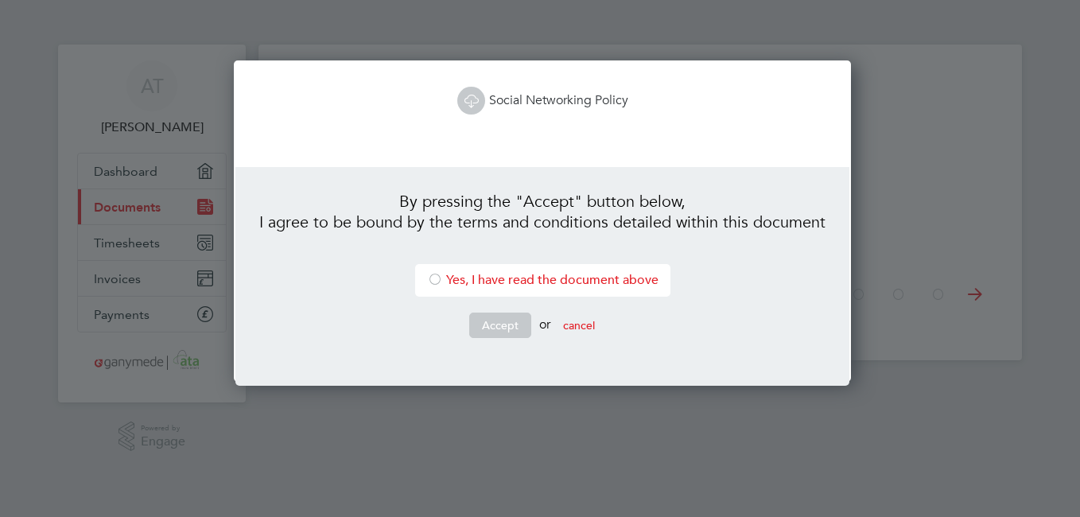
scroll to position [322, 612]
click at [499, 96] on link "Social Networking Policy" at bounding box center [542, 100] width 171 height 16
click at [427, 277] on div at bounding box center [435, 281] width 16 height 16
click at [476, 320] on button "Accept" at bounding box center [500, 325] width 62 height 25
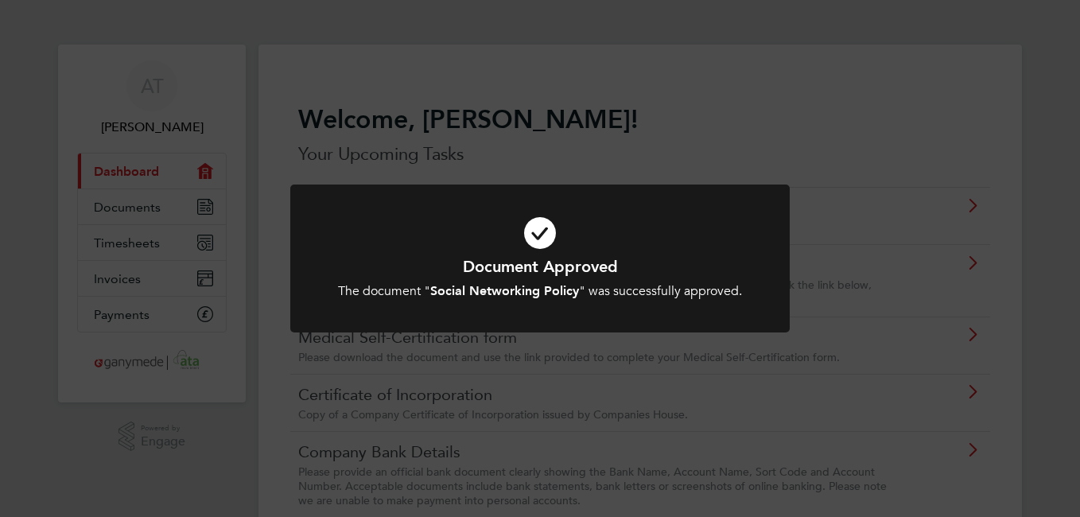
click at [593, 142] on div "Document Approved The document " Social Networking Policy " was successfully ap…" at bounding box center [540, 258] width 1080 height 517
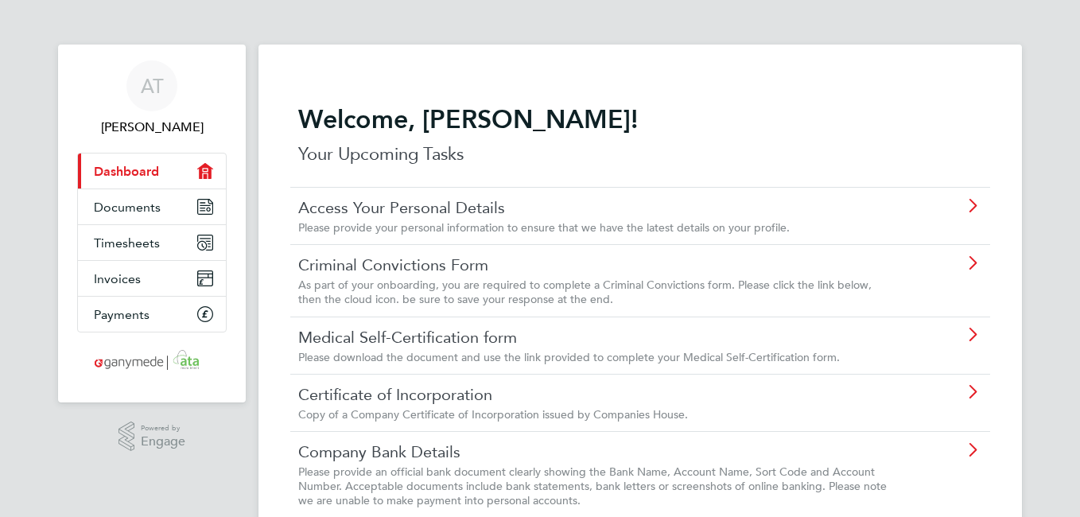
click at [332, 452] on link "Company Bank Details" at bounding box center [595, 451] width 594 height 21
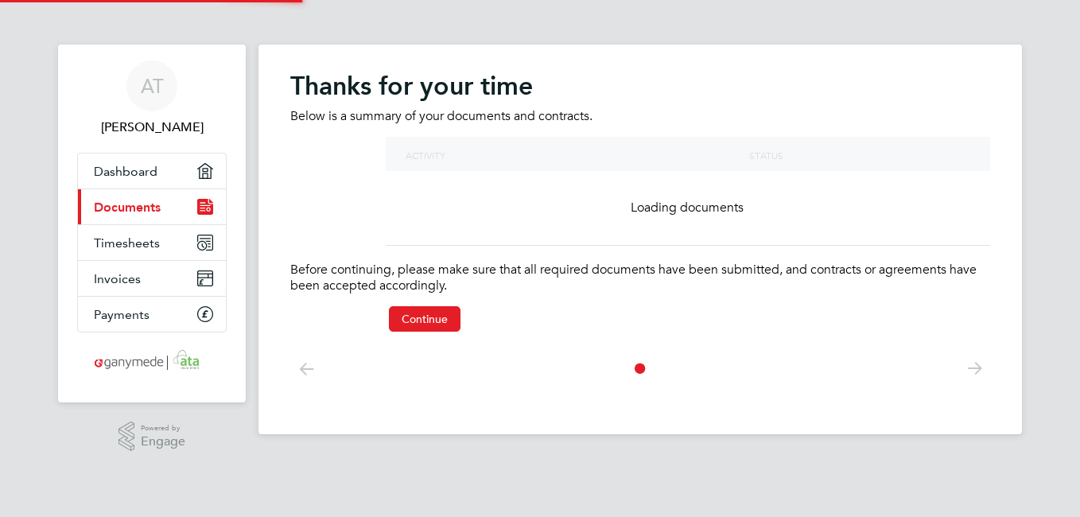
click at [332, 452] on app-footer at bounding box center [641, 446] width 764 height 25
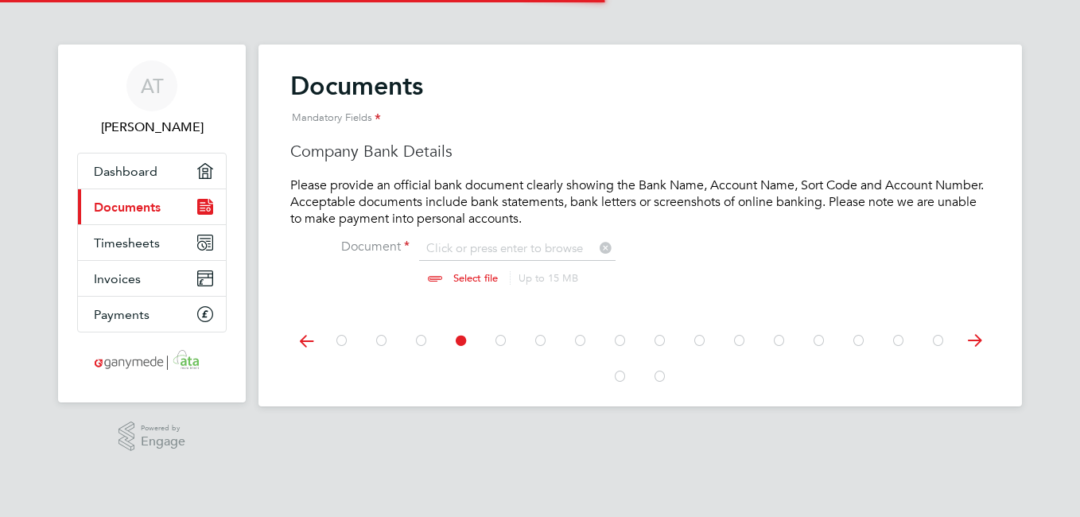
scroll to position [21, 197]
click at [423, 342] on icon at bounding box center [422, 341] width 16 height 36
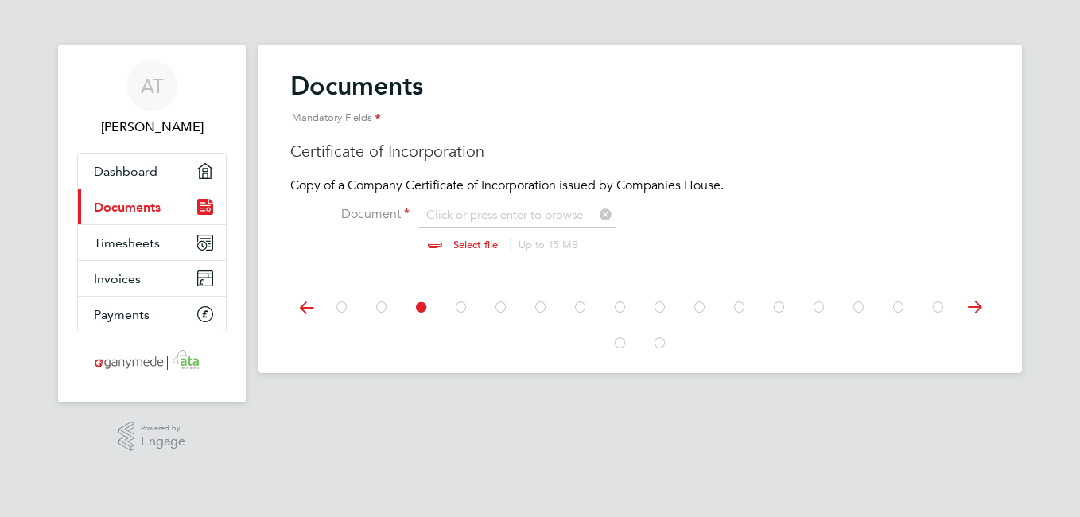
scroll to position [21, 197]
click at [379, 306] on icon at bounding box center [382, 308] width 16 height 36
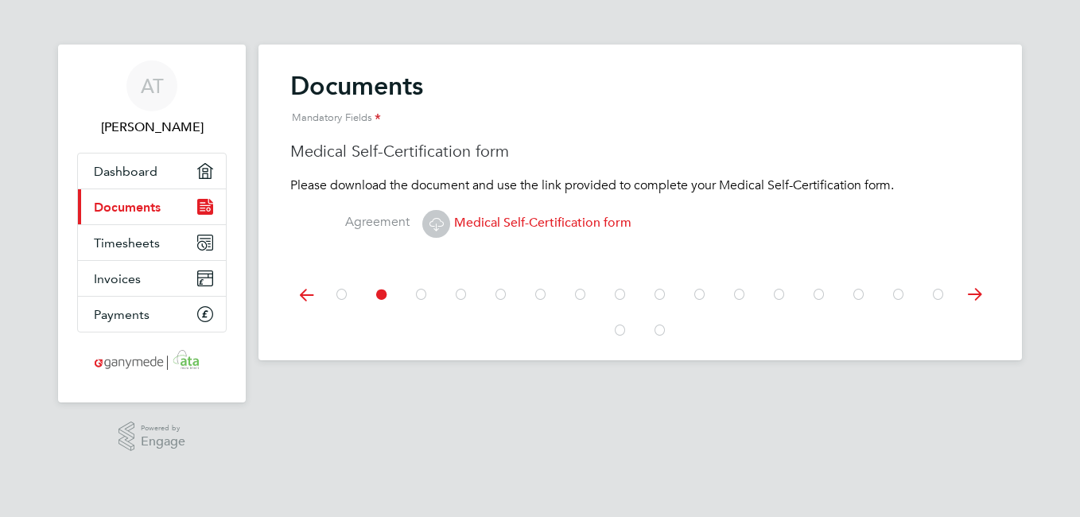
click at [344, 293] on icon at bounding box center [342, 295] width 16 height 36
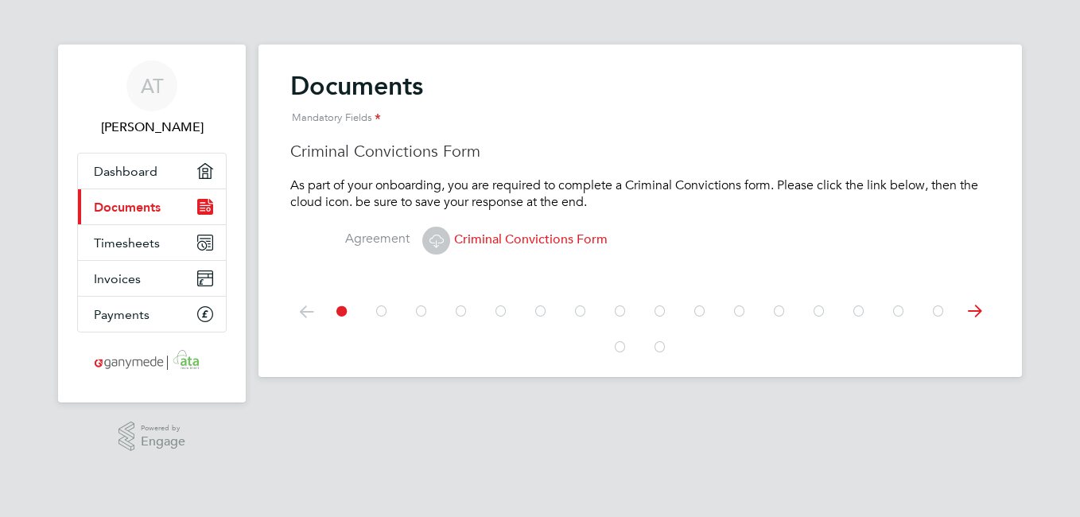
click at [477, 239] on span "Criminal Convictions Form" at bounding box center [514, 239] width 185 height 16
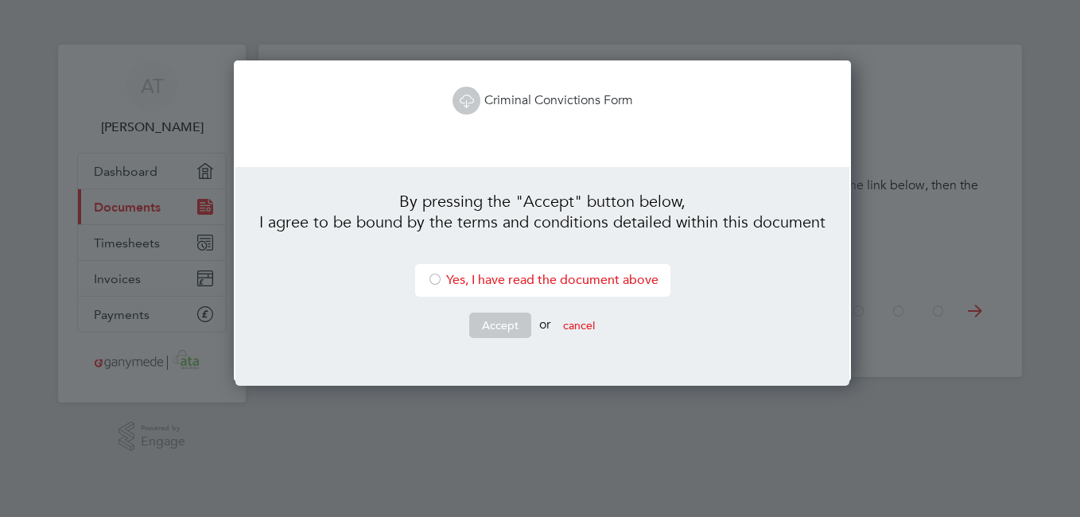
scroll to position [322, 612]
click at [522, 99] on link "Criminal Convictions Form" at bounding box center [543, 100] width 181 height 16
click at [427, 278] on div at bounding box center [435, 281] width 16 height 16
click at [483, 323] on button "Accept" at bounding box center [500, 325] width 62 height 25
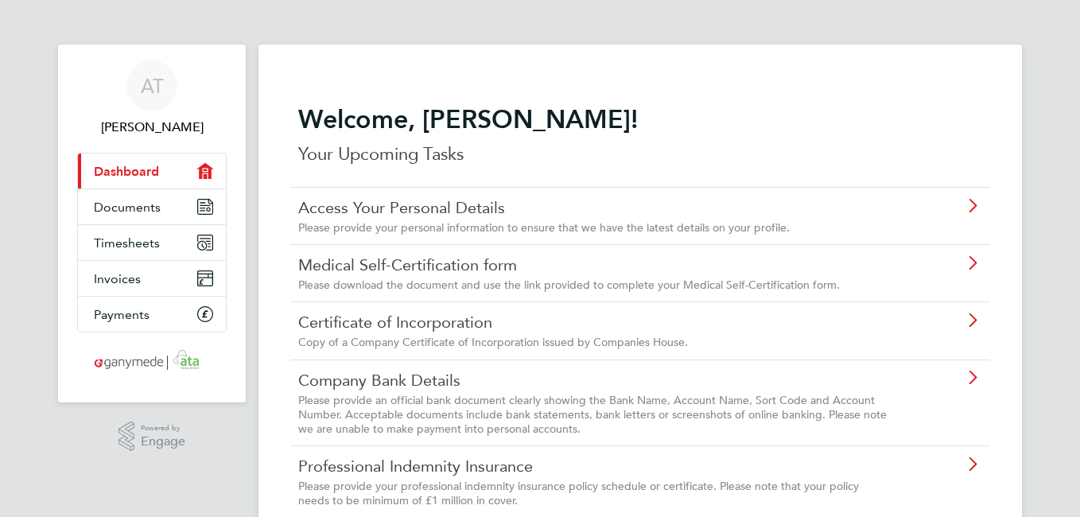
click at [468, 327] on link "Certificate of Incorporation" at bounding box center [595, 322] width 594 height 21
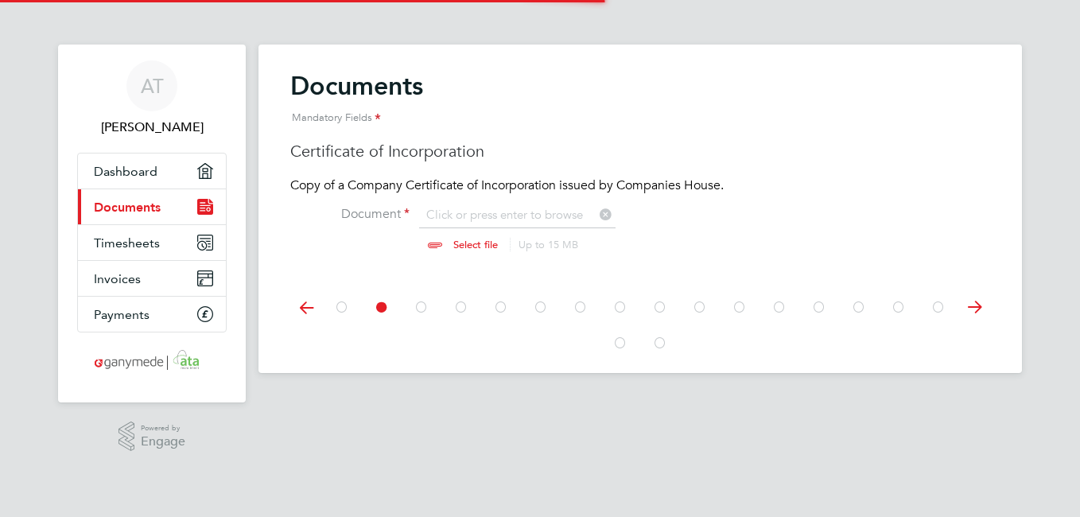
scroll to position [21, 197]
click at [475, 245] on input "file" at bounding box center [491, 231] width 250 height 48
type input "C:\fakepath\Certificate of Incorporation-09-12-24-[PERSON_NAME].pdf"
